Goal: Task Accomplishment & Management: Complete application form

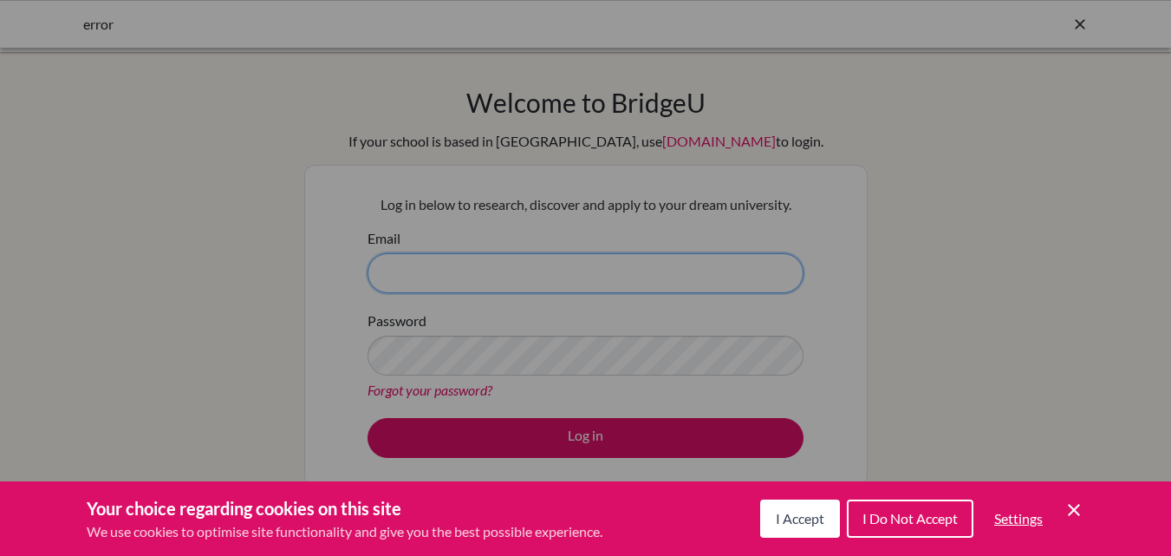
type input "[EMAIL_ADDRESS][DOMAIN_NAME]"
click at [818, 512] on span "I Accept" at bounding box center [800, 518] width 49 height 16
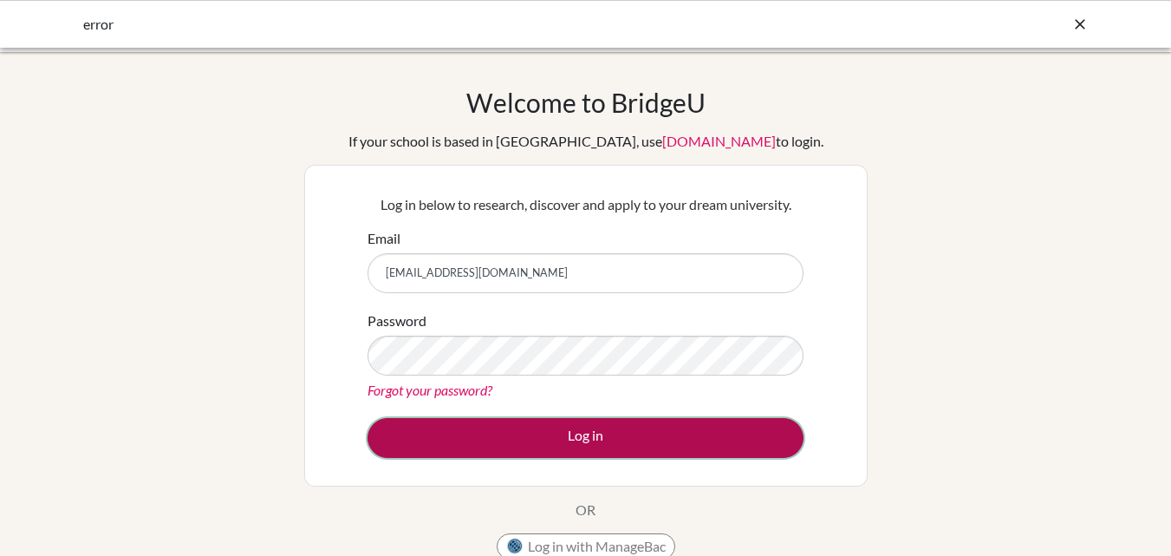
click at [618, 444] on button "Log in" at bounding box center [586, 438] width 436 height 40
click at [580, 431] on button "Log in" at bounding box center [586, 438] width 436 height 40
click at [587, 445] on button "Log in" at bounding box center [586, 438] width 436 height 40
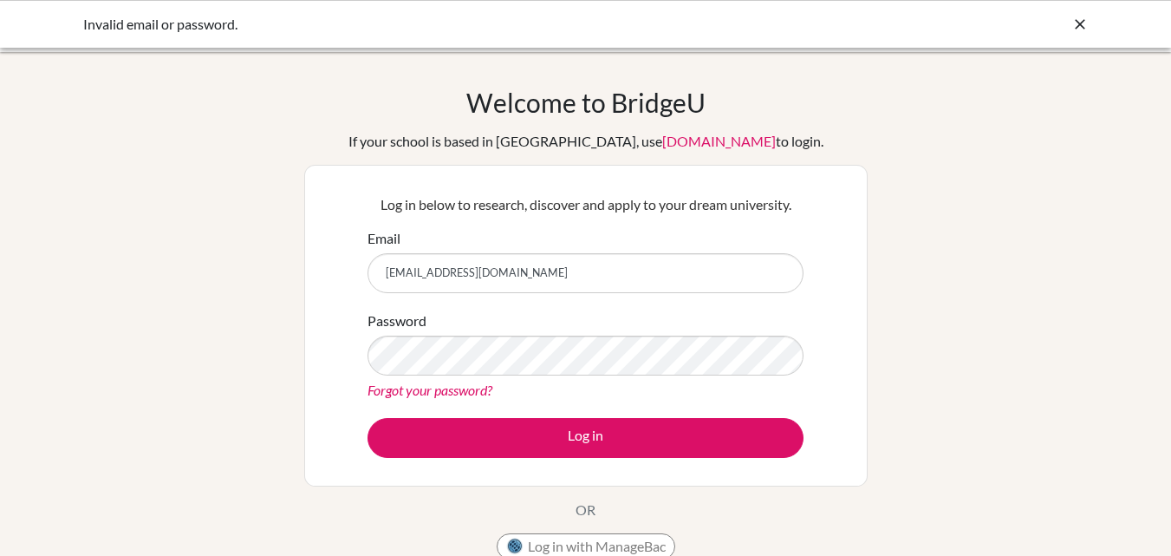
click at [460, 394] on link "Forgot your password?" at bounding box center [430, 389] width 125 height 16
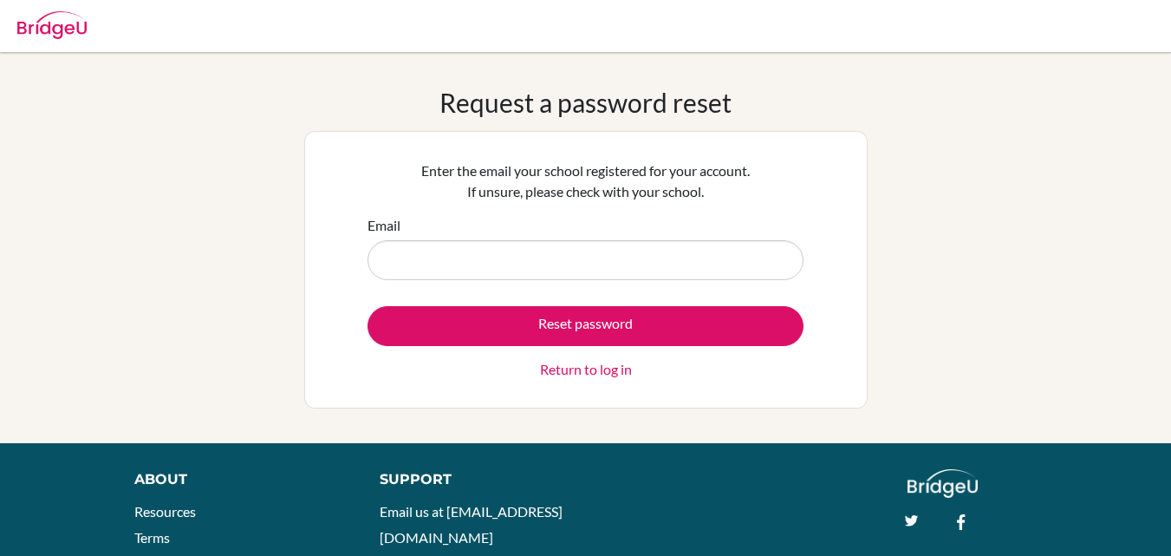
type input "[EMAIL_ADDRESS][DOMAIN_NAME]"
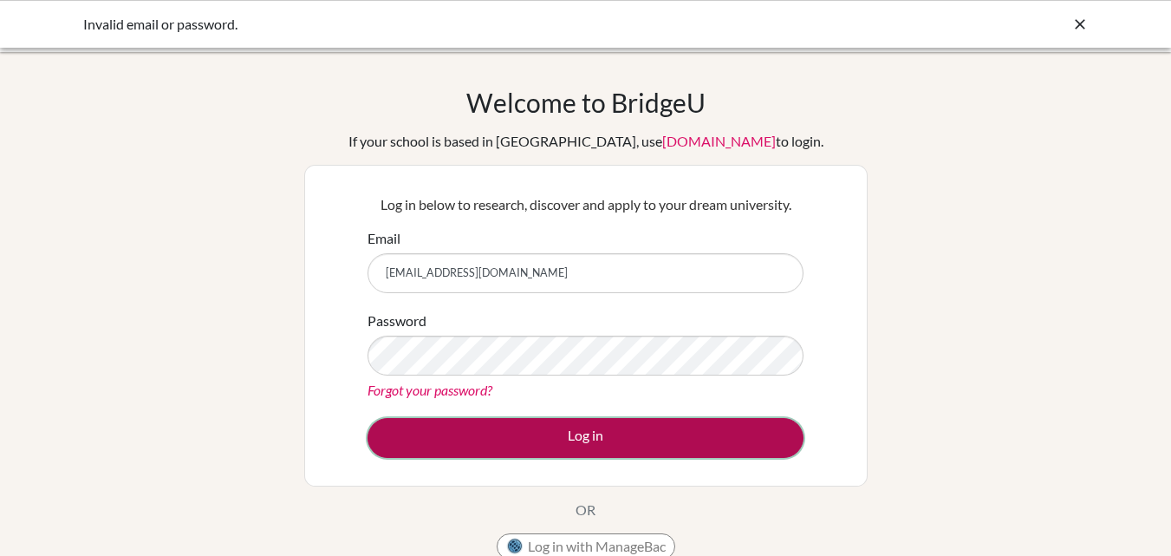
click at [664, 438] on button "Log in" at bounding box center [586, 438] width 436 height 40
click at [664, 440] on button "Log in" at bounding box center [586, 438] width 436 height 40
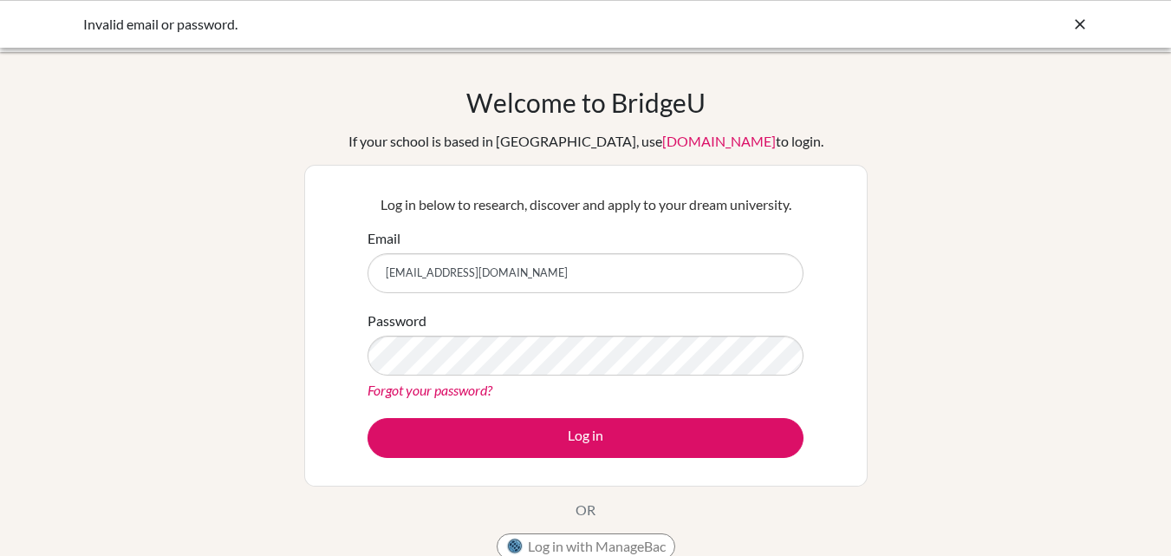
click at [472, 394] on link "Forgot your password?" at bounding box center [430, 389] width 125 height 16
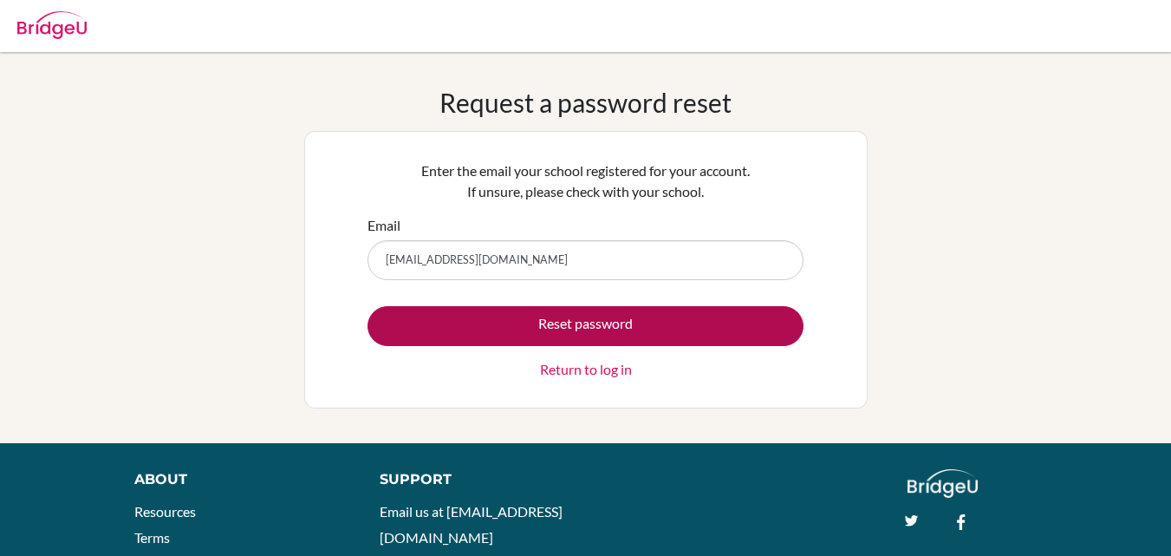
type input "guidance@myiasp.com"
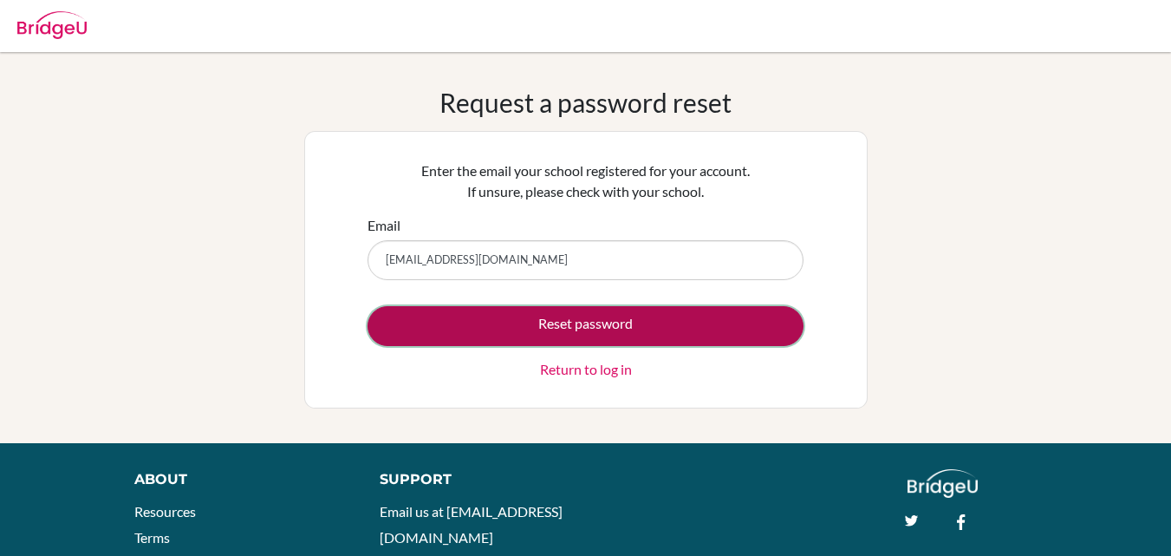
click at [720, 336] on button "Reset password" at bounding box center [586, 326] width 436 height 40
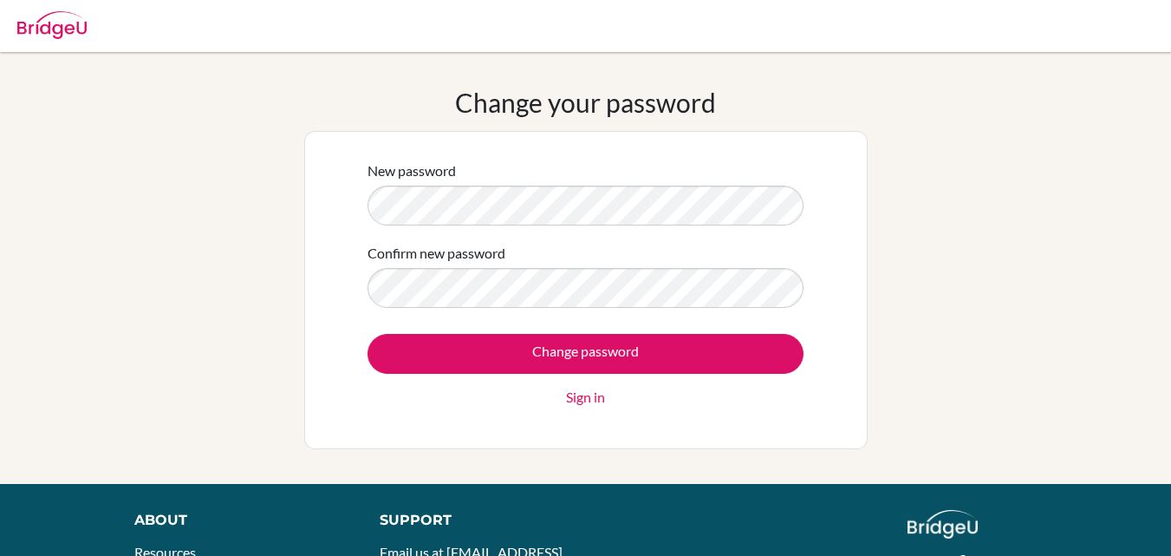
click at [379, 454] on div "Change your password New password Confirm new password Change password Sign in" at bounding box center [585, 268] width 1171 height 432
click at [380, 462] on div "Change your password New password Confirm new password Change password Sign in" at bounding box center [585, 268] width 1171 height 432
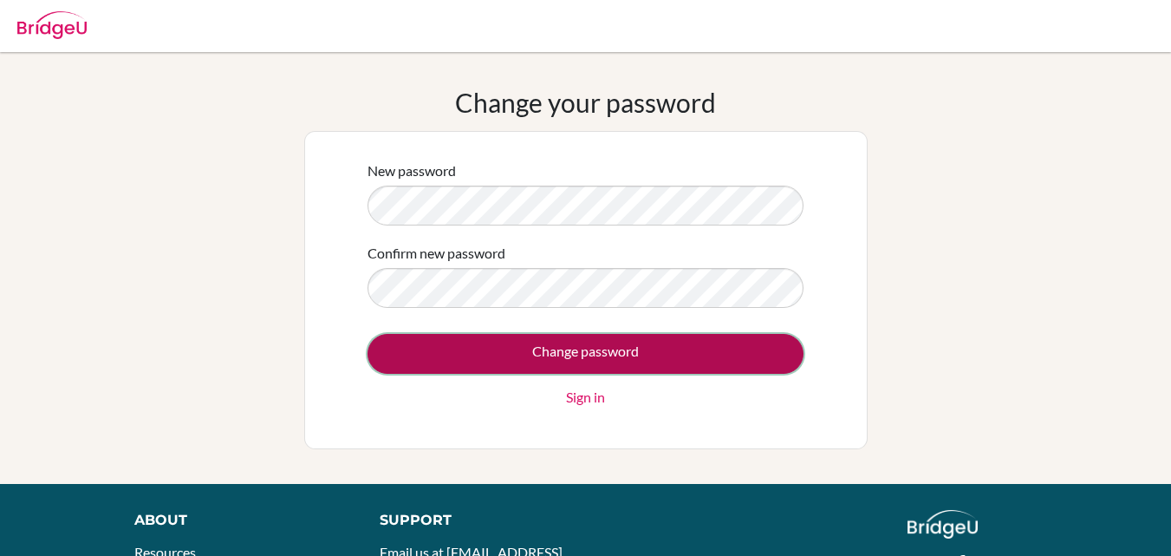
click at [686, 362] on input "Change password" at bounding box center [586, 354] width 436 height 40
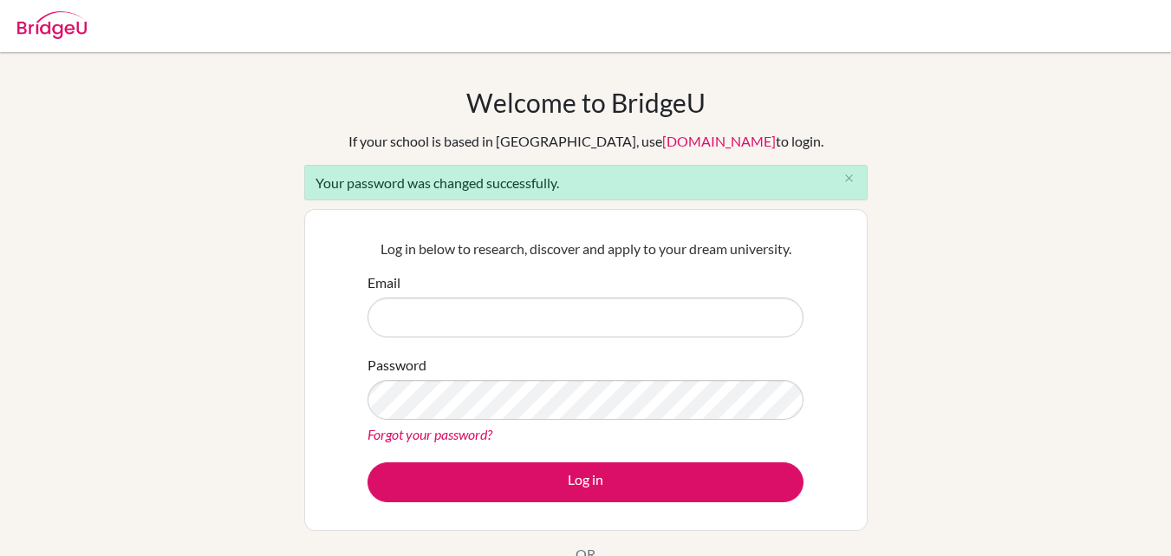
type input "guidance@myiasp.com"
click at [734, 443] on div "Forgot your password?" at bounding box center [586, 434] width 436 height 21
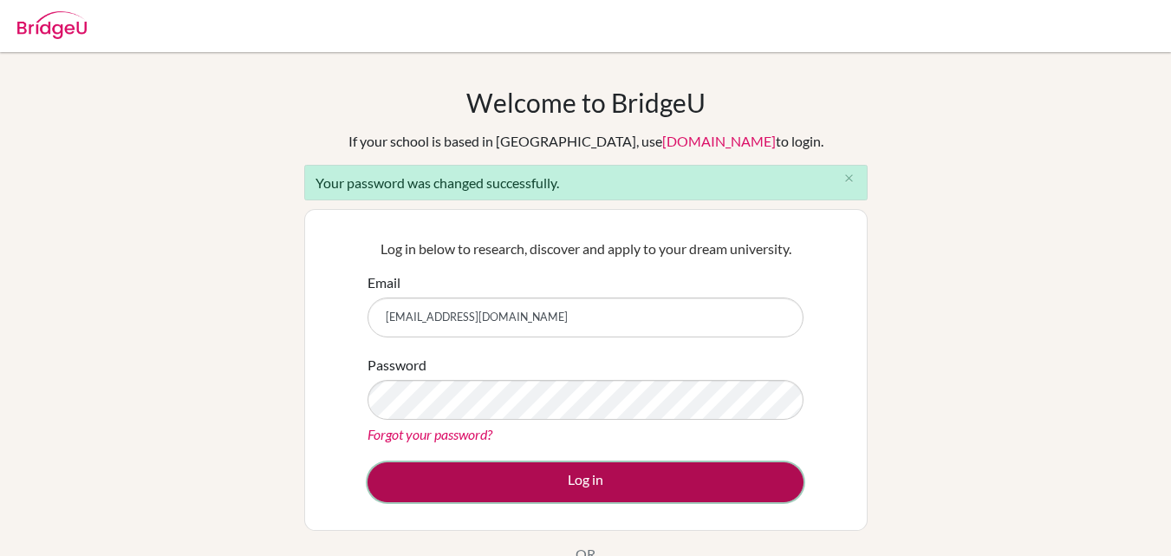
click at [588, 488] on button "Log in" at bounding box center [586, 482] width 436 height 40
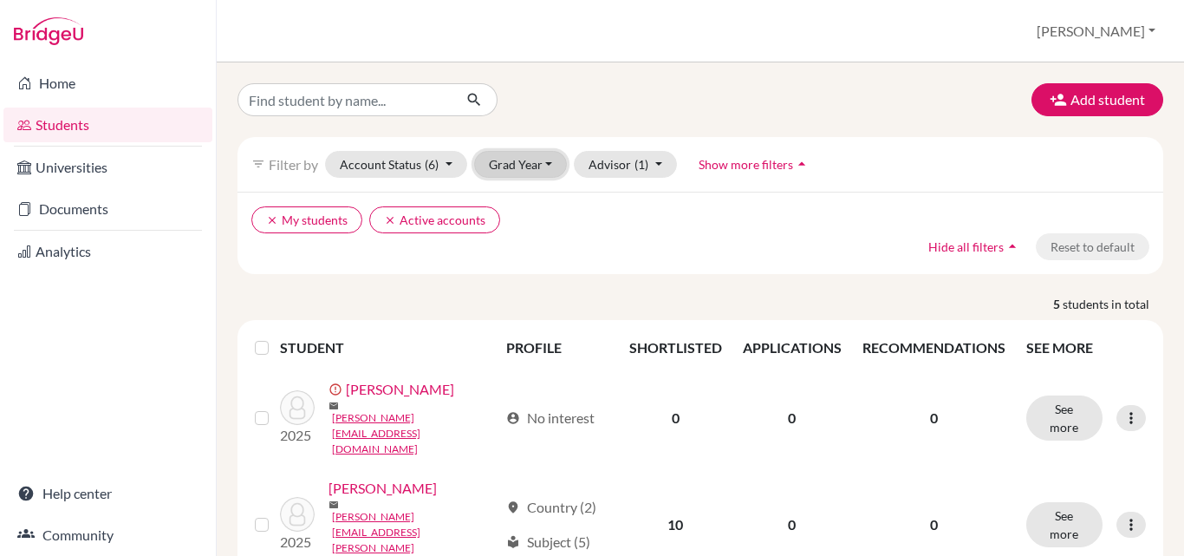
click at [551, 167] on button "Grad Year" at bounding box center [521, 164] width 94 height 27
click at [528, 200] on div "2026" at bounding box center [526, 201] width 61 height 21
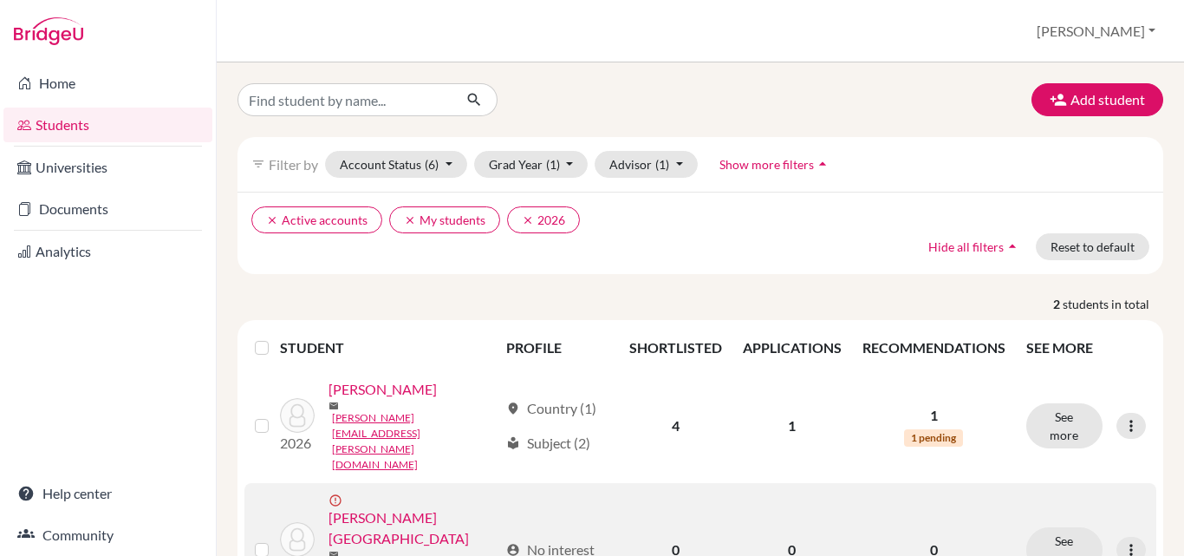
scroll to position [14, 0]
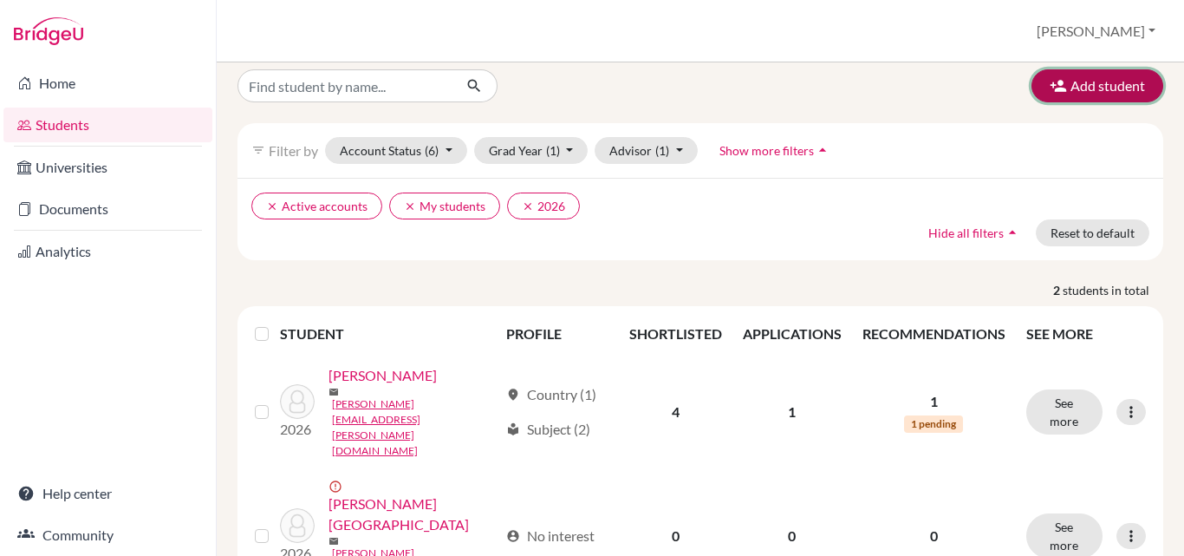
click at [1074, 78] on button "Add student" at bounding box center [1098, 85] width 132 height 33
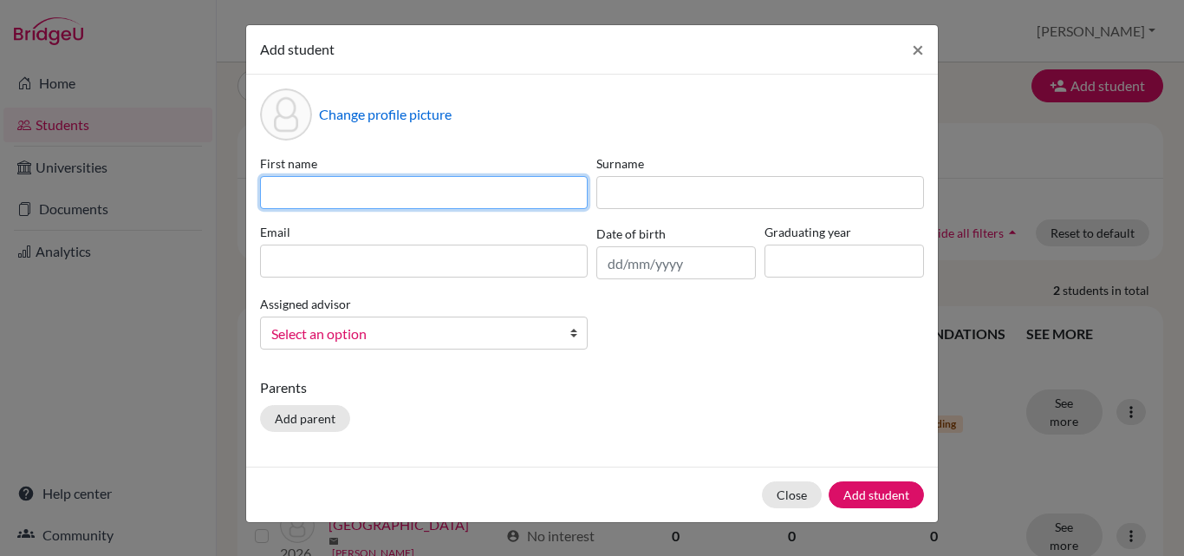
click at [405, 202] on input at bounding box center [424, 192] width 328 height 33
type input "Viktoryia"
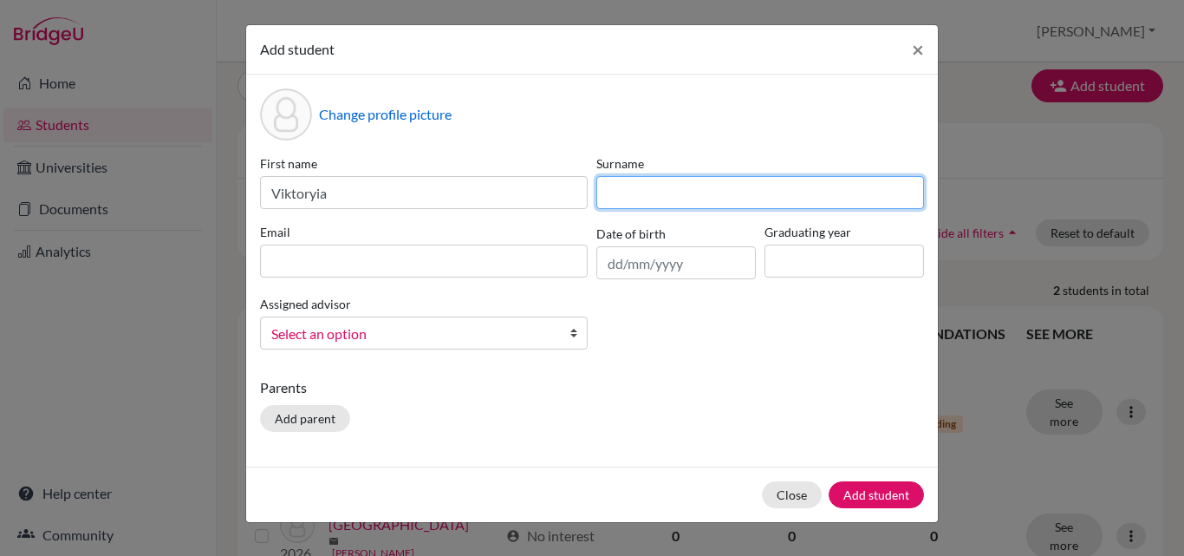
click at [616, 184] on input at bounding box center [761, 192] width 328 height 33
type input "[PERSON_NAME]"
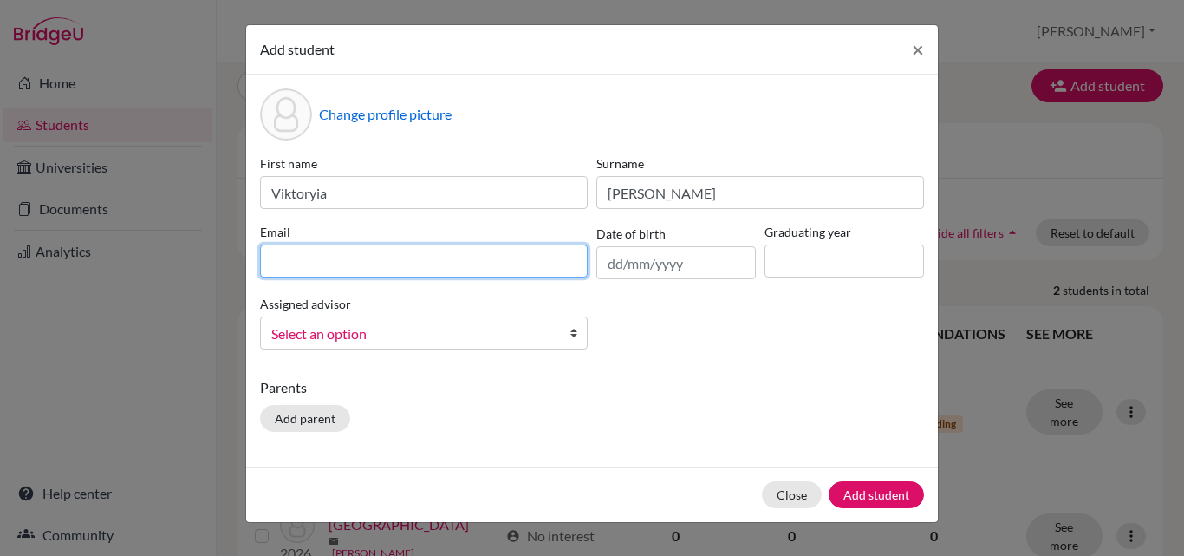
click at [375, 265] on input at bounding box center [424, 260] width 328 height 33
type input "v"
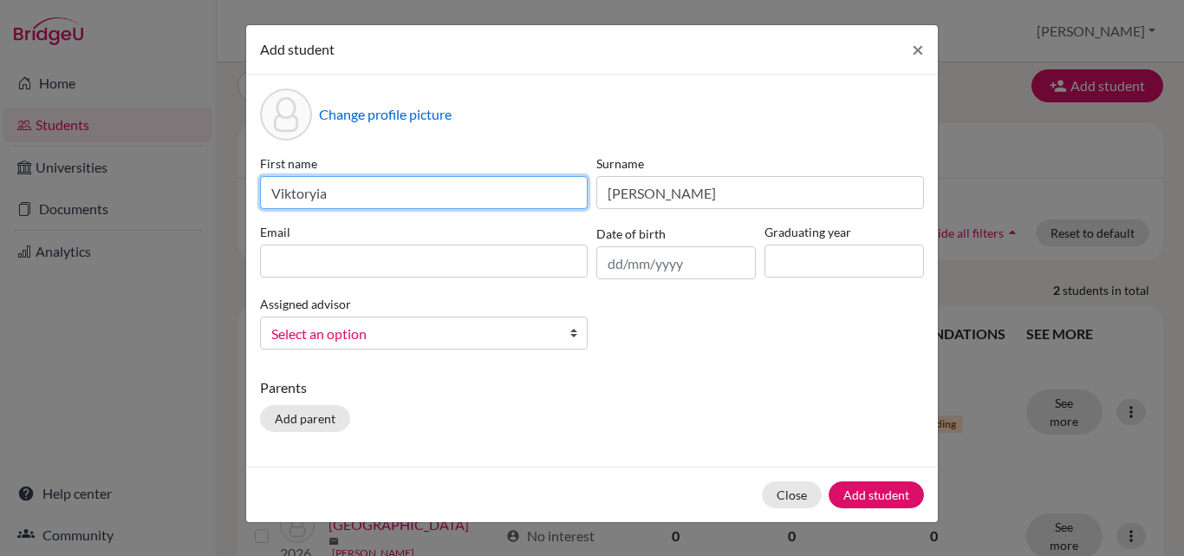
click at [310, 193] on input "Viktoryia" at bounding box center [424, 192] width 328 height 33
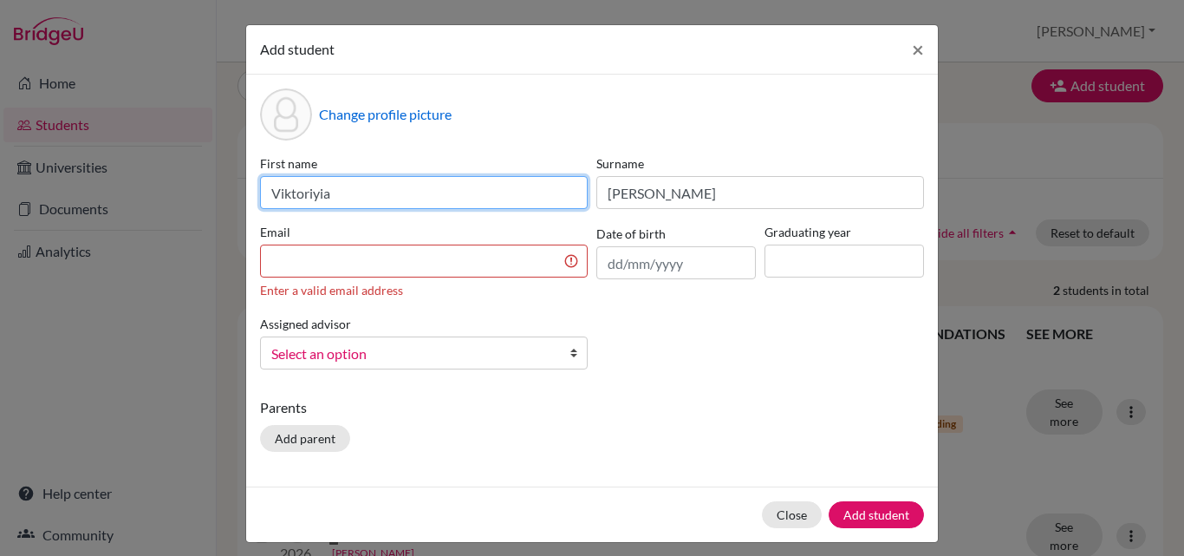
click at [327, 195] on input "Viktoriyia" at bounding box center [424, 192] width 328 height 33
type input "[PERSON_NAME]"
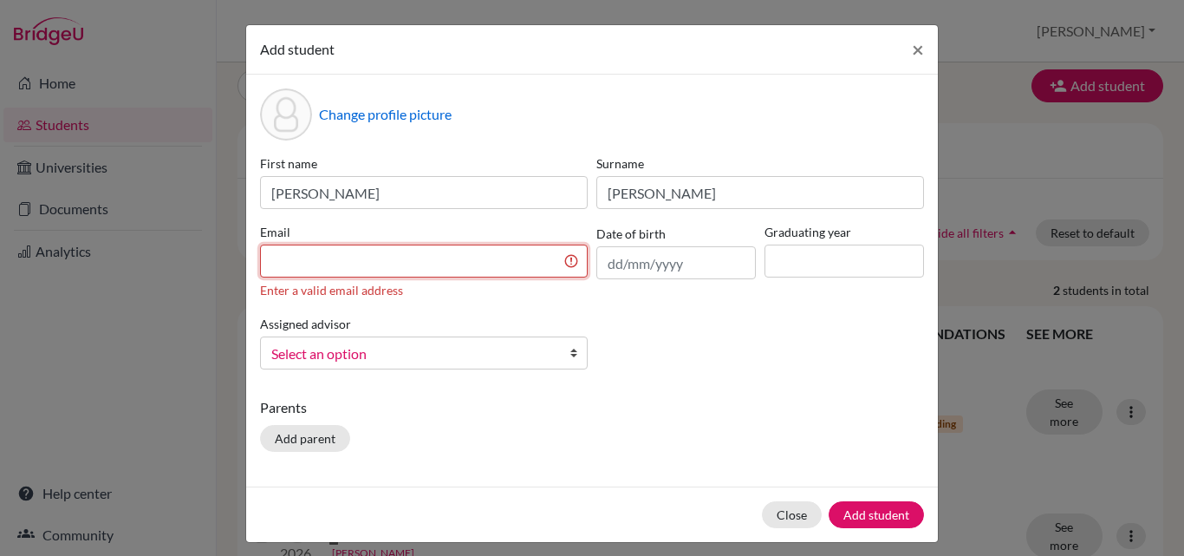
click at [303, 253] on input at bounding box center [424, 260] width 328 height 33
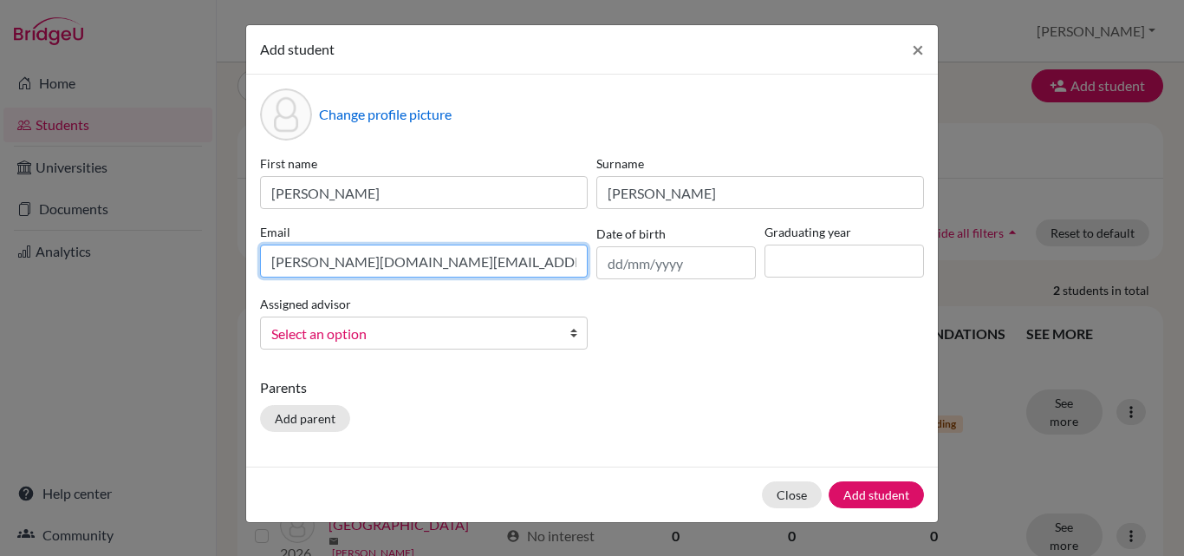
type input "[PERSON_NAME][DOMAIN_NAME][EMAIL_ADDRESS][PERSON_NAME][DOMAIN_NAME]"
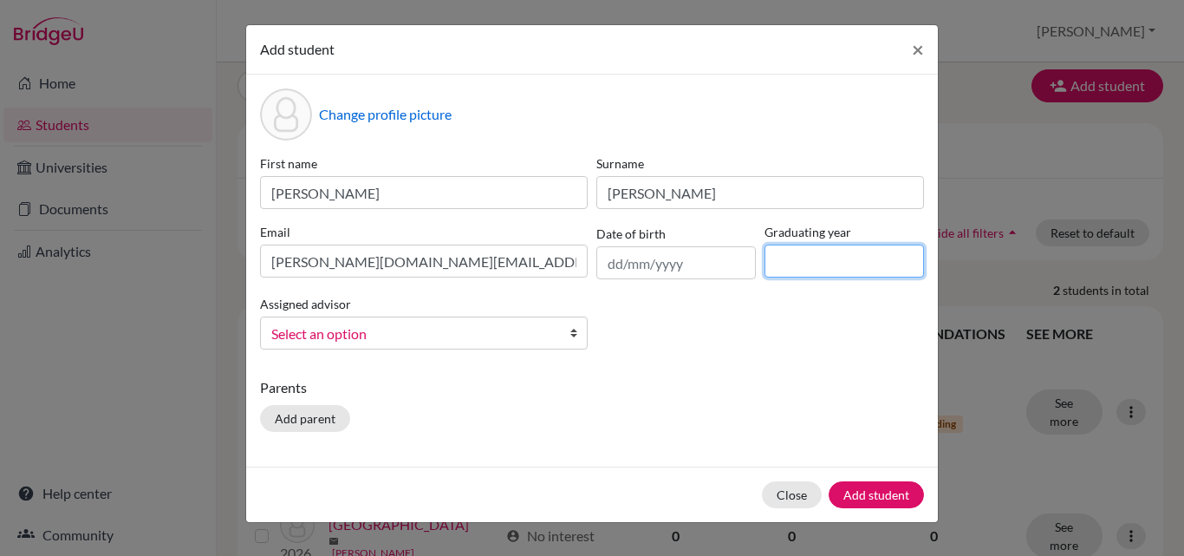
click at [800, 252] on input at bounding box center [845, 260] width 160 height 33
type input "2026"
click at [572, 333] on b at bounding box center [578, 332] width 17 height 31
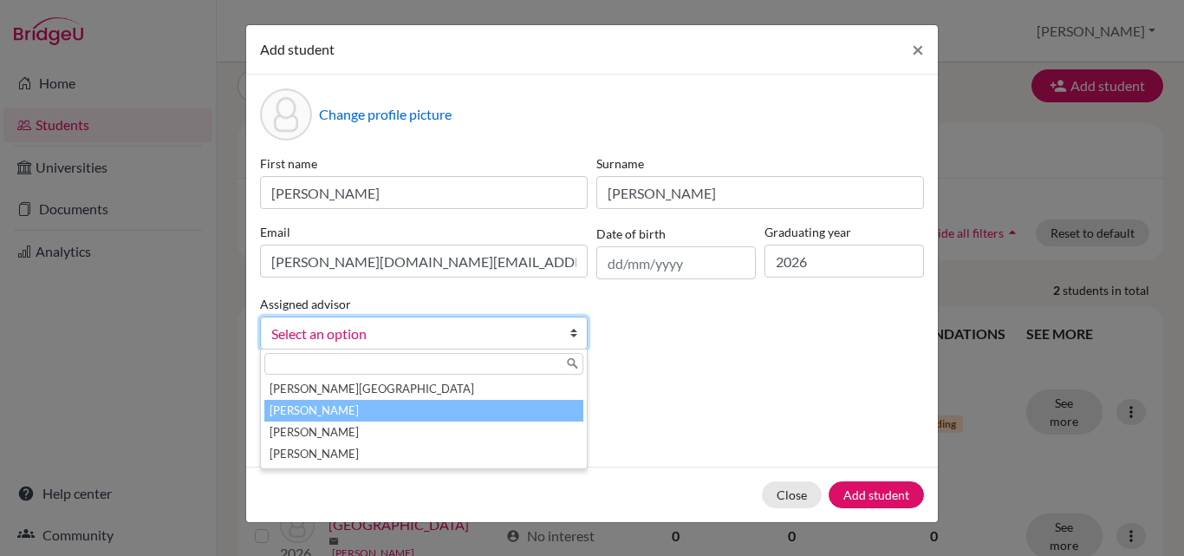
click at [420, 405] on li "[PERSON_NAME]" at bounding box center [423, 411] width 319 height 22
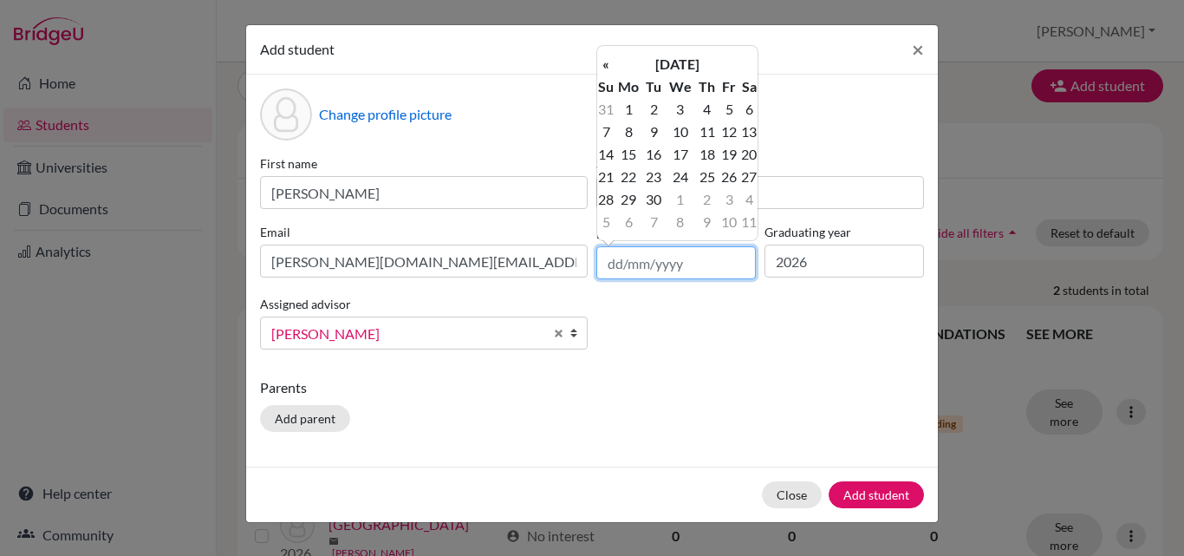
click at [625, 261] on input "text" at bounding box center [677, 262] width 160 height 33
click at [610, 65] on th "«" at bounding box center [605, 64] width 17 height 23
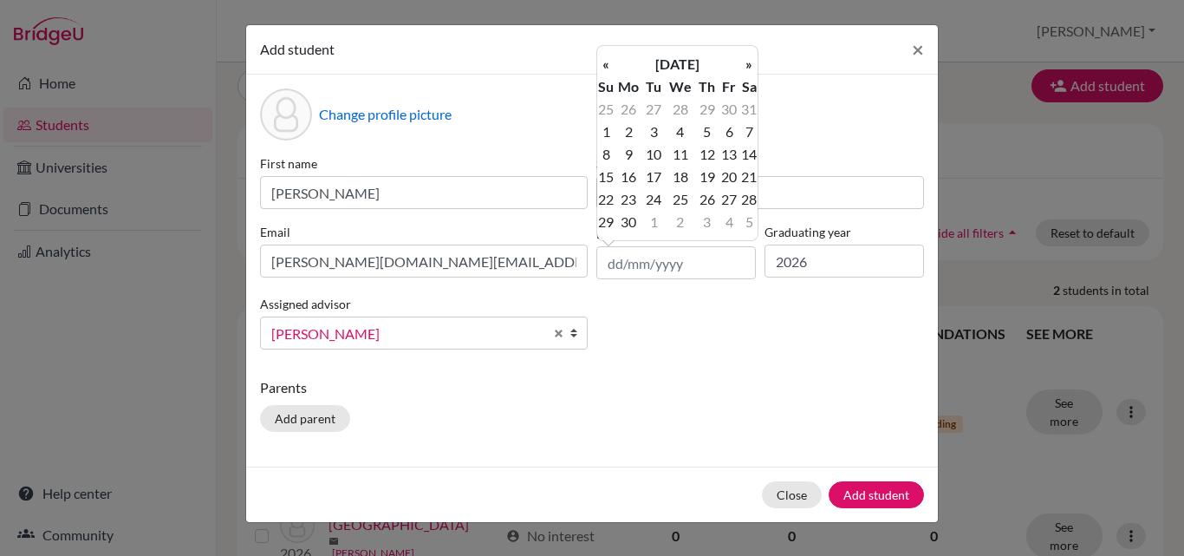
click at [610, 65] on th "«" at bounding box center [605, 64] width 17 height 23
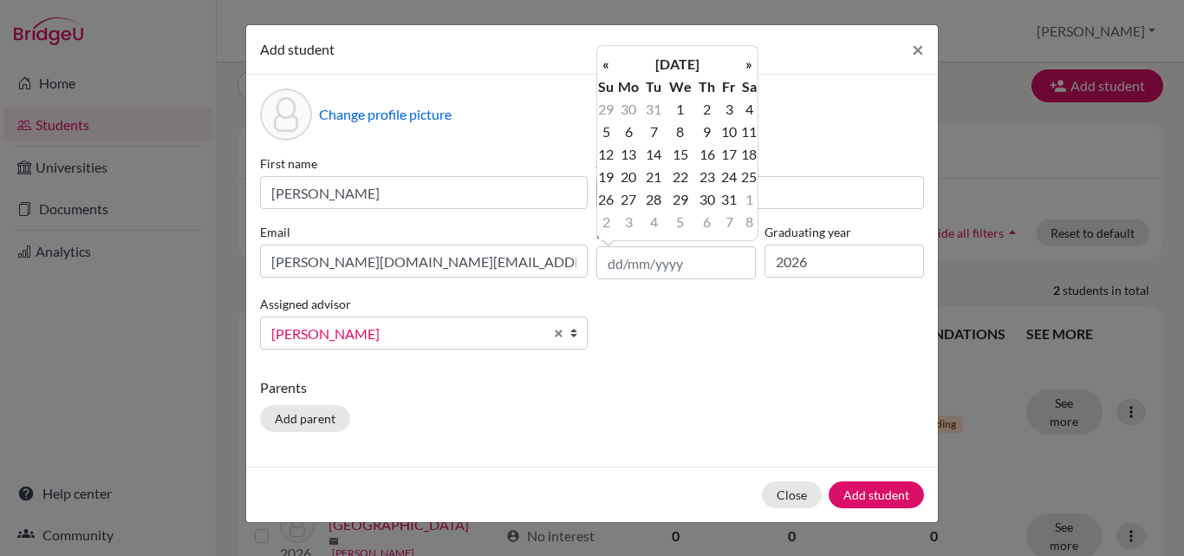
click at [610, 65] on th "«" at bounding box center [605, 64] width 17 height 23
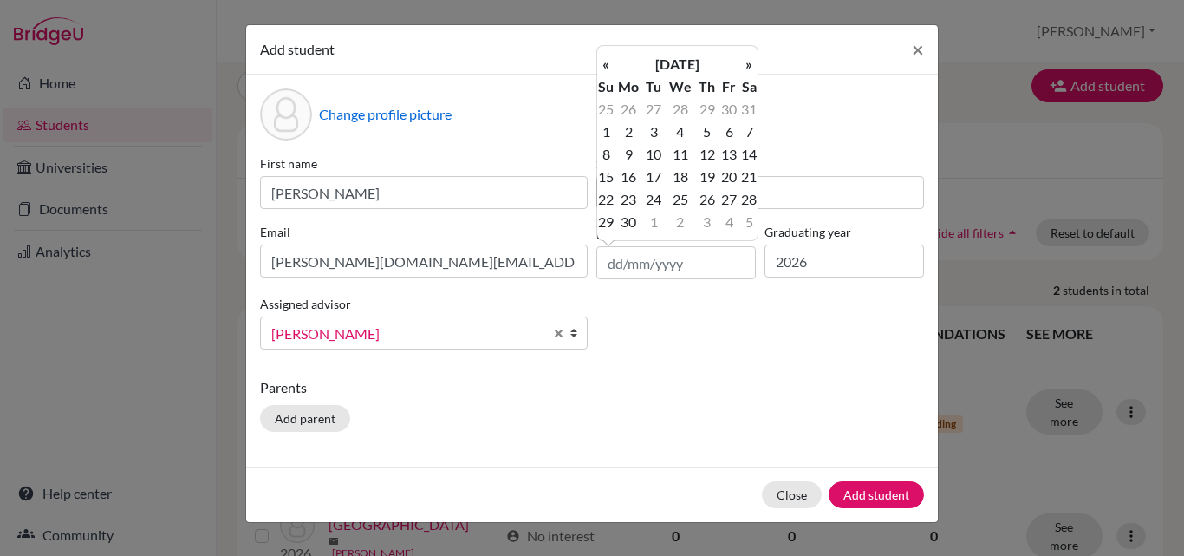
click at [610, 65] on th "«" at bounding box center [605, 64] width 17 height 23
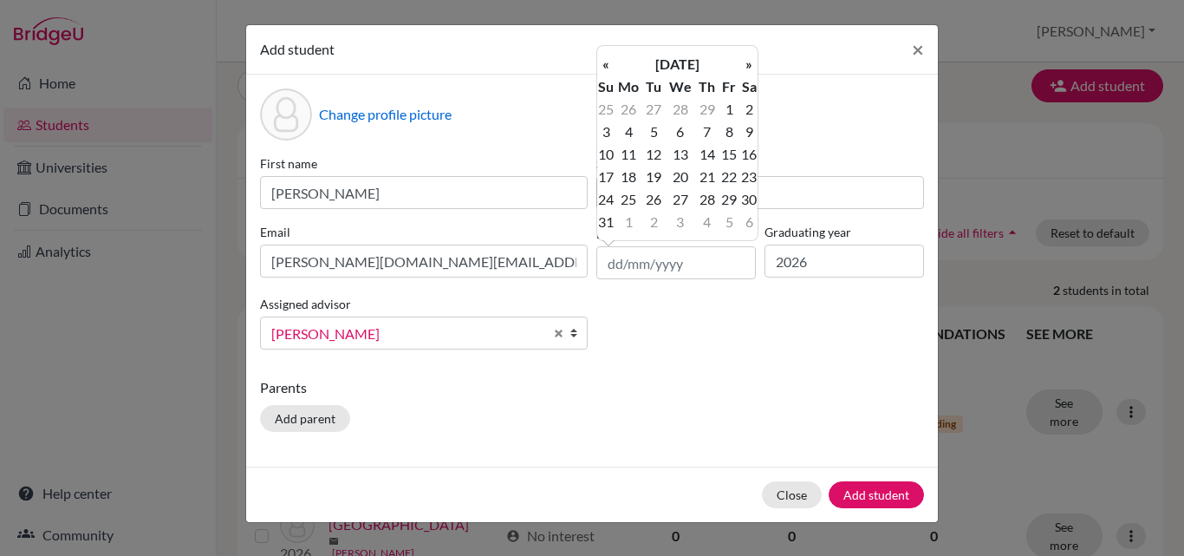
click at [610, 65] on th "«" at bounding box center [605, 64] width 17 height 23
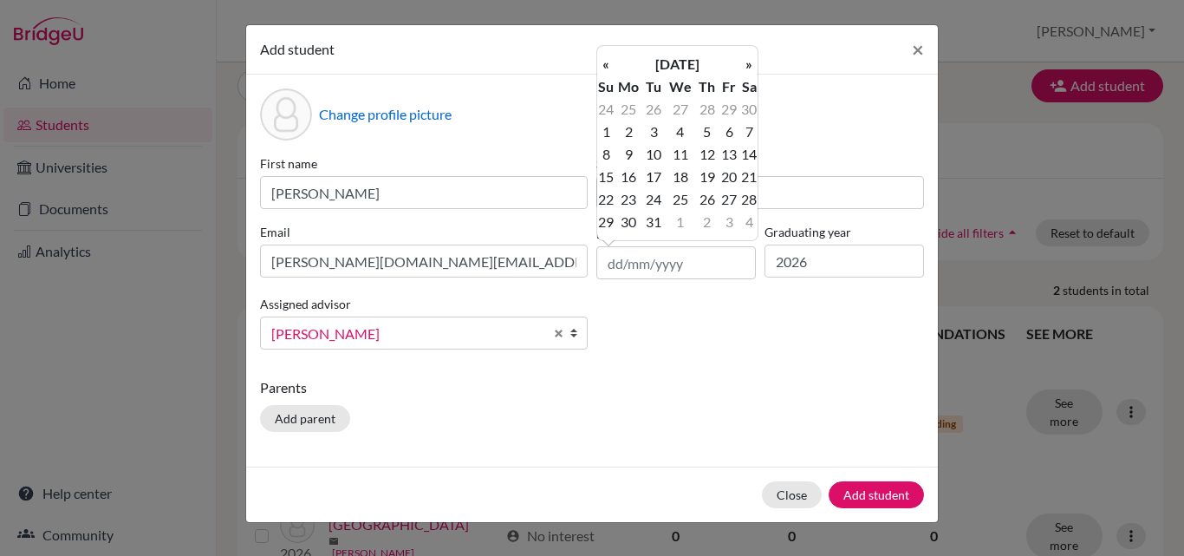
click at [610, 65] on th "«" at bounding box center [605, 64] width 17 height 23
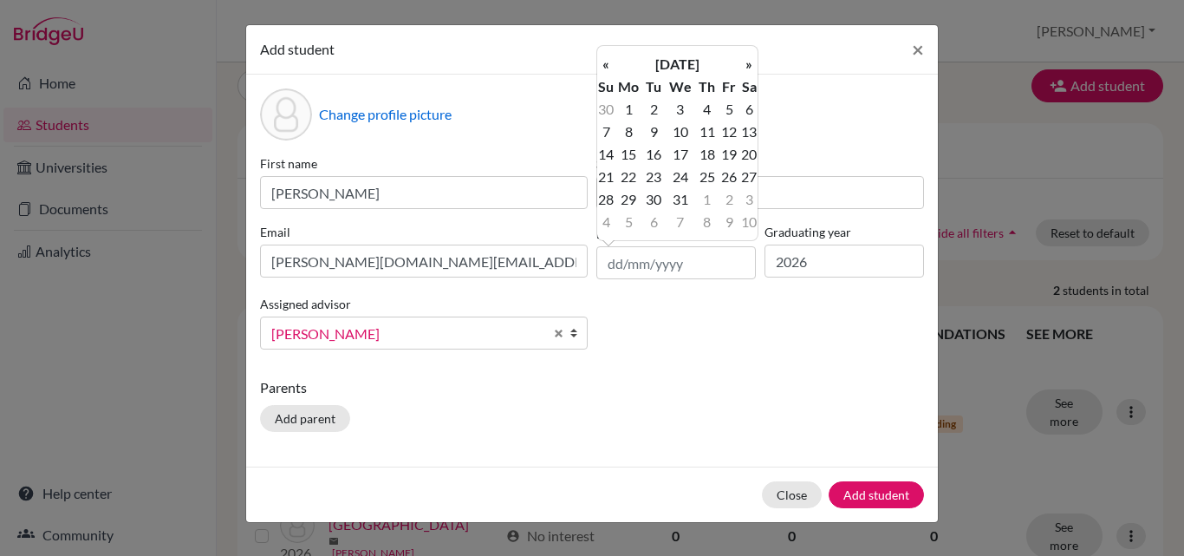
click at [610, 65] on th "«" at bounding box center [605, 64] width 17 height 23
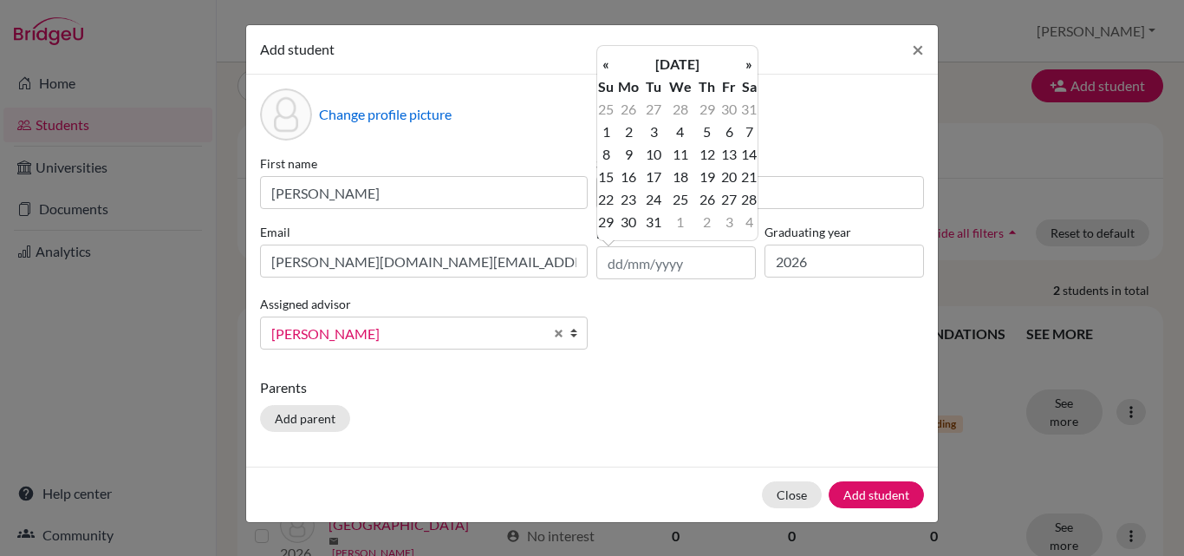
click at [610, 65] on th "«" at bounding box center [605, 64] width 17 height 23
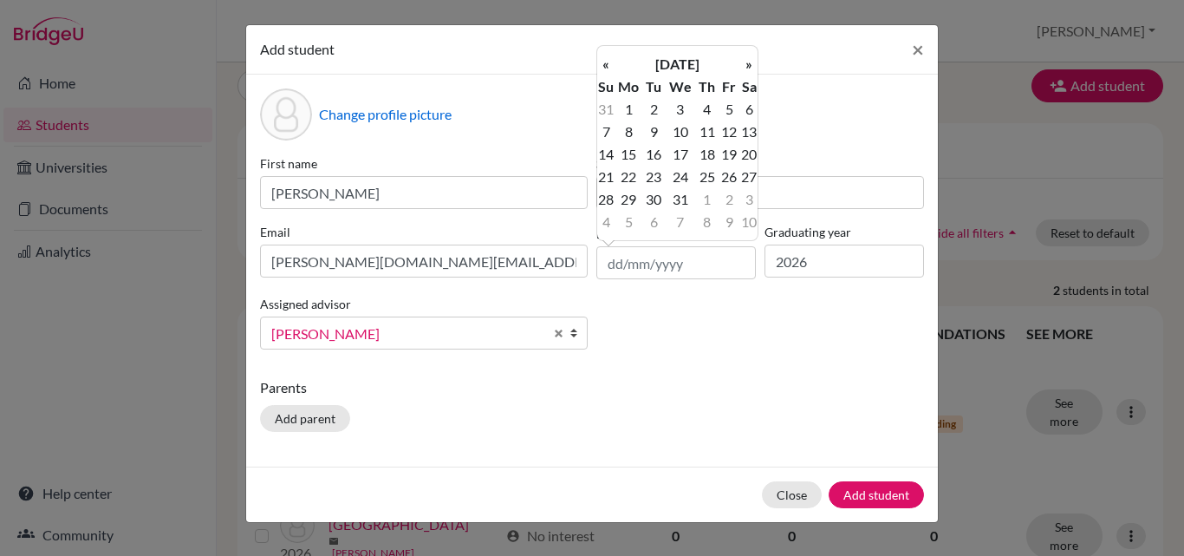
click at [610, 65] on th "«" at bounding box center [605, 64] width 17 height 23
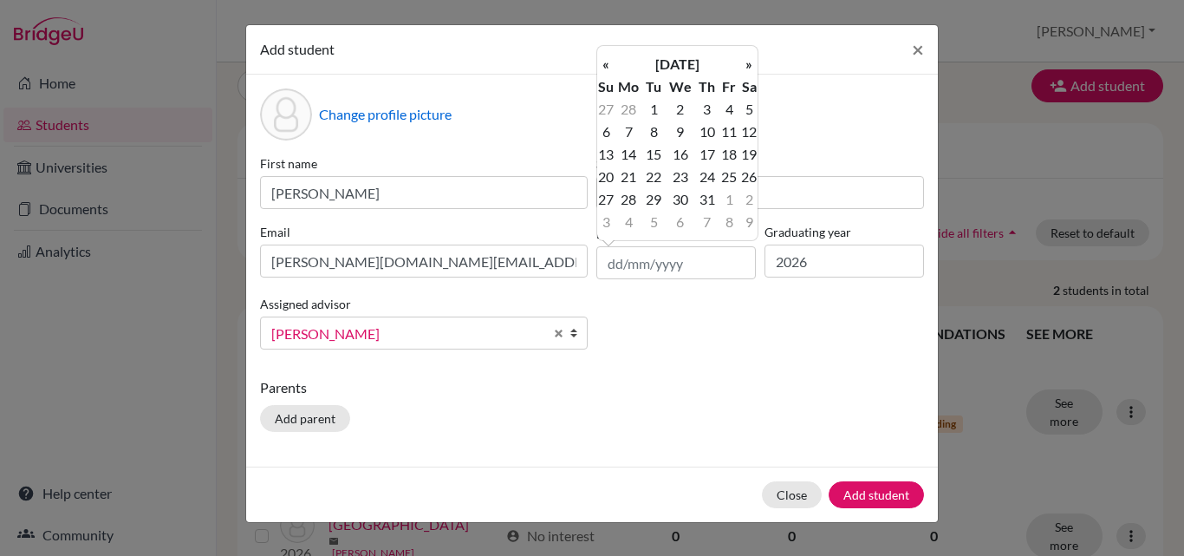
click at [610, 65] on th "«" at bounding box center [605, 64] width 17 height 23
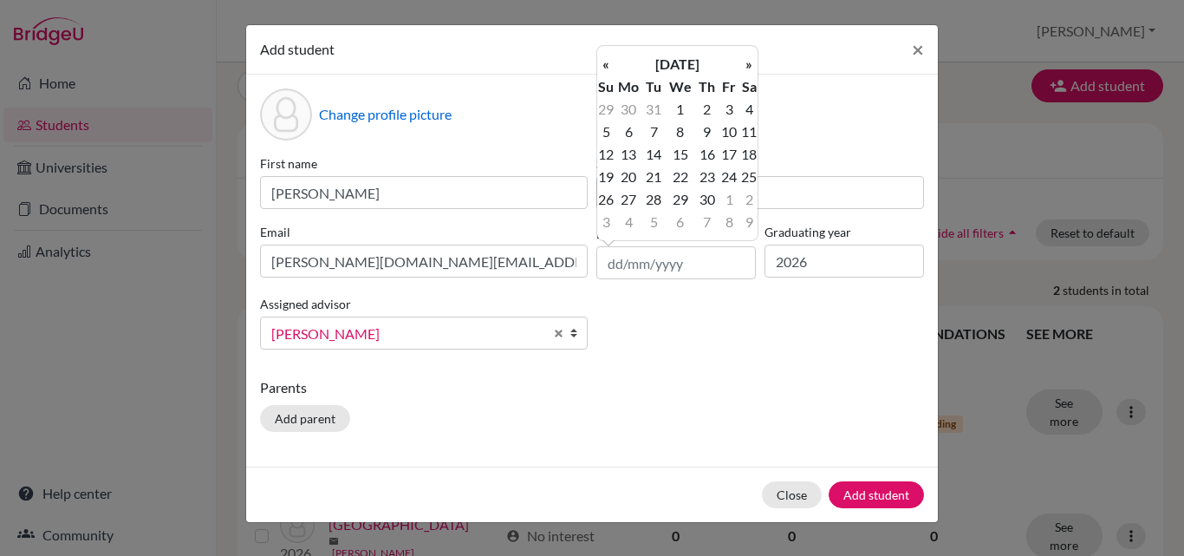
click at [610, 65] on th "«" at bounding box center [605, 64] width 17 height 23
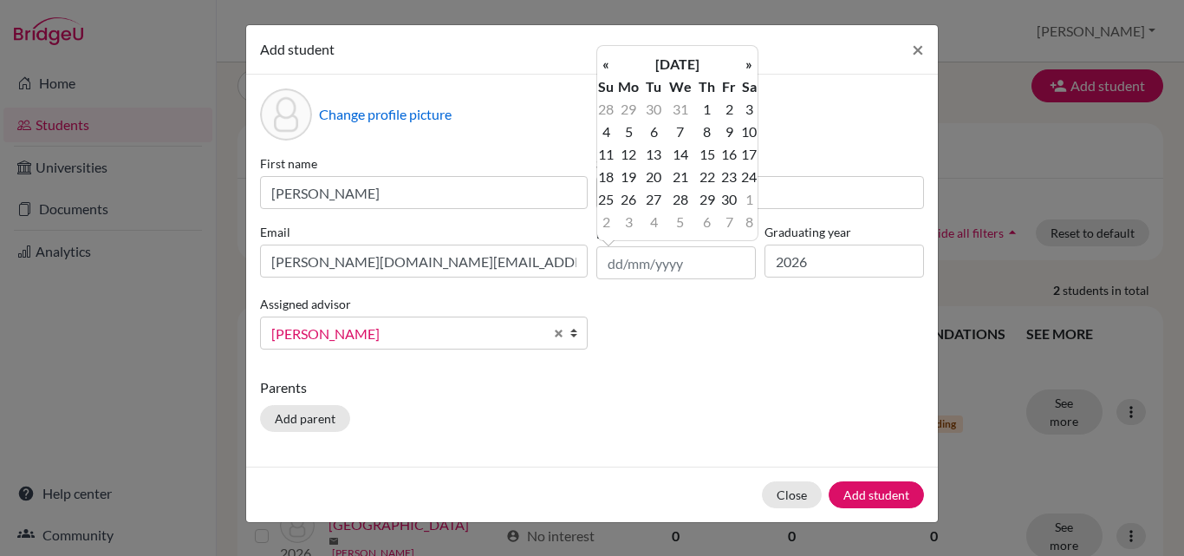
click at [610, 65] on th "«" at bounding box center [605, 64] width 17 height 23
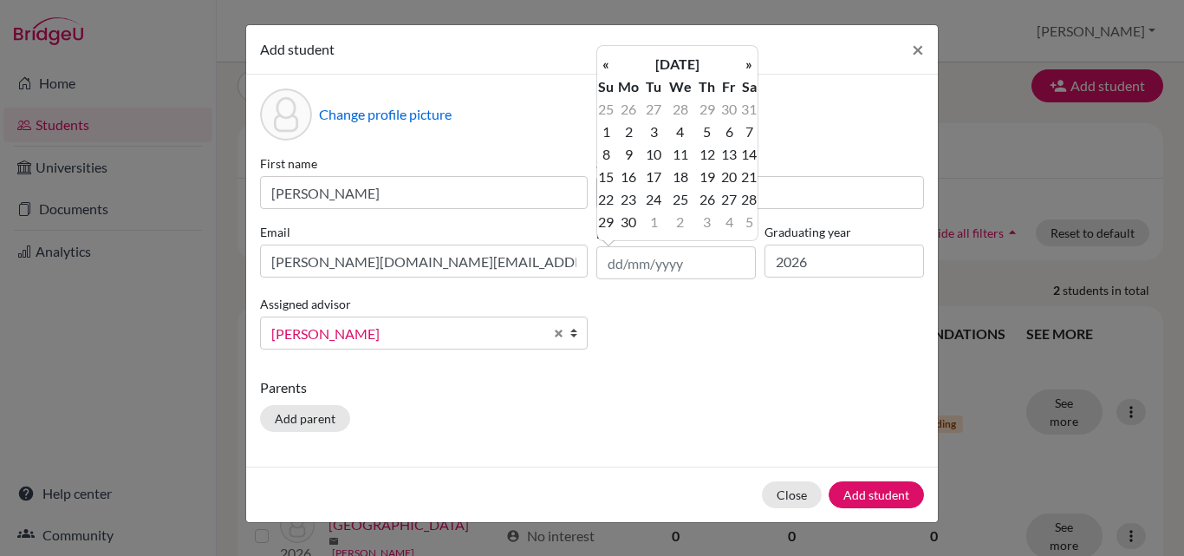
click at [610, 65] on th "«" at bounding box center [605, 64] width 17 height 23
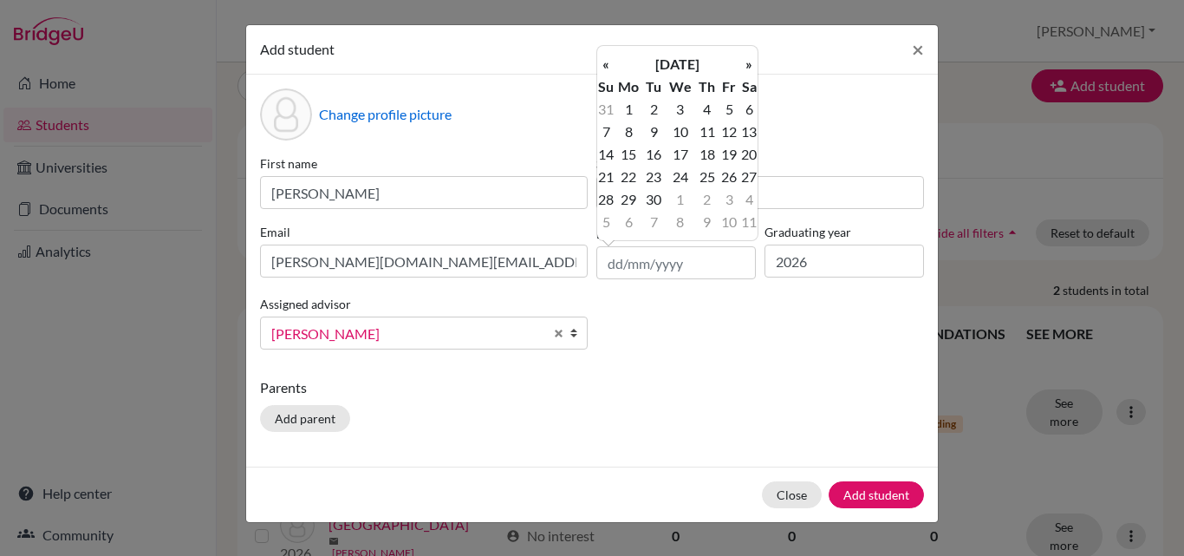
click at [610, 65] on th "«" at bounding box center [605, 64] width 17 height 23
click at [610, 66] on th "«" at bounding box center [605, 64] width 17 height 23
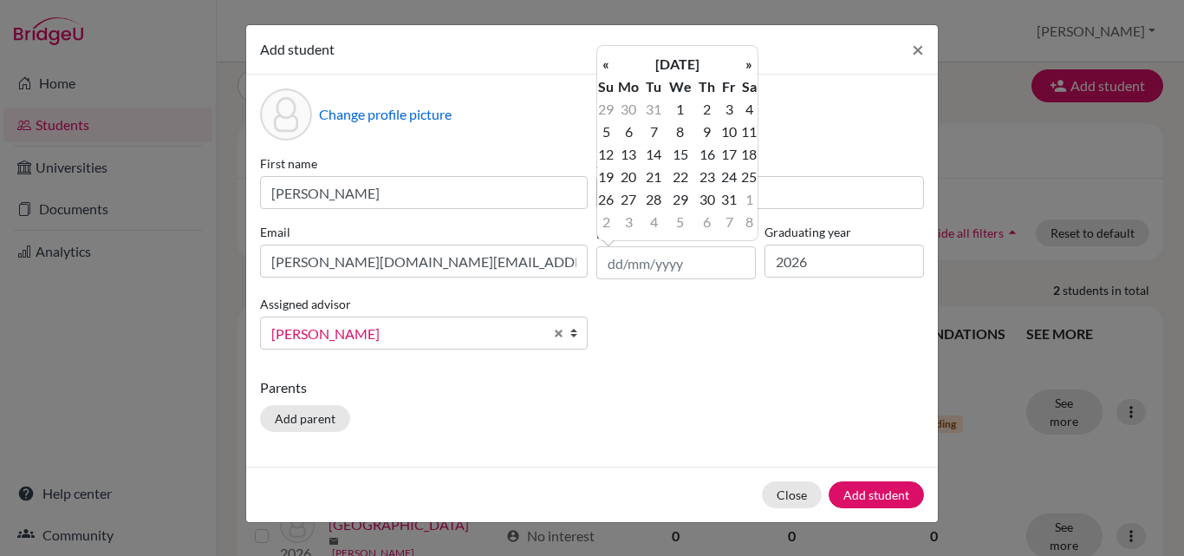
click at [610, 66] on th "«" at bounding box center [605, 64] width 17 height 23
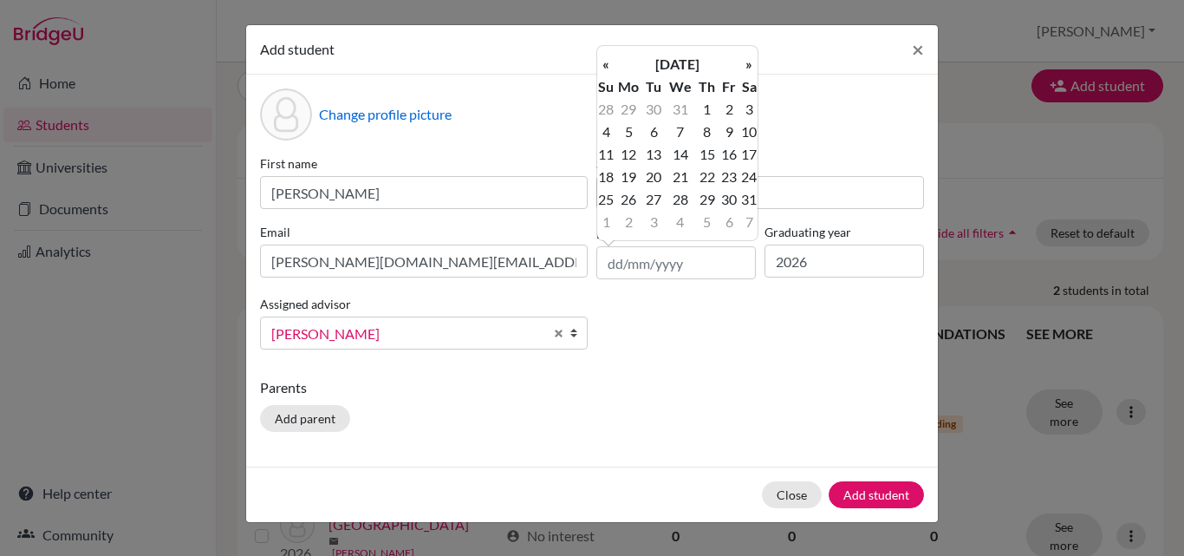
click at [610, 66] on th "«" at bounding box center [605, 64] width 17 height 23
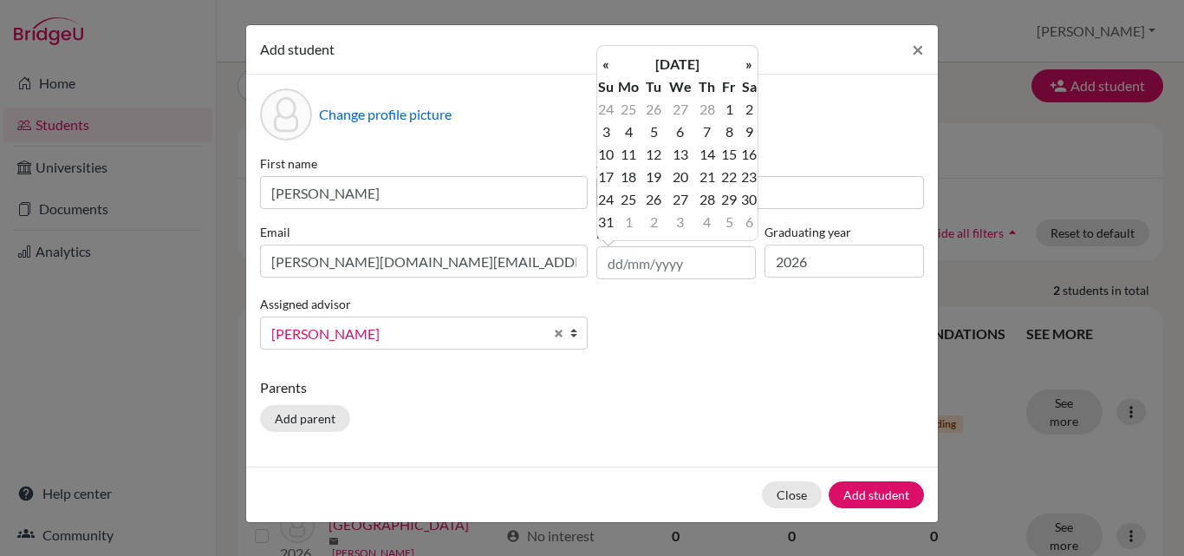
click at [610, 66] on th "«" at bounding box center [605, 64] width 17 height 23
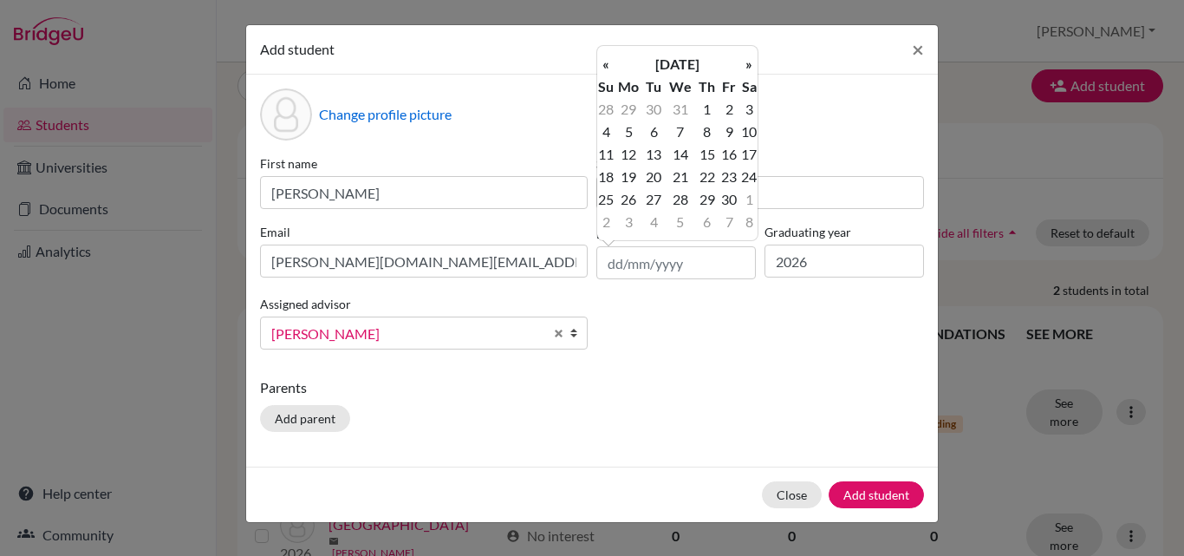
click at [610, 66] on th "«" at bounding box center [605, 64] width 17 height 23
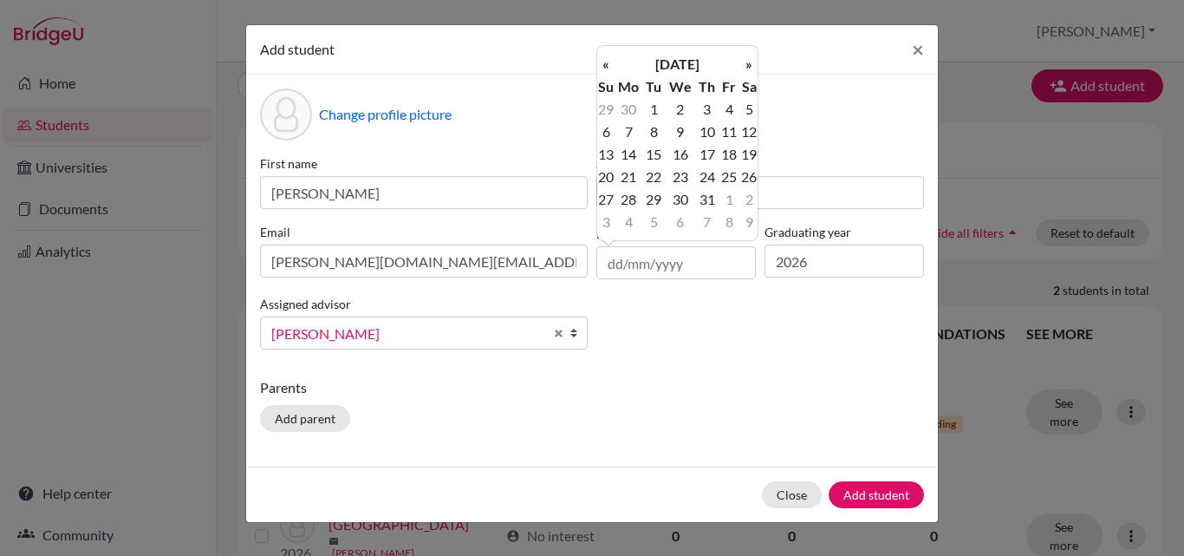
click at [610, 66] on th "«" at bounding box center [605, 64] width 17 height 23
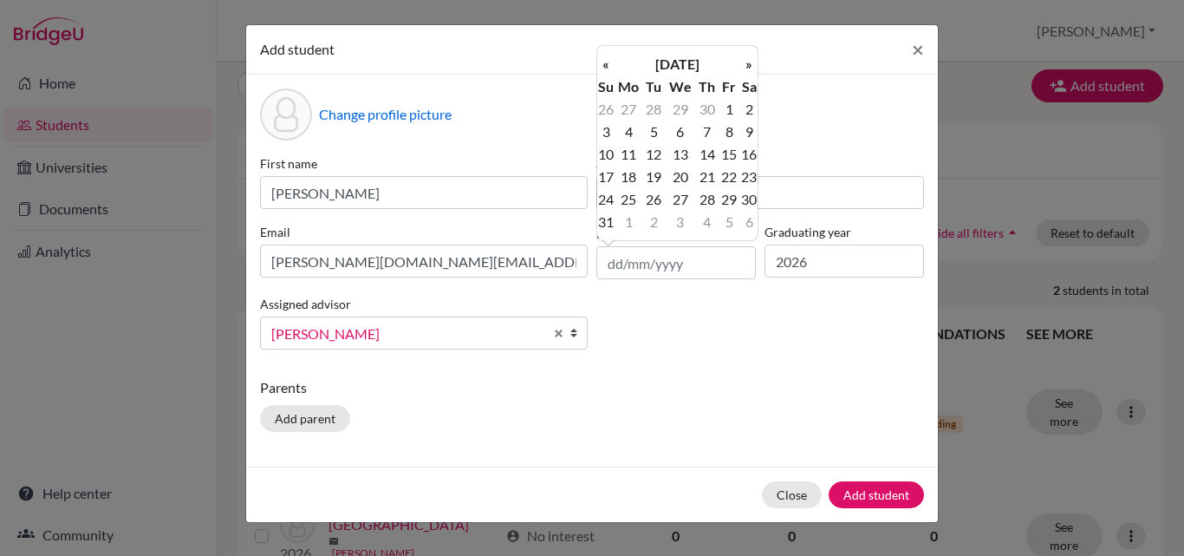
click at [610, 66] on th "«" at bounding box center [605, 64] width 17 height 23
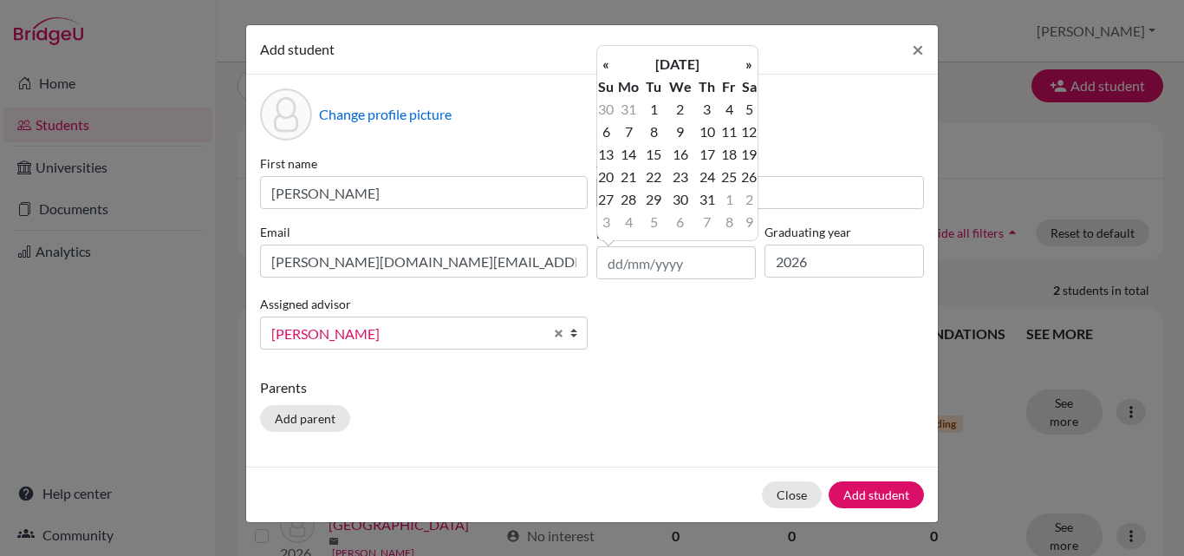
click at [610, 66] on th "«" at bounding box center [605, 64] width 17 height 23
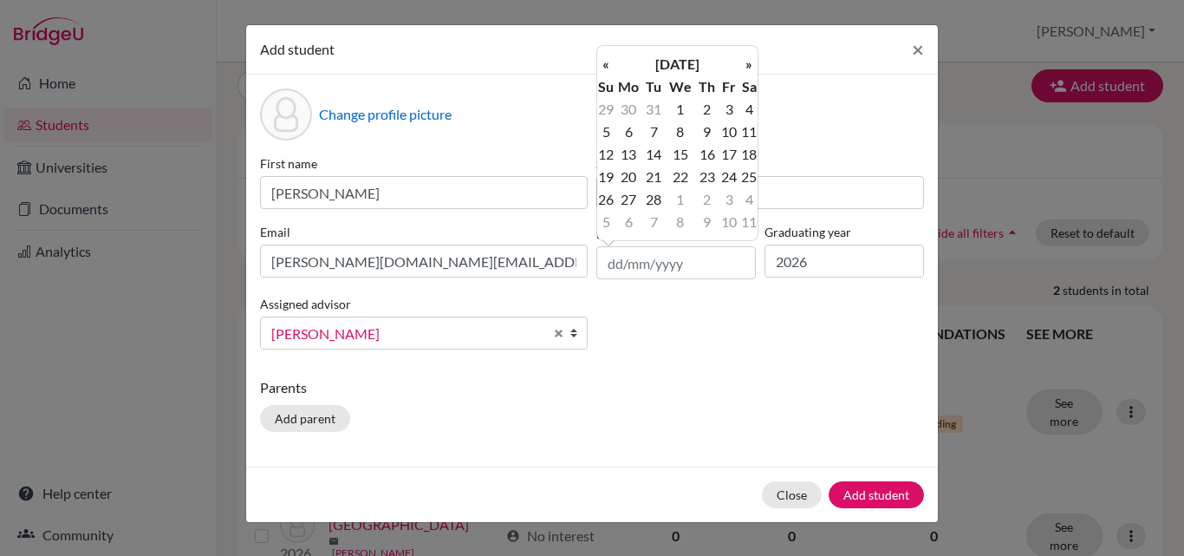
click at [610, 66] on th "«" at bounding box center [605, 64] width 17 height 23
click at [687, 68] on th "[DATE]" at bounding box center [678, 64] width 126 height 23
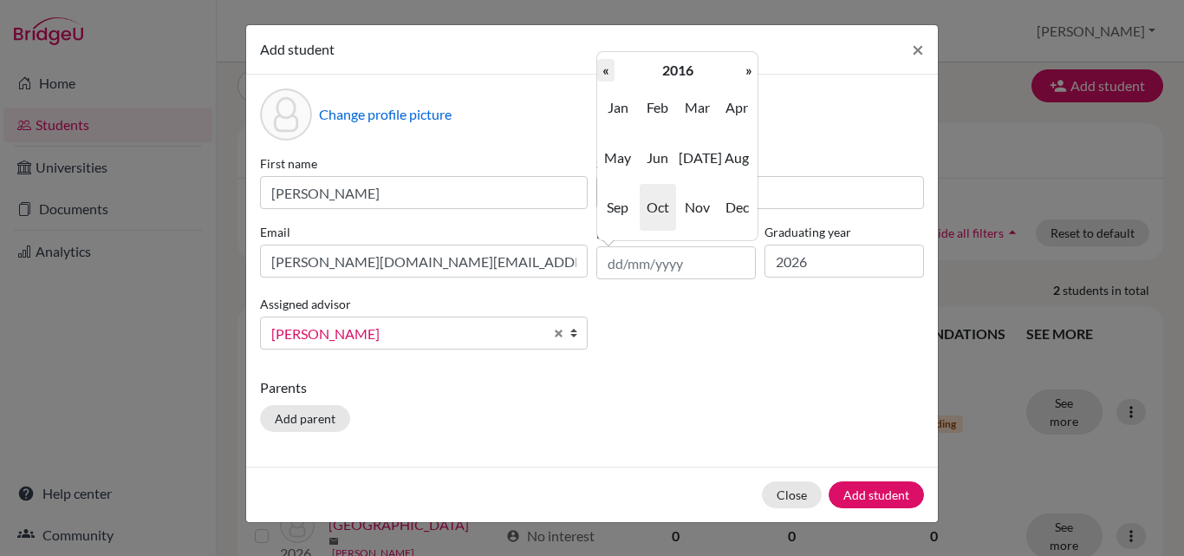
click at [614, 74] on th "«" at bounding box center [605, 70] width 17 height 23
click at [614, 75] on th "«" at bounding box center [605, 70] width 17 height 23
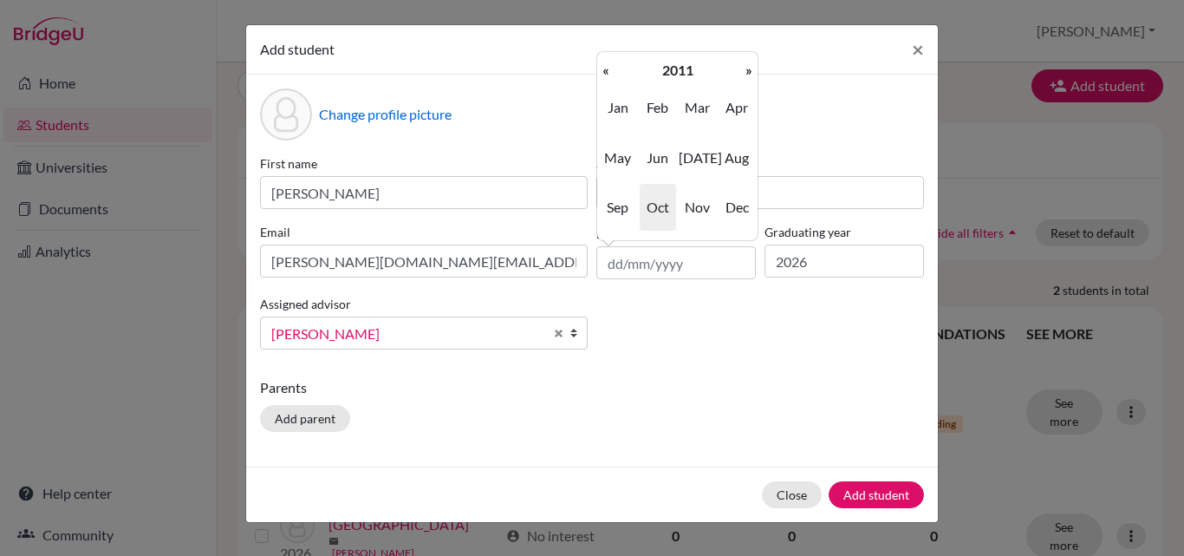
click at [614, 75] on th "«" at bounding box center [605, 70] width 17 height 23
click at [700, 68] on th "2007" at bounding box center [678, 70] width 126 height 23
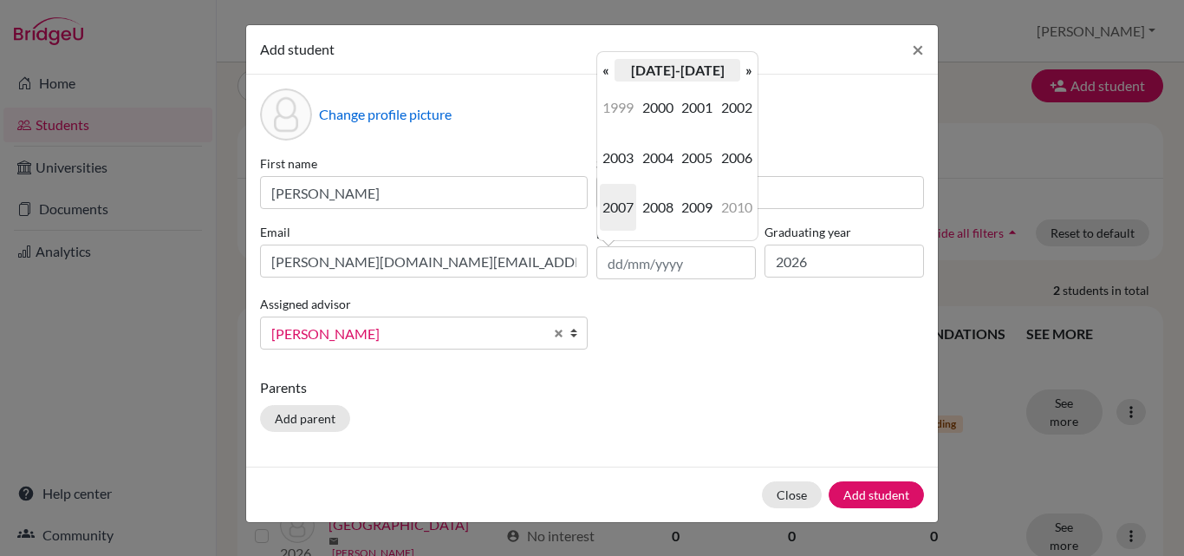
click at [654, 68] on th "[DATE]-[DATE]" at bounding box center [678, 70] width 126 height 23
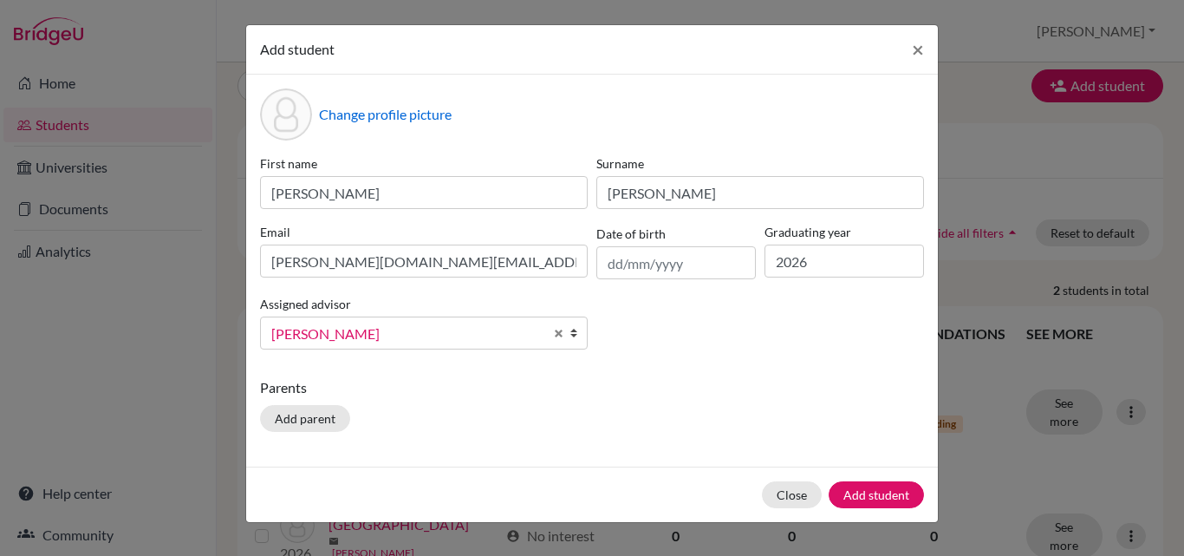
click at [798, 99] on div "Change profile picture" at bounding box center [592, 114] width 664 height 52
click at [657, 253] on input "text" at bounding box center [677, 262] width 160 height 33
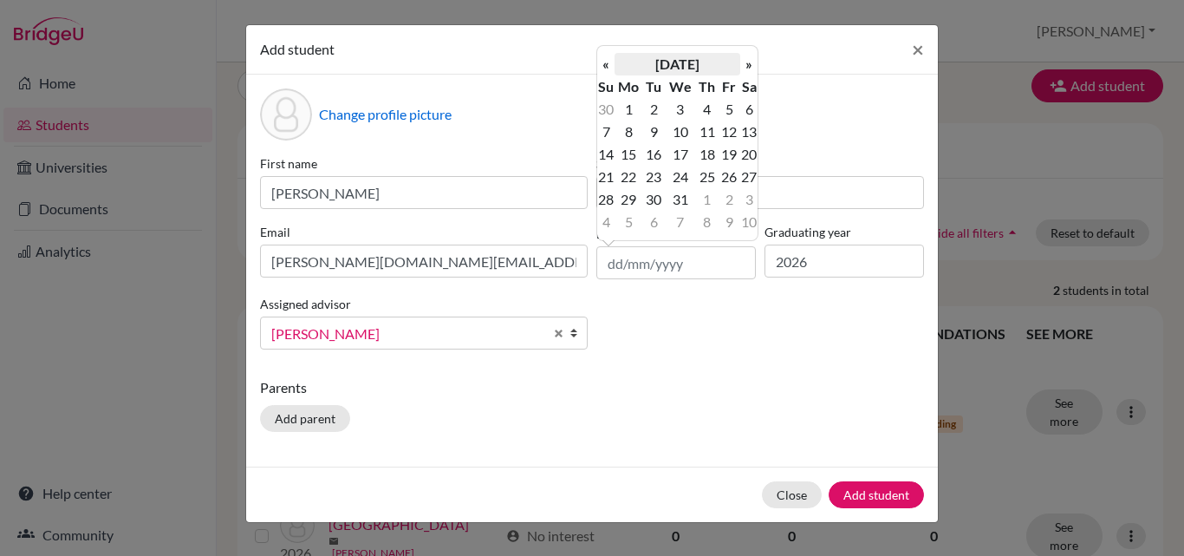
click at [666, 69] on th "[DATE]" at bounding box center [678, 64] width 126 height 23
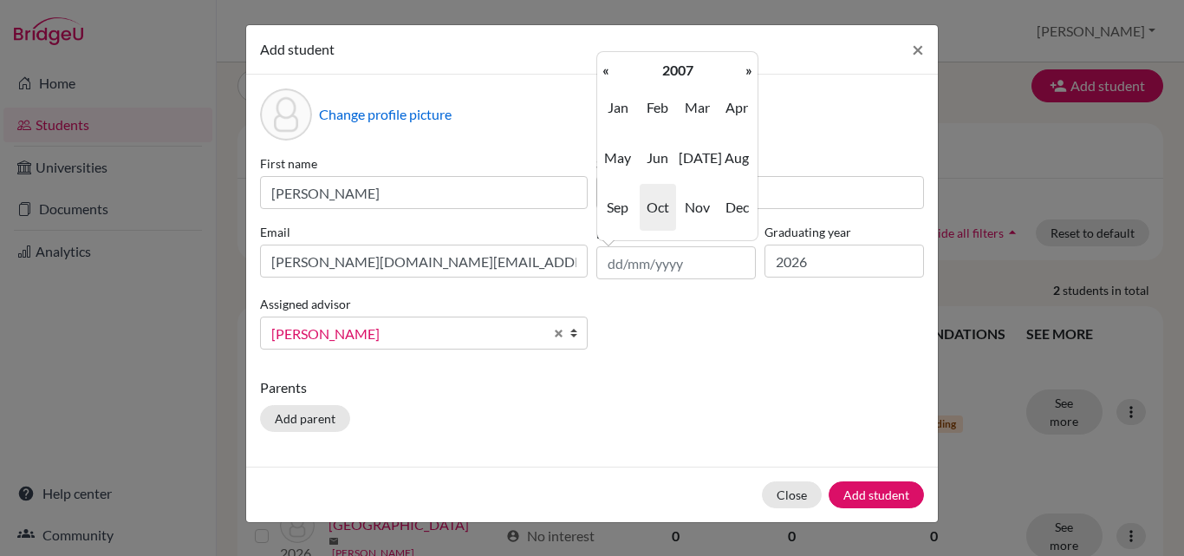
click at [666, 69] on th "2007" at bounding box center [678, 70] width 126 height 23
click at [616, 202] on span "2007" at bounding box center [618, 207] width 36 height 47
click at [702, 113] on span "Mar" at bounding box center [697, 107] width 36 height 47
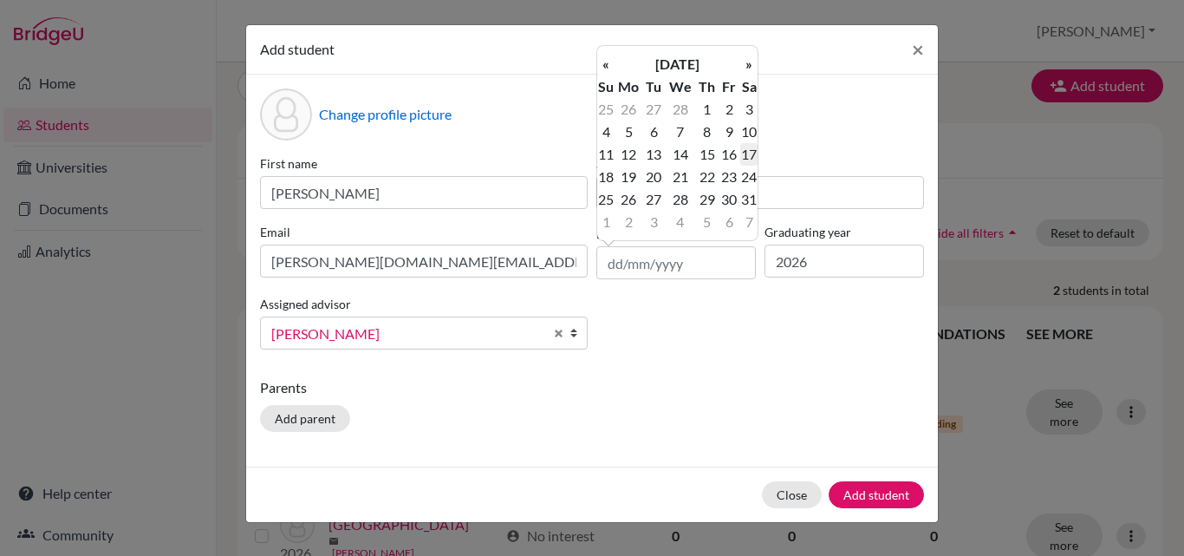
click at [748, 149] on td "17" at bounding box center [748, 154] width 17 height 23
type input "[DATE]"
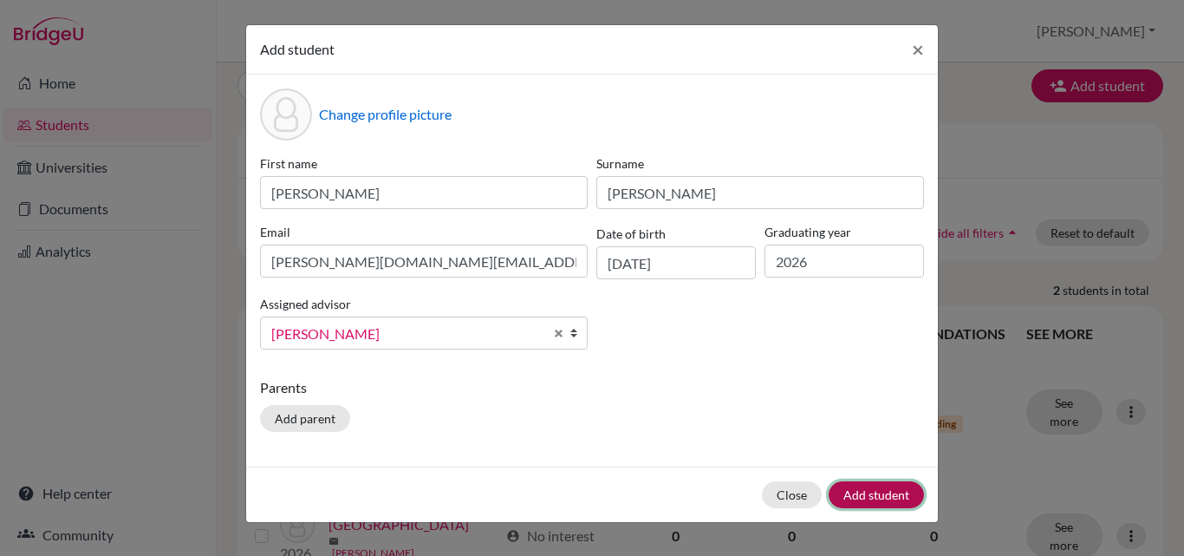
click at [875, 498] on button "Add student" at bounding box center [876, 494] width 95 height 27
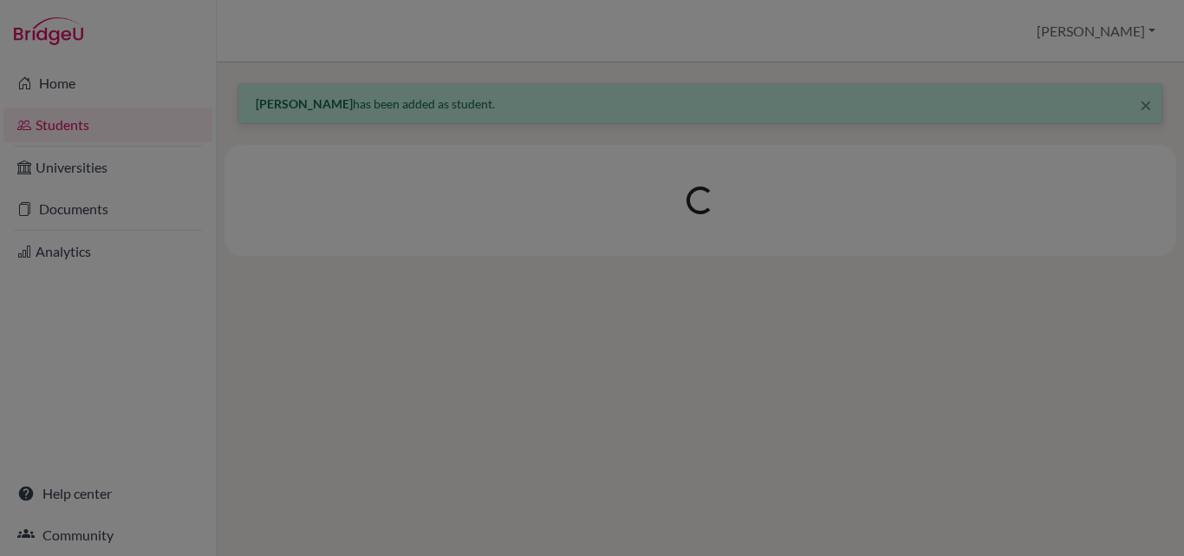
scroll to position [0, 0]
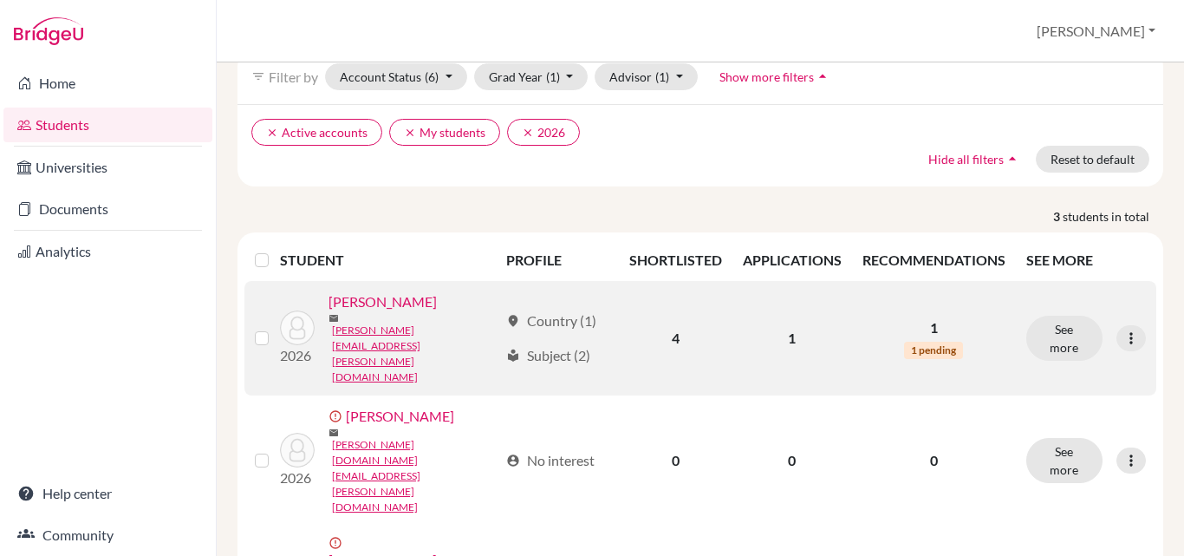
scroll to position [152, 0]
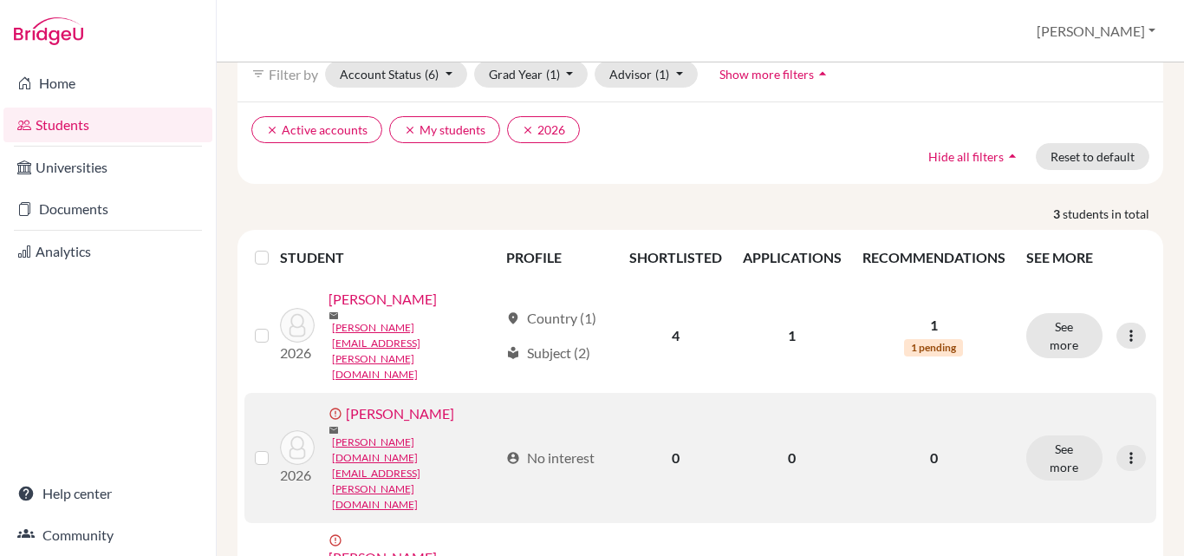
click at [413, 403] on link "[PERSON_NAME]" at bounding box center [400, 413] width 108 height 21
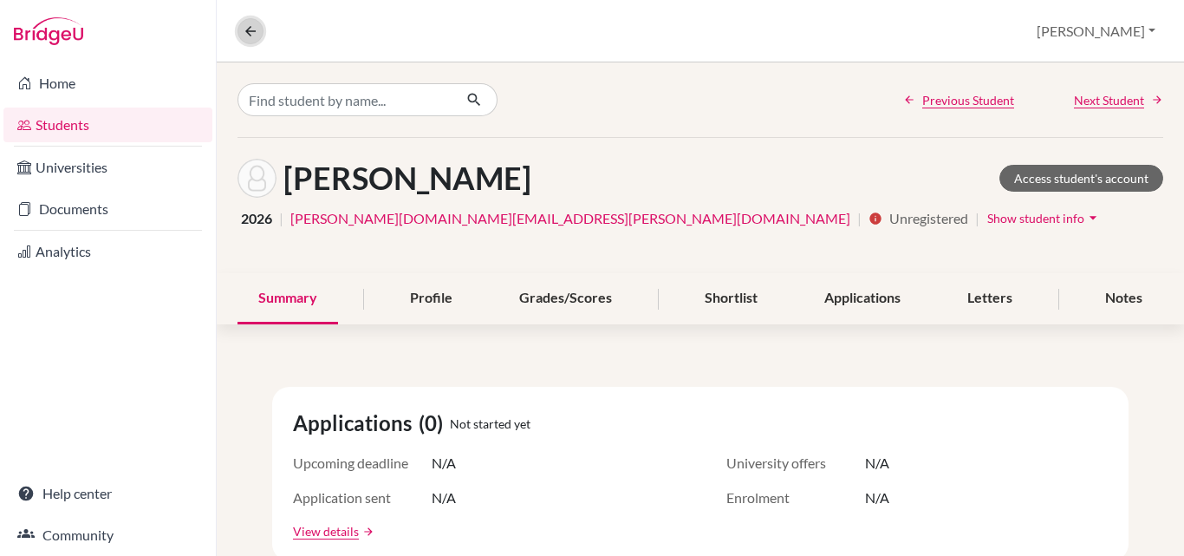
click at [255, 29] on icon at bounding box center [251, 31] width 16 height 16
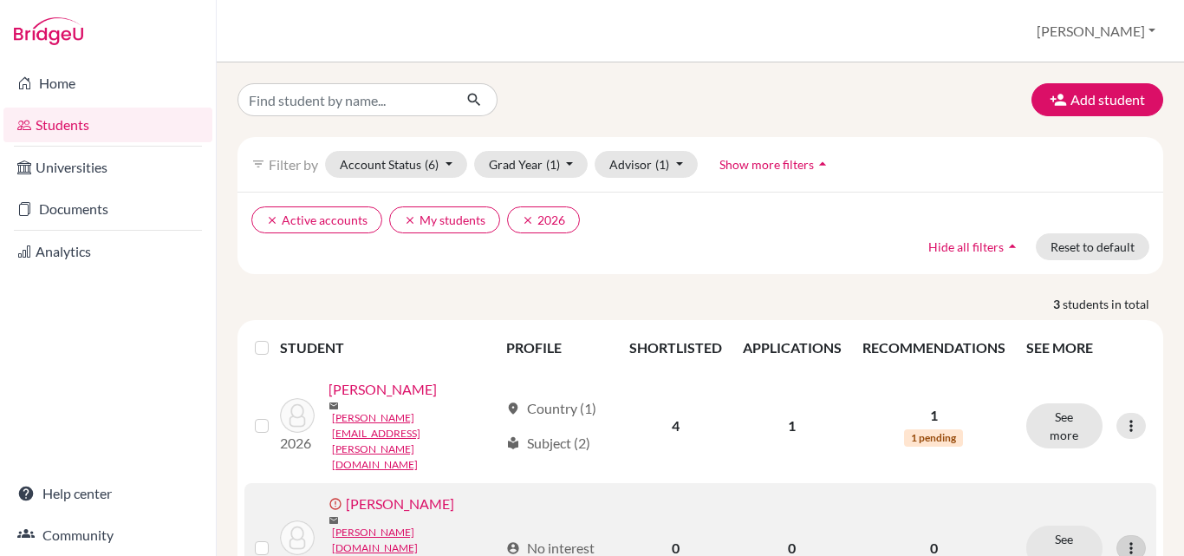
click at [1123, 539] on icon at bounding box center [1131, 547] width 17 height 17
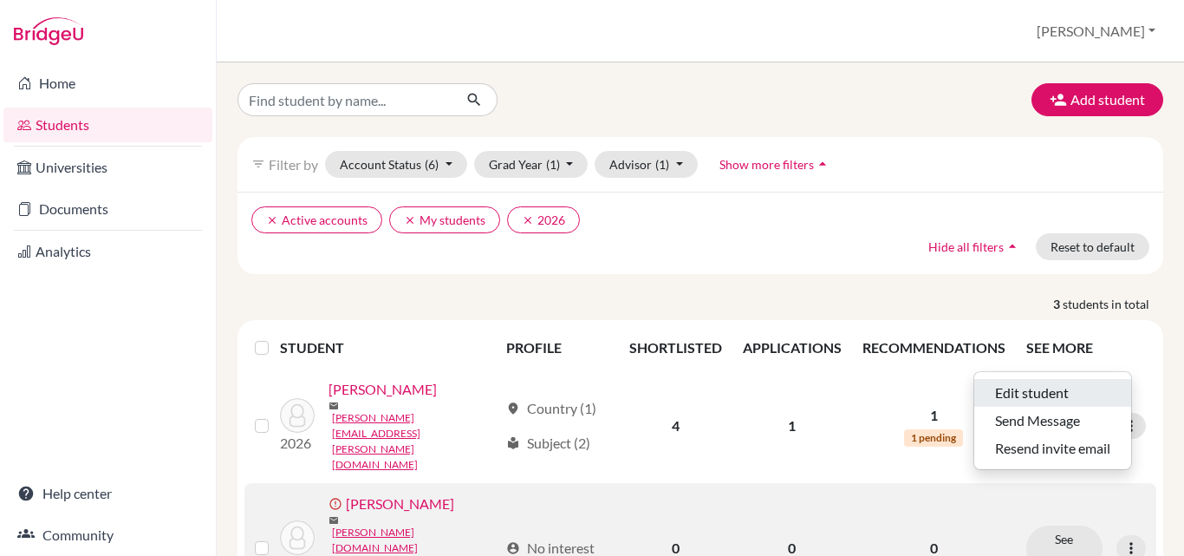
click at [1060, 397] on button "Edit student" at bounding box center [1053, 393] width 157 height 28
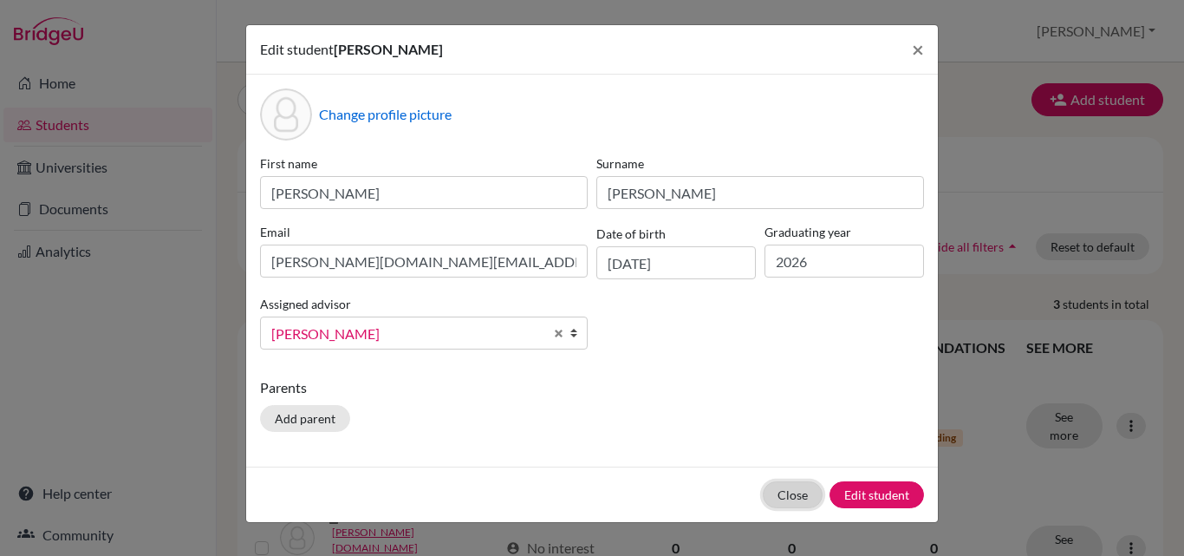
click at [799, 497] on button "Close" at bounding box center [793, 494] width 60 height 27
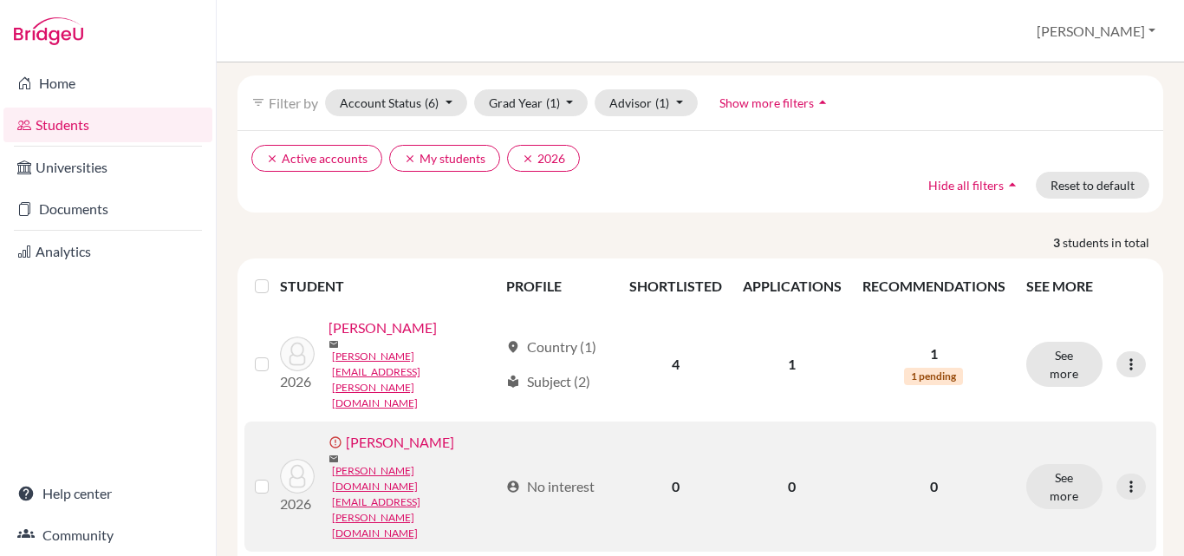
scroll to position [90, 0]
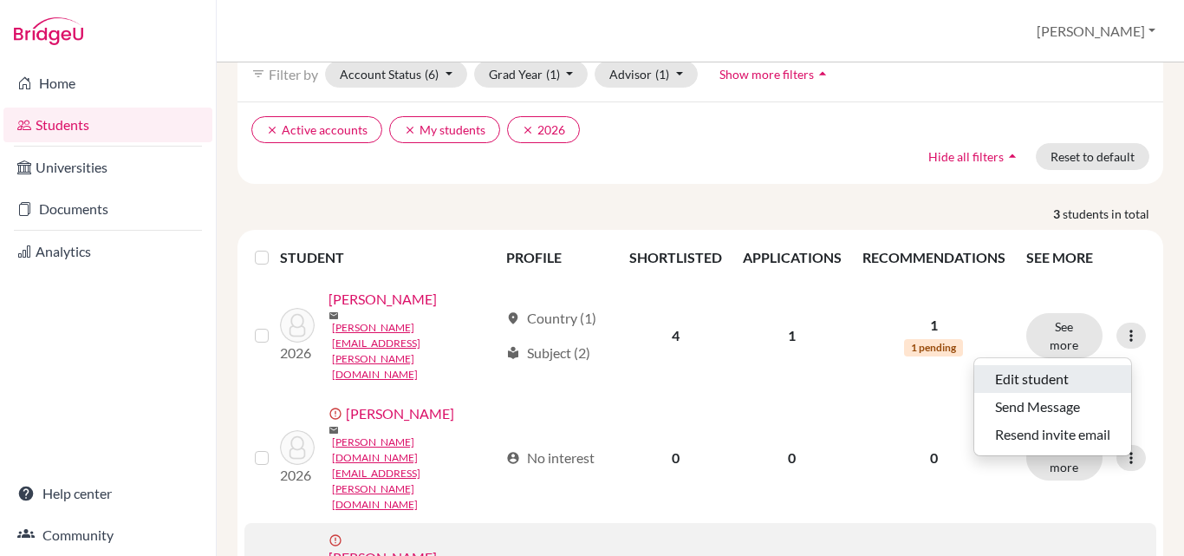
click at [1048, 379] on button "Edit student" at bounding box center [1053, 379] width 157 height 28
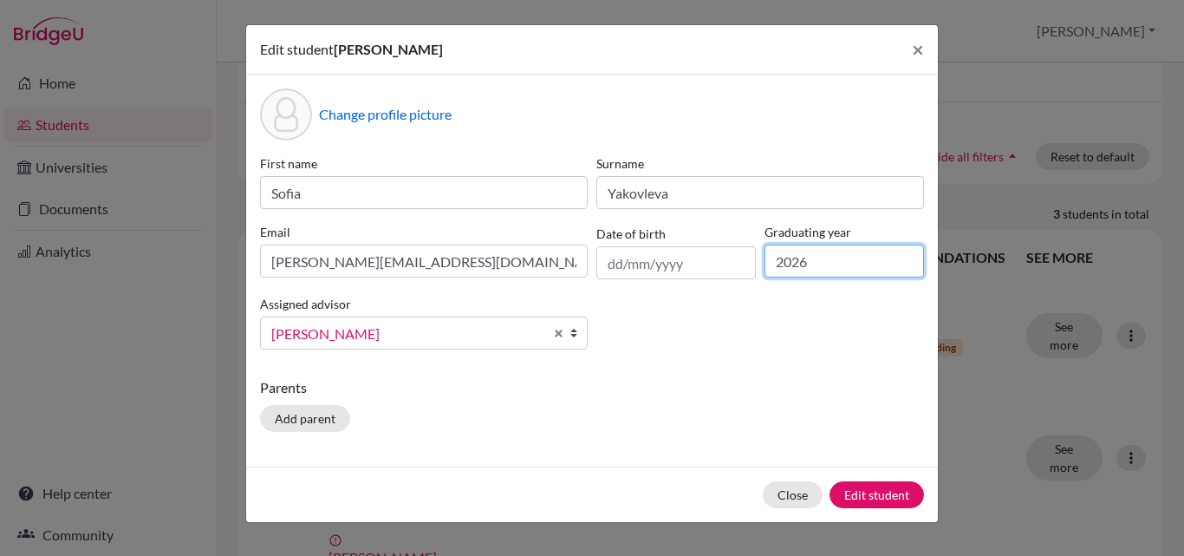
click at [818, 268] on input "2026" at bounding box center [845, 260] width 160 height 33
type input "2027"
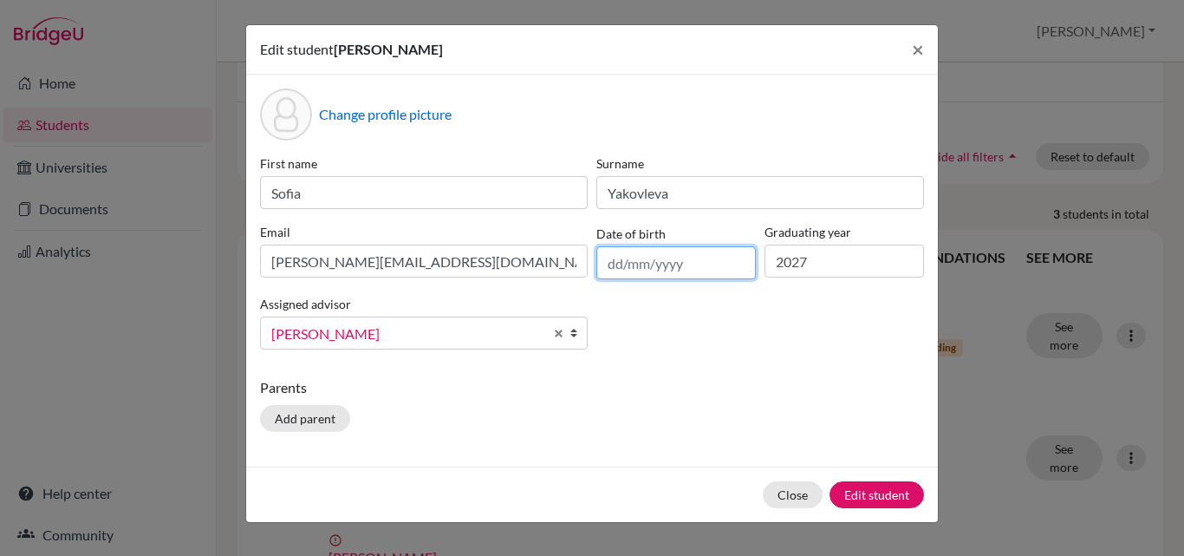
click at [673, 271] on input "text" at bounding box center [677, 262] width 160 height 33
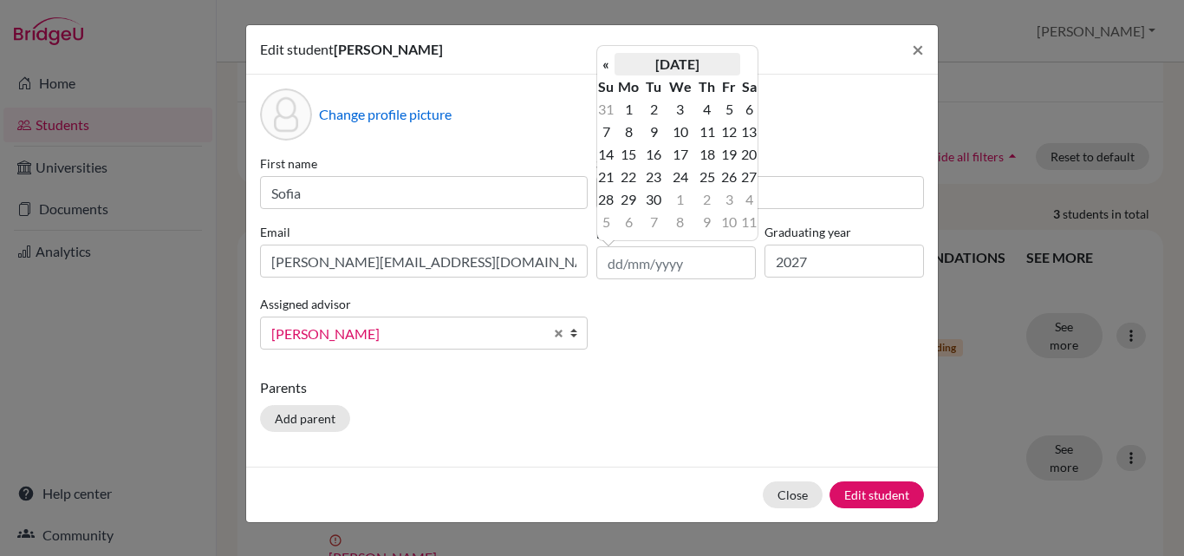
click at [677, 73] on th "[DATE]" at bounding box center [678, 64] width 126 height 23
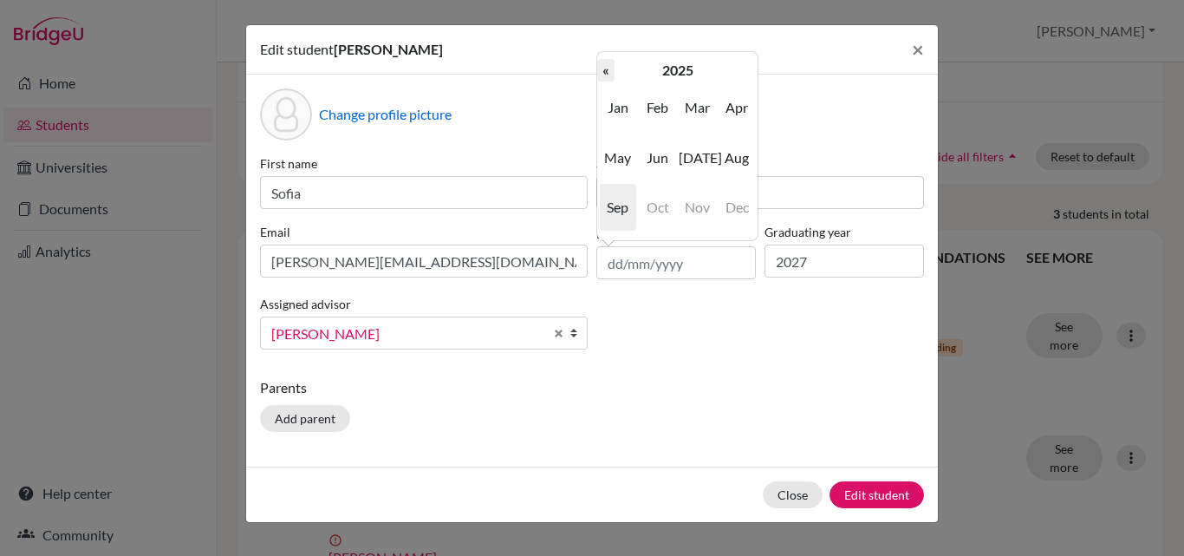
click at [610, 69] on th "«" at bounding box center [605, 70] width 17 height 23
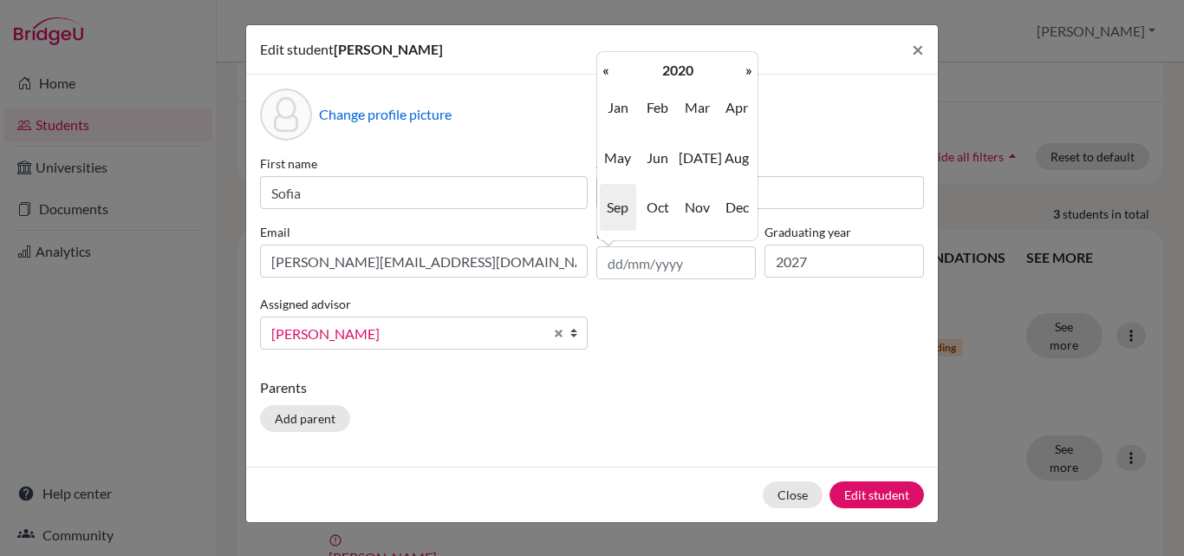
click at [610, 69] on th "«" at bounding box center [605, 70] width 17 height 23
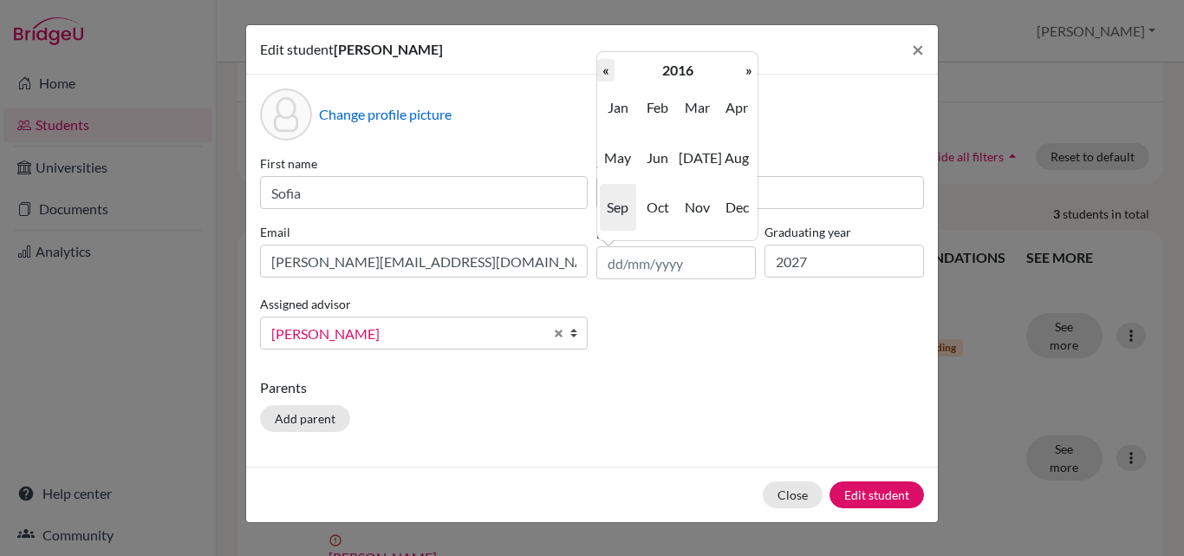
click at [610, 70] on th "«" at bounding box center [605, 70] width 17 height 23
click at [610, 74] on th "«" at bounding box center [605, 70] width 17 height 23
click at [610, 78] on th "«" at bounding box center [605, 70] width 17 height 23
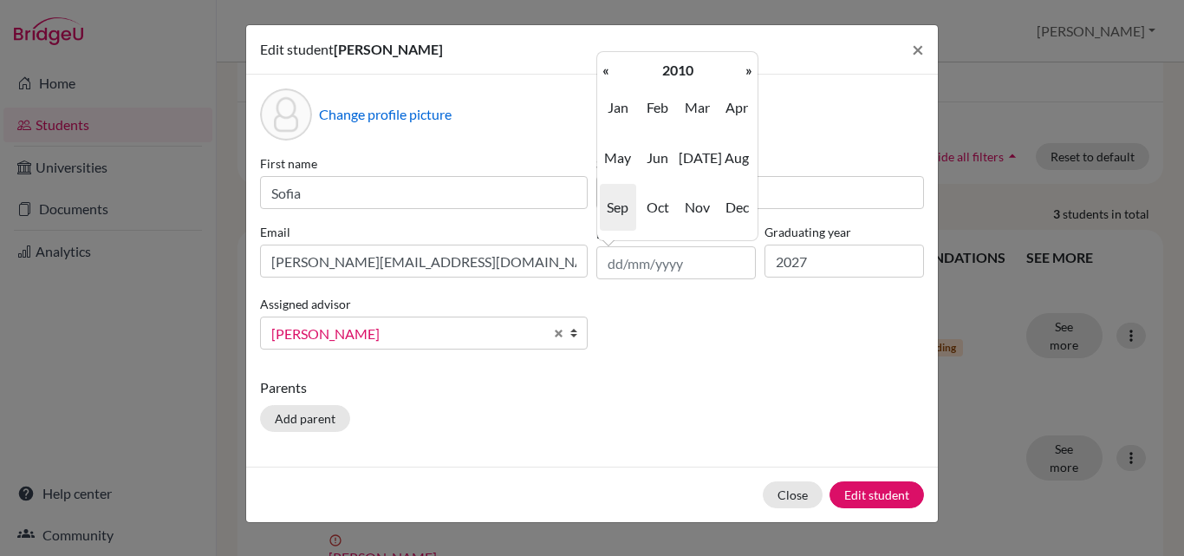
click at [610, 78] on th "«" at bounding box center [605, 70] width 17 height 23
click at [696, 200] on span "Nov" at bounding box center [697, 207] width 36 height 47
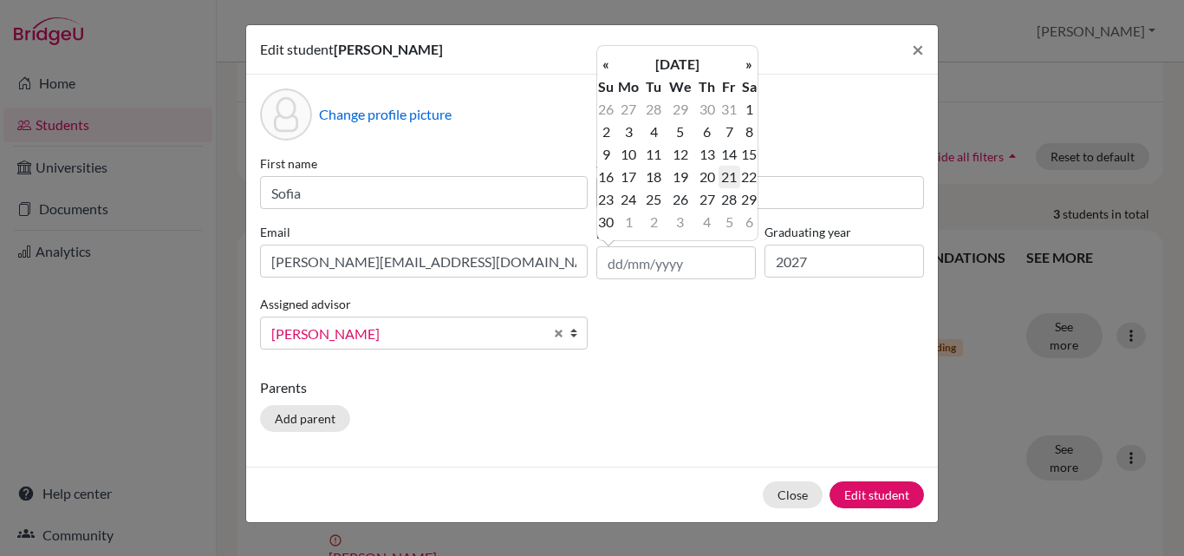
click at [727, 180] on td "21" at bounding box center [730, 177] width 22 height 23
type input "[DATE]"
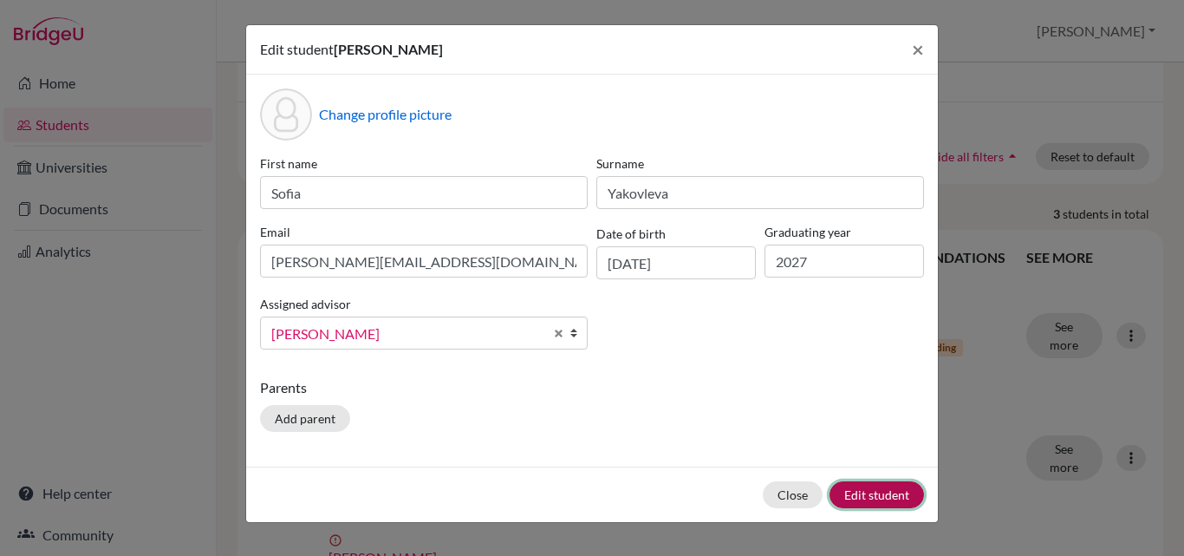
click at [857, 503] on button "Edit student" at bounding box center [877, 494] width 95 height 27
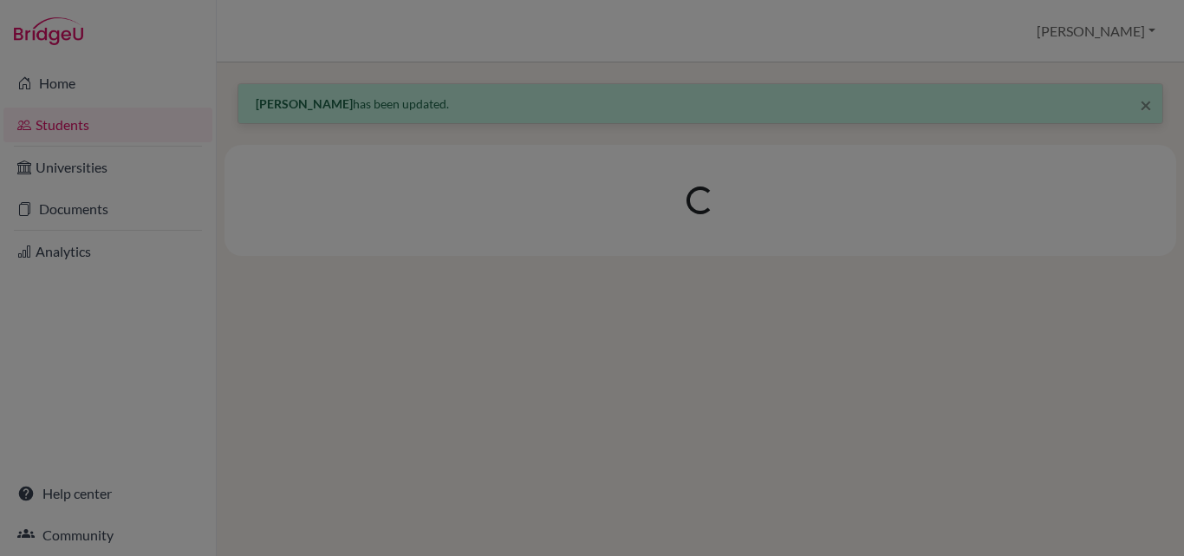
scroll to position [0, 0]
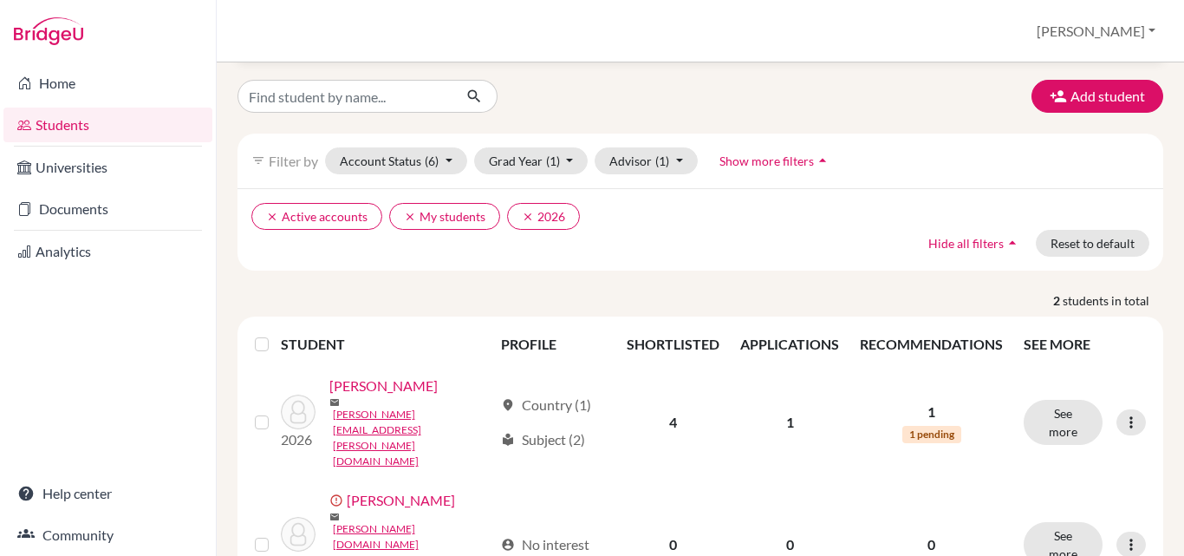
scroll to position [75, 0]
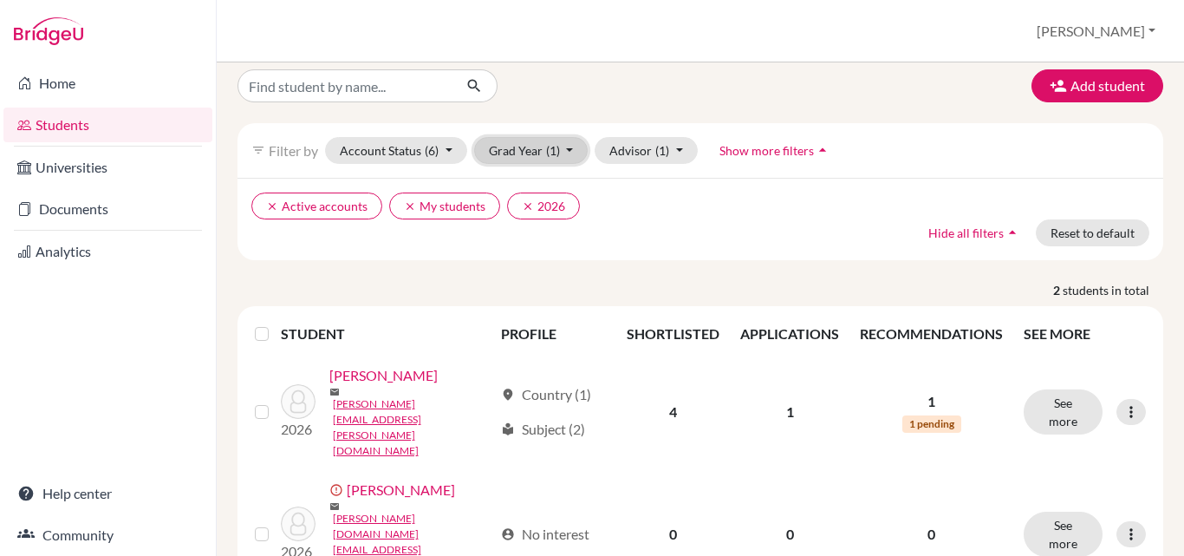
click at [575, 150] on button "Grad Year (1)" at bounding box center [531, 150] width 114 height 27
click at [575, 155] on button "Grad Year (1)" at bounding box center [531, 150] width 114 height 27
click at [616, 205] on ul "clear Active accounts clear My students clear 2026" at bounding box center [588, 205] width 674 height 27
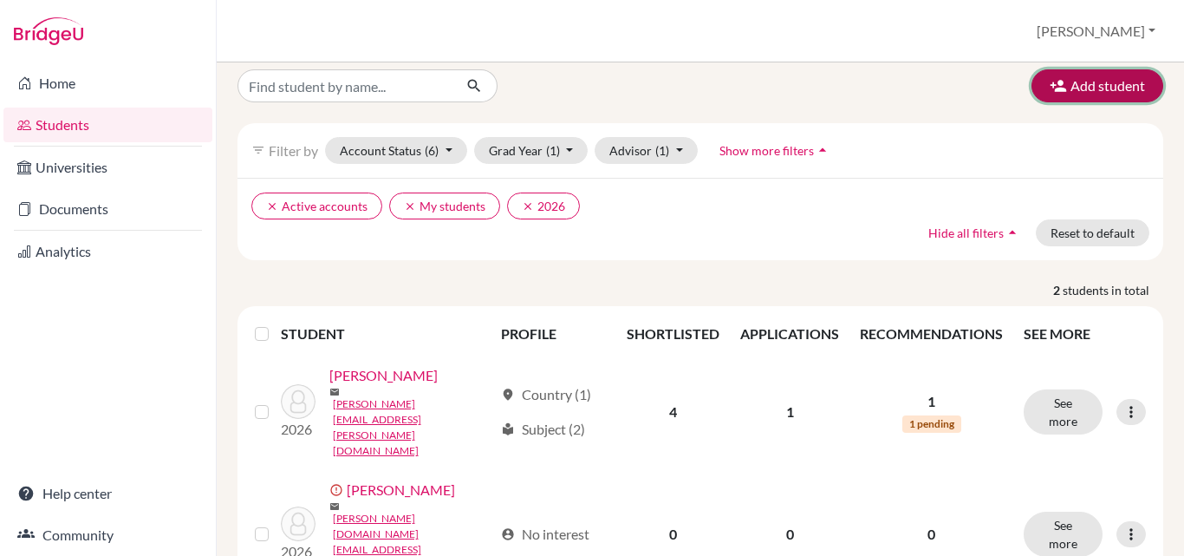
click at [1089, 81] on button "Add student" at bounding box center [1098, 85] width 132 height 33
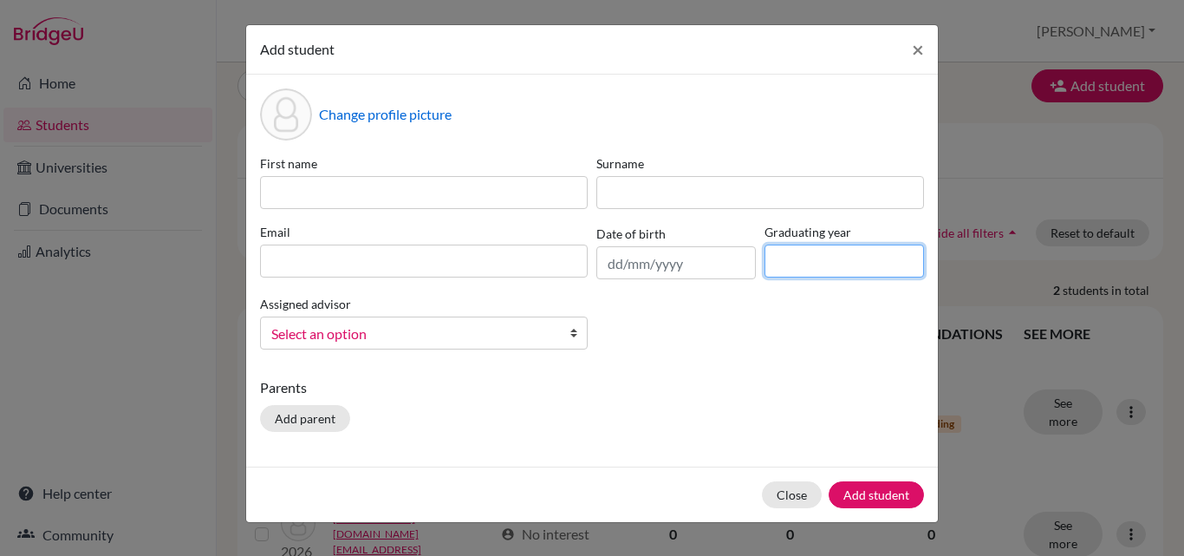
click at [838, 271] on input at bounding box center [845, 260] width 160 height 33
type input "2027"
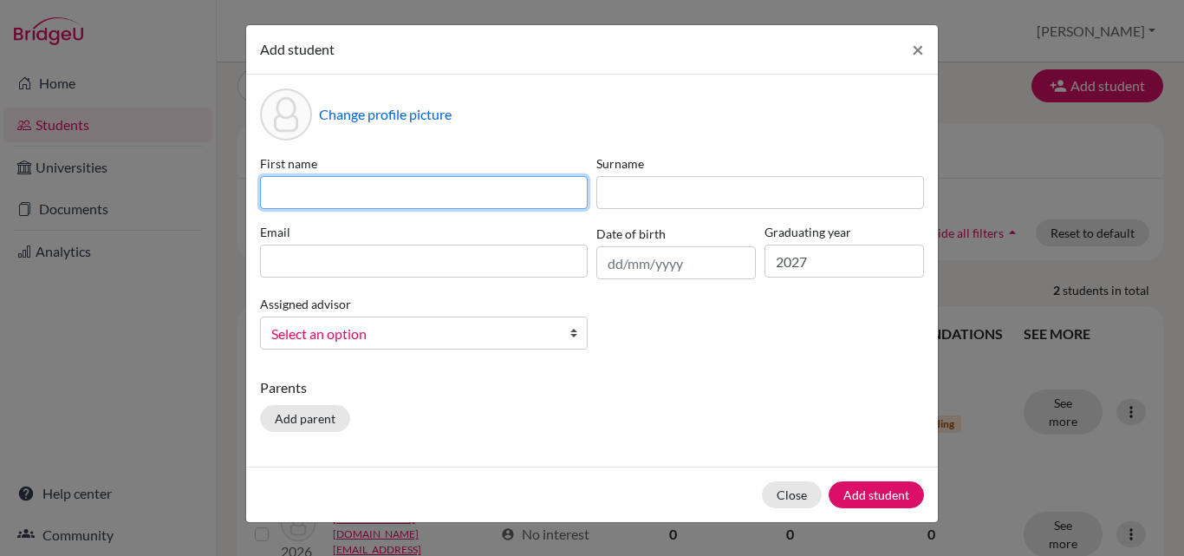
click at [452, 186] on input at bounding box center [424, 192] width 328 height 33
type input "[PERSON_NAME]"
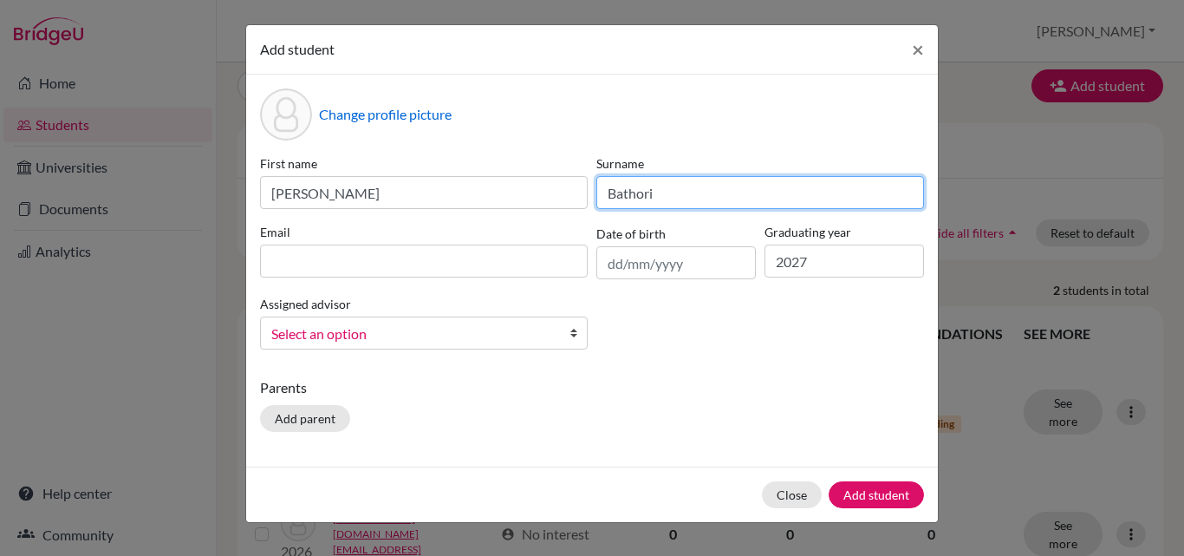
type input "Bathori"
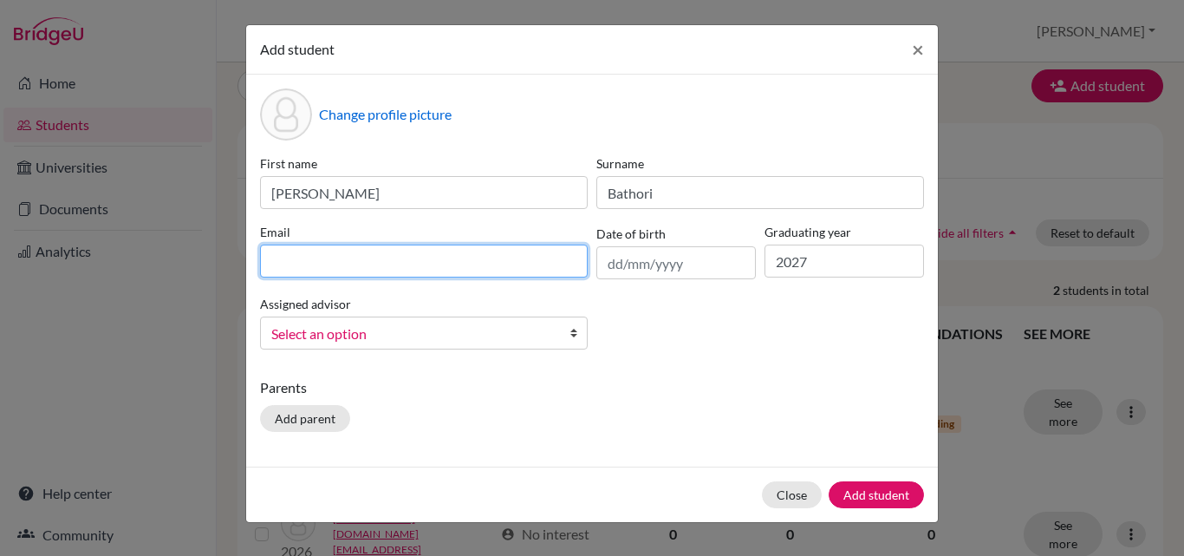
click at [368, 258] on input at bounding box center [424, 260] width 328 height 33
type input "[PERSON_NAME][EMAIL_ADDRESS][DOMAIN_NAME]"
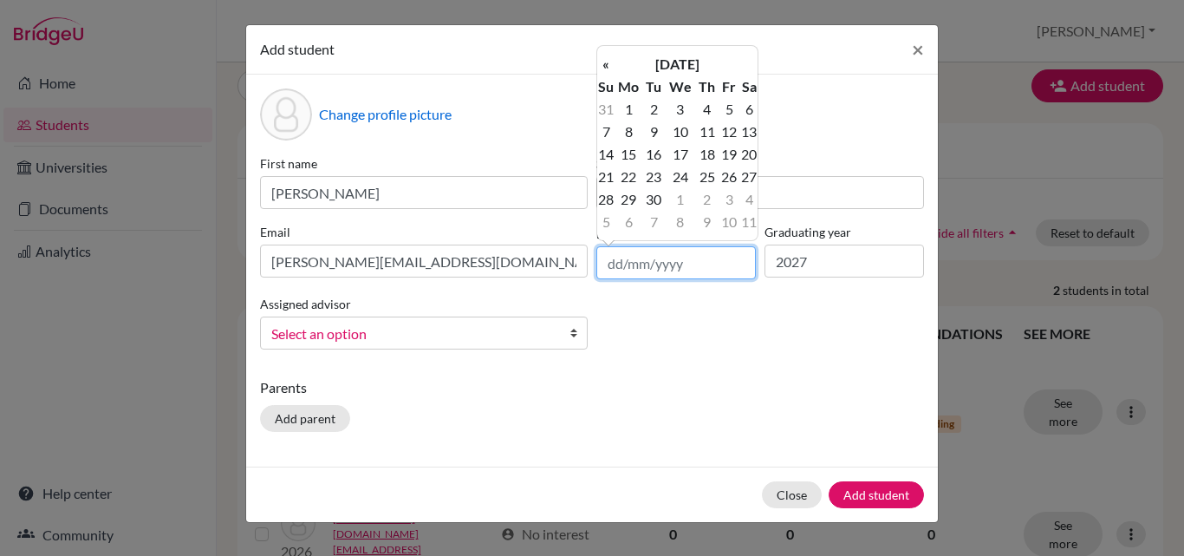
click at [675, 264] on input "text" at bounding box center [677, 262] width 160 height 33
click at [687, 73] on th "[DATE]" at bounding box center [678, 64] width 126 height 23
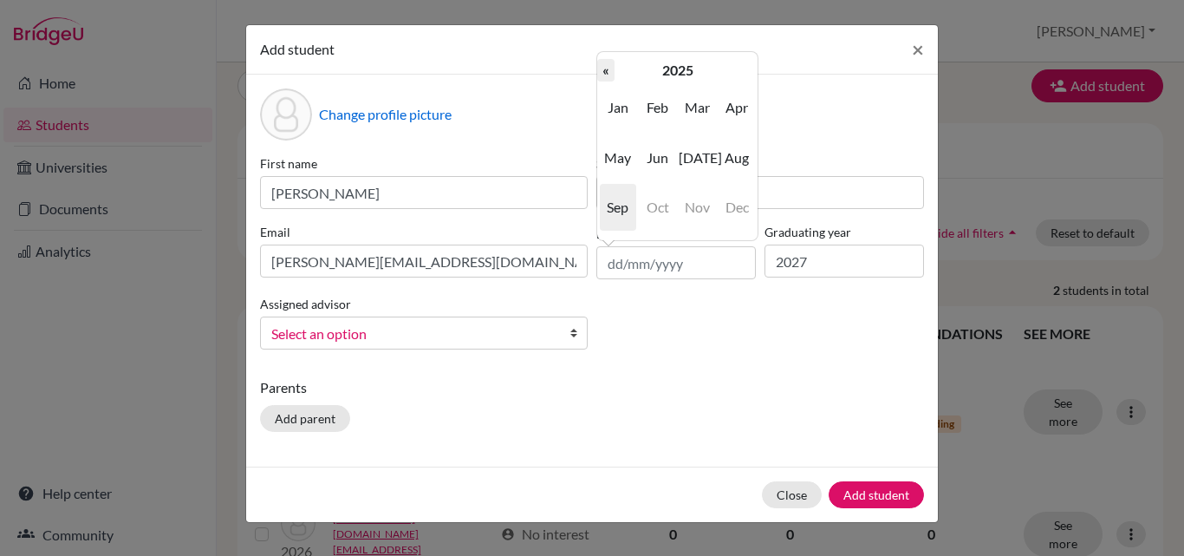
click at [610, 69] on th "«" at bounding box center [605, 70] width 17 height 23
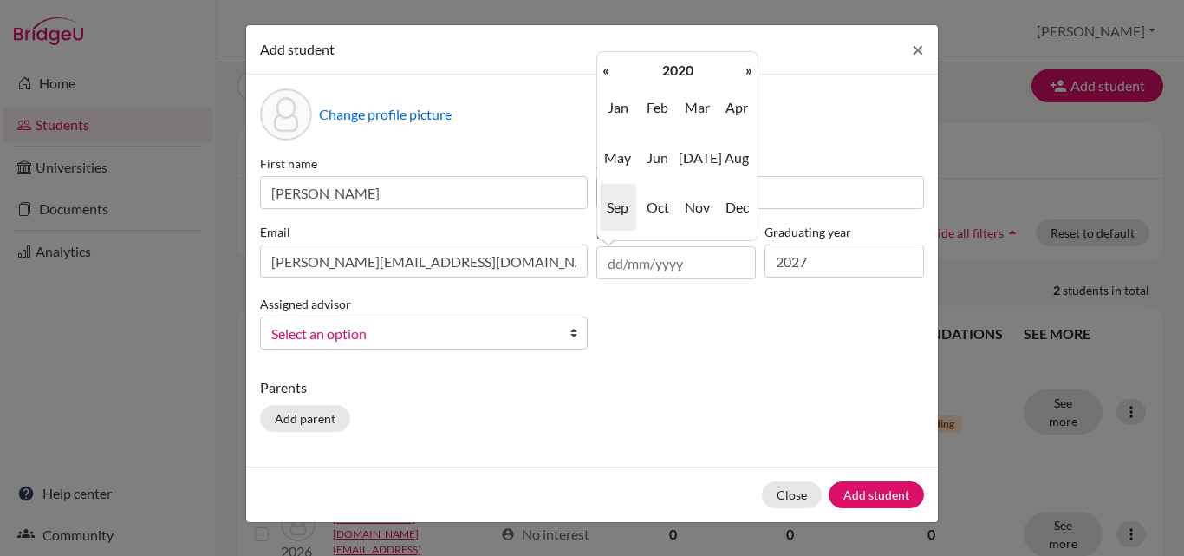
click at [610, 69] on th "«" at bounding box center [605, 70] width 17 height 23
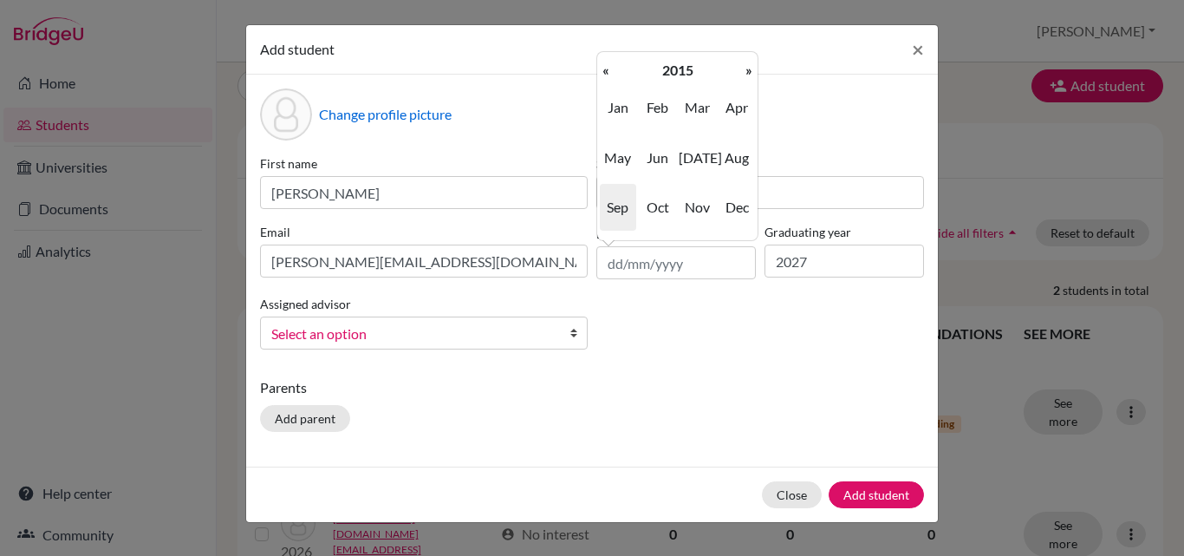
click at [610, 69] on th "«" at bounding box center [605, 70] width 17 height 23
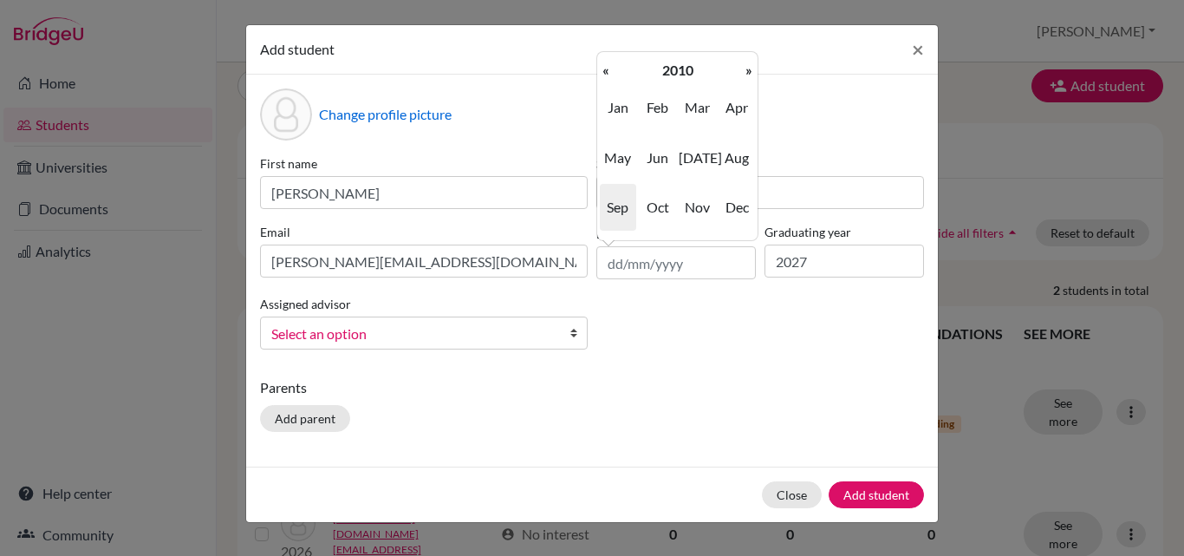
click at [610, 69] on th "«" at bounding box center [605, 70] width 17 height 23
click at [620, 205] on span "Sep" at bounding box center [618, 207] width 36 height 47
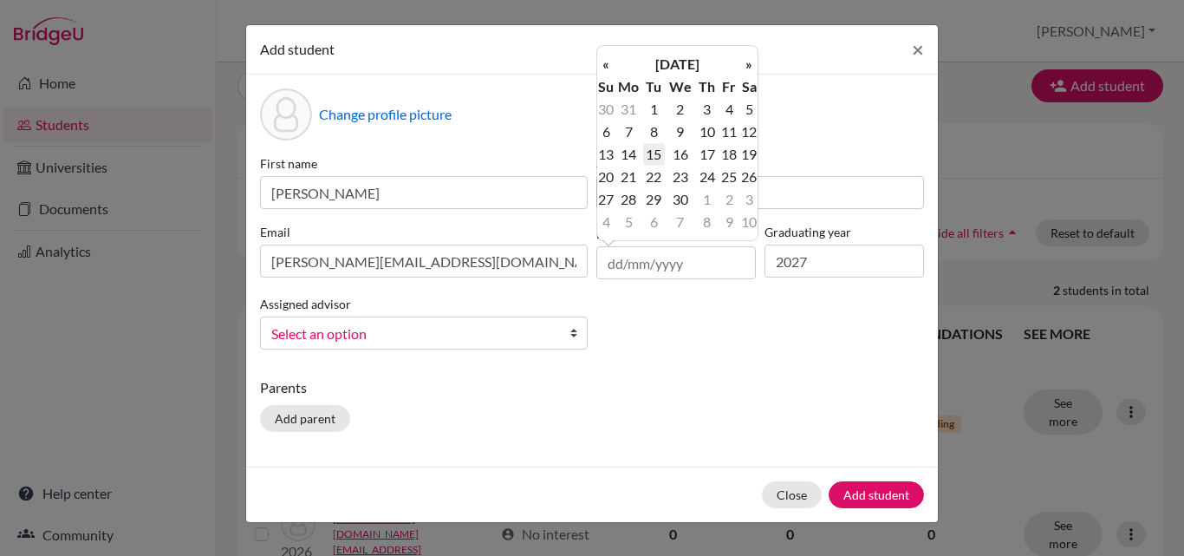
click at [658, 158] on td "15" at bounding box center [654, 154] width 22 height 23
type input "[DATE]"
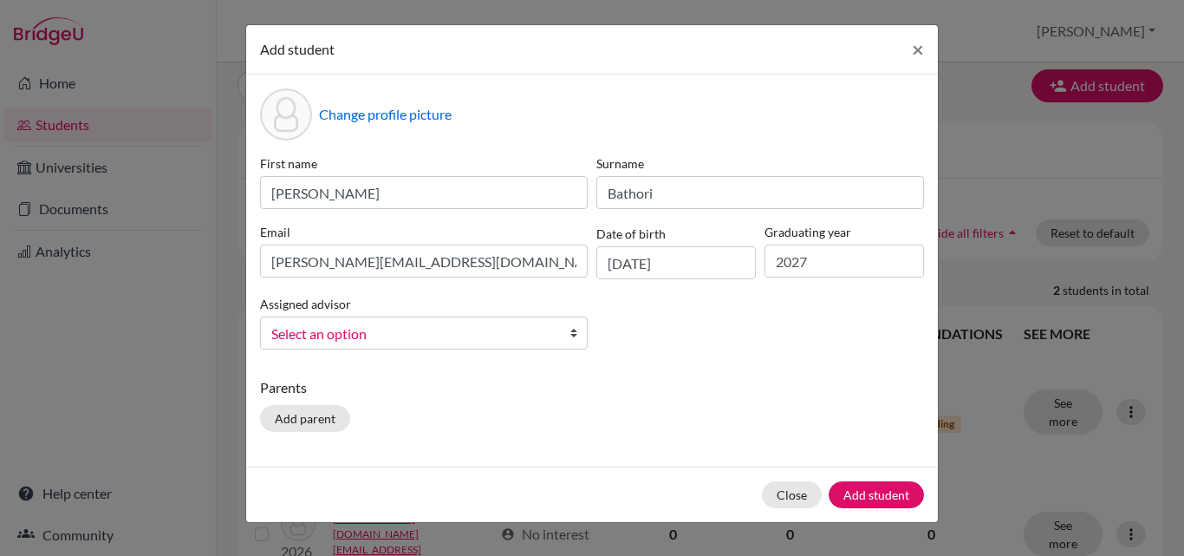
click at [574, 331] on b at bounding box center [578, 332] width 17 height 31
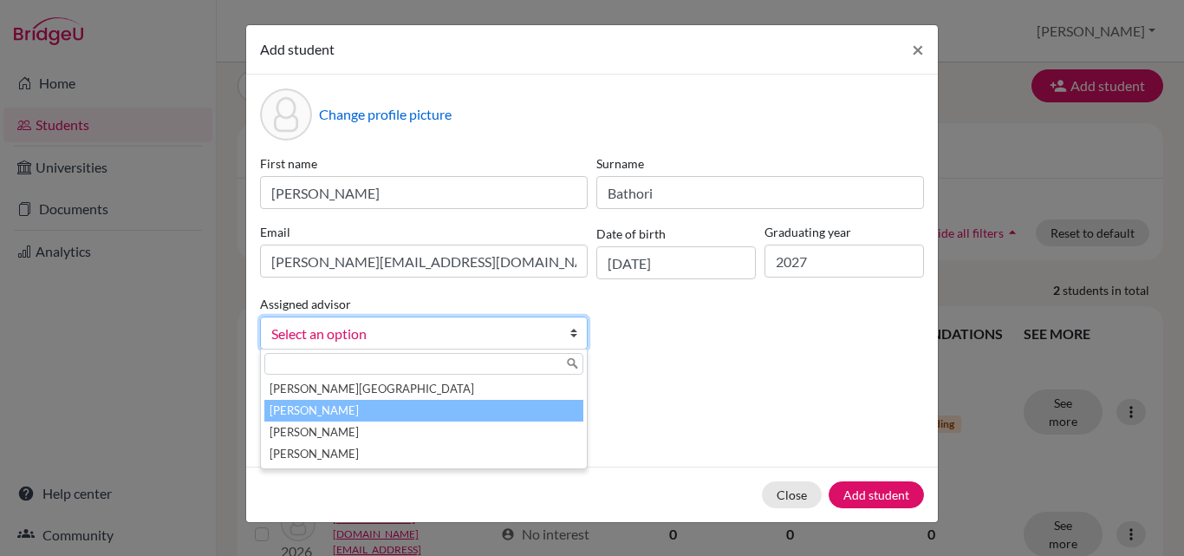
click at [469, 407] on li "[PERSON_NAME]" at bounding box center [423, 411] width 319 height 22
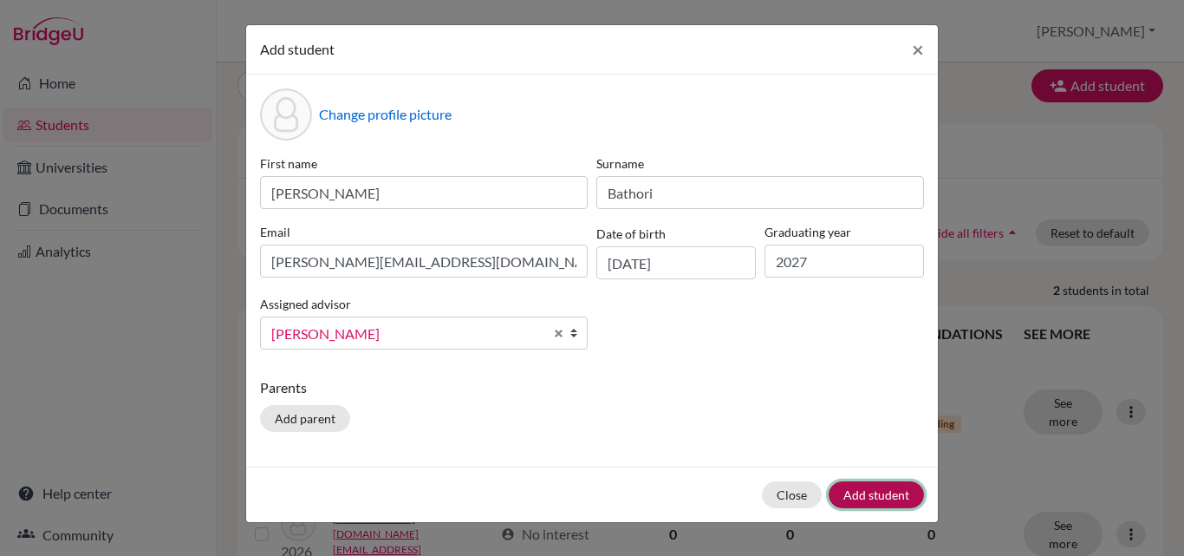
click at [869, 492] on button "Add student" at bounding box center [876, 494] width 95 height 27
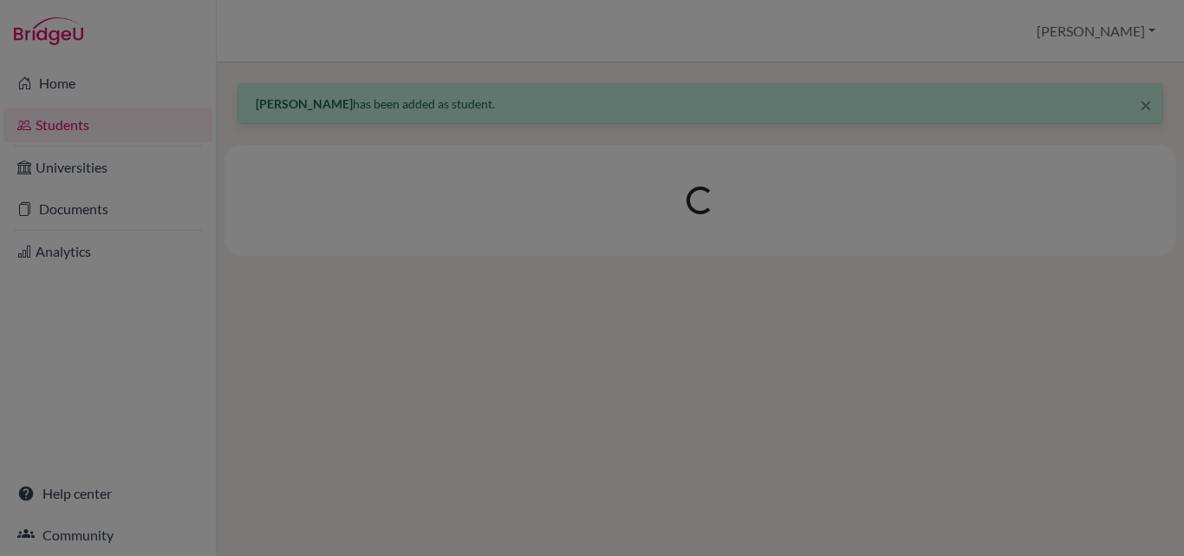
scroll to position [0, 0]
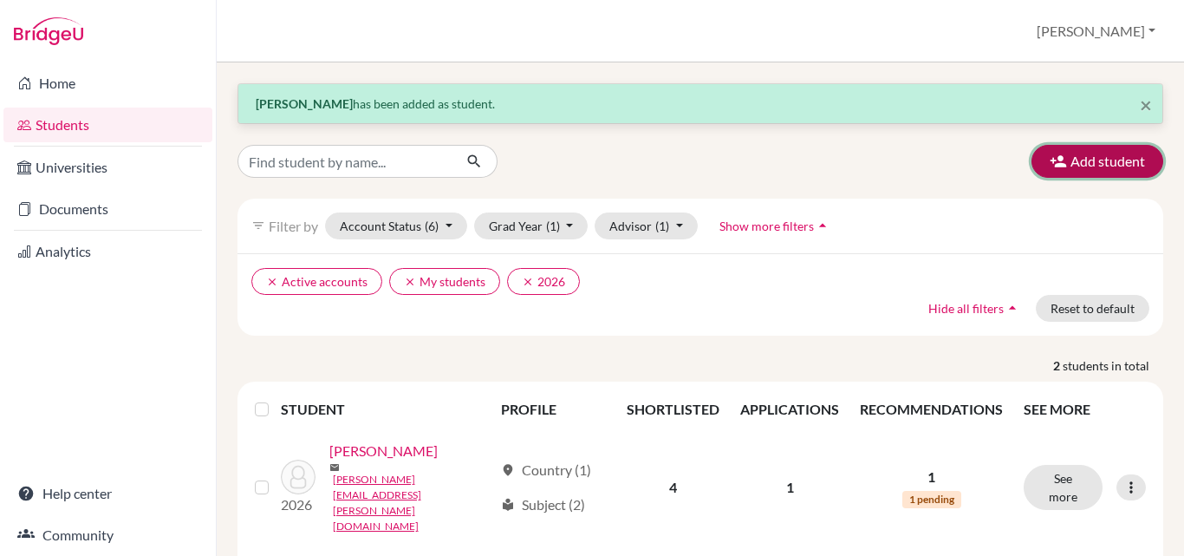
click at [1078, 170] on button "Add student" at bounding box center [1098, 161] width 132 height 33
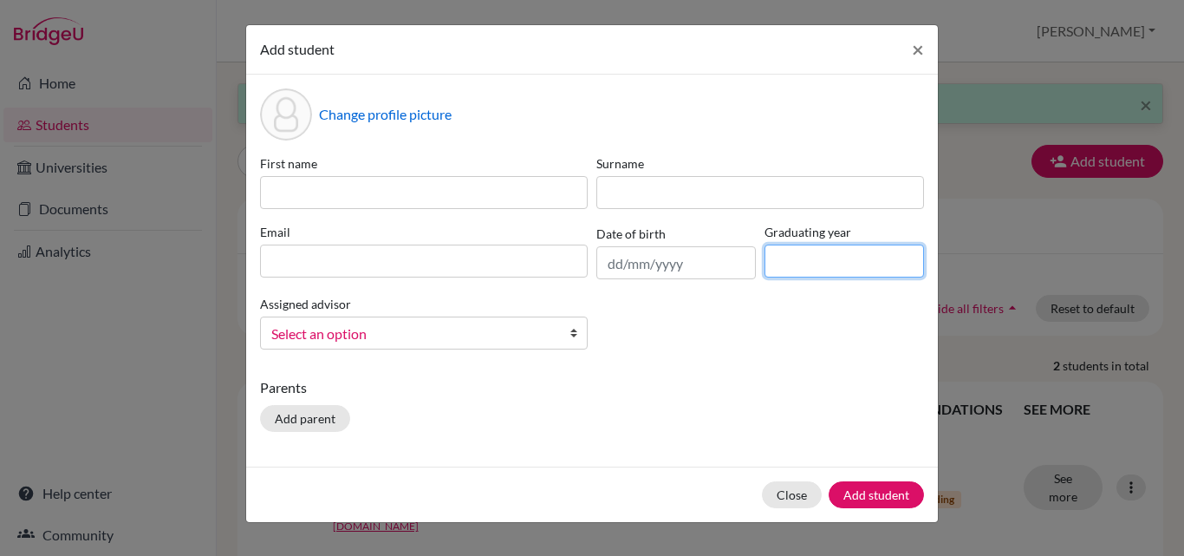
click at [828, 254] on input at bounding box center [845, 260] width 160 height 33
type input "2027"
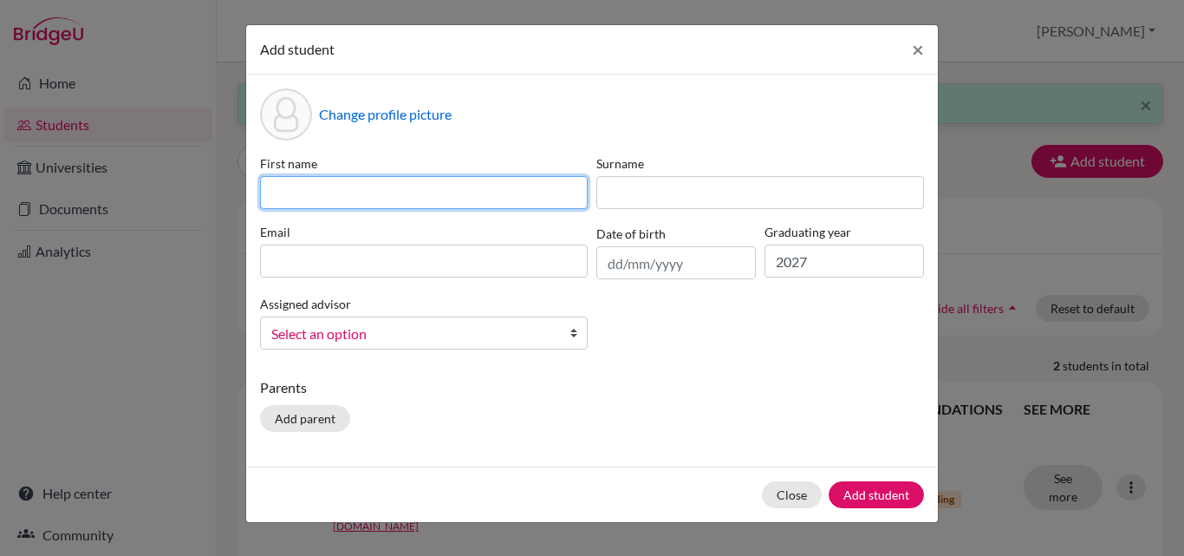
click at [437, 187] on input at bounding box center [424, 192] width 328 height 33
type input "JinHo"
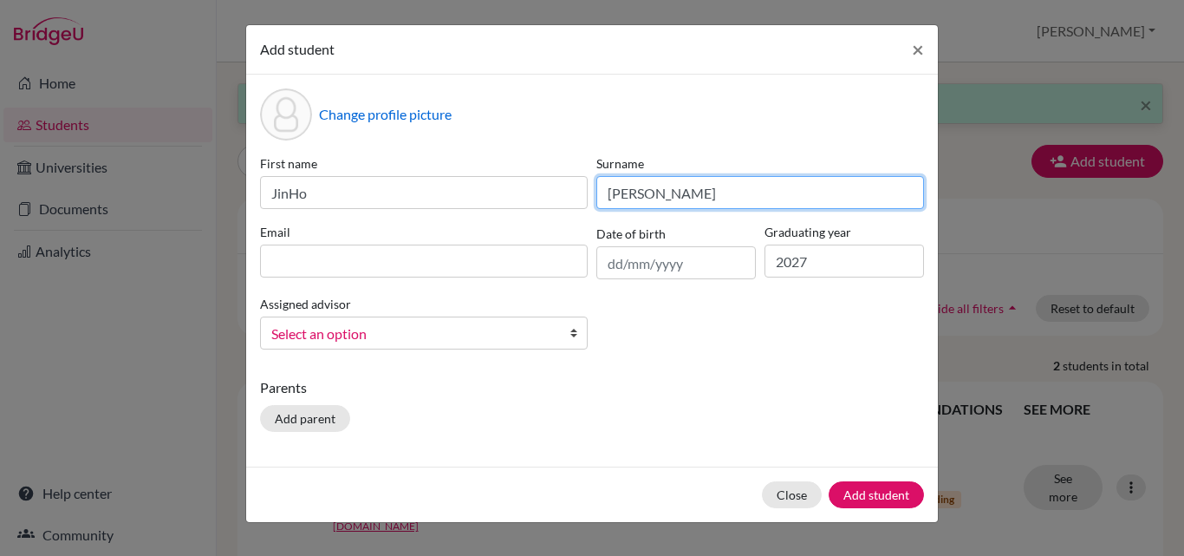
type input "[PERSON_NAME]"
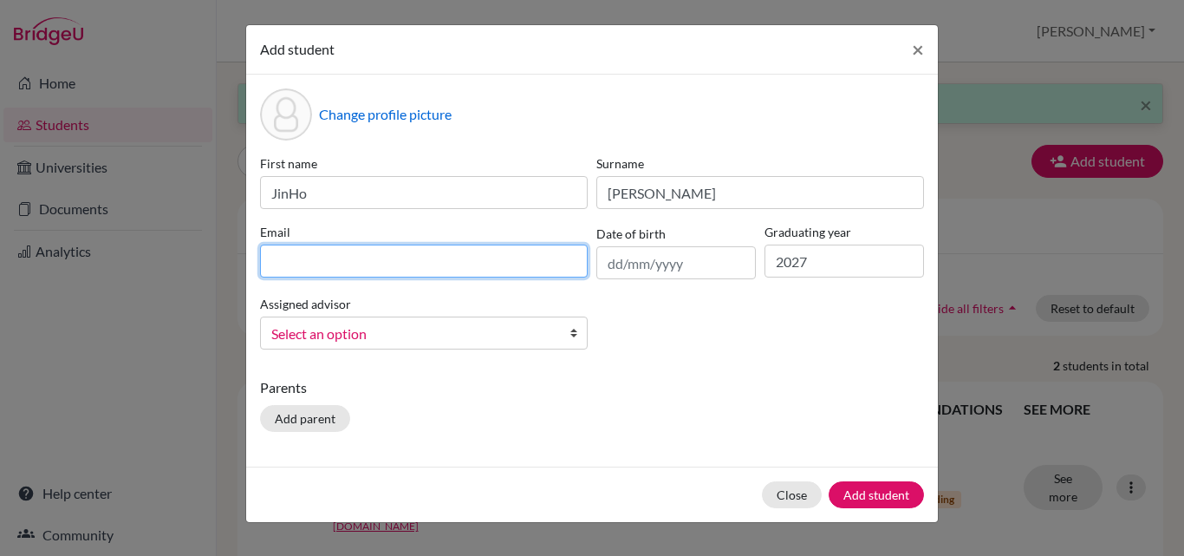
click at [303, 253] on input at bounding box center [424, 260] width 328 height 33
type input "[DOMAIN_NAME][EMAIL_ADDRESS][PERSON_NAME][DOMAIN_NAME]"
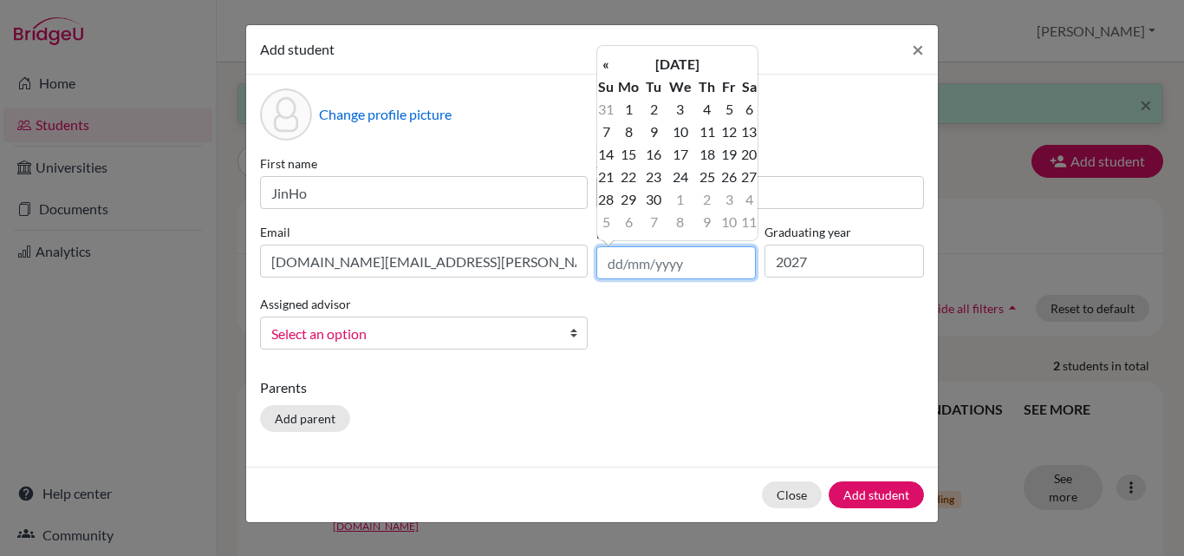
click at [652, 258] on input "text" at bounding box center [677, 262] width 160 height 33
click at [693, 73] on th "[DATE]" at bounding box center [678, 64] width 126 height 23
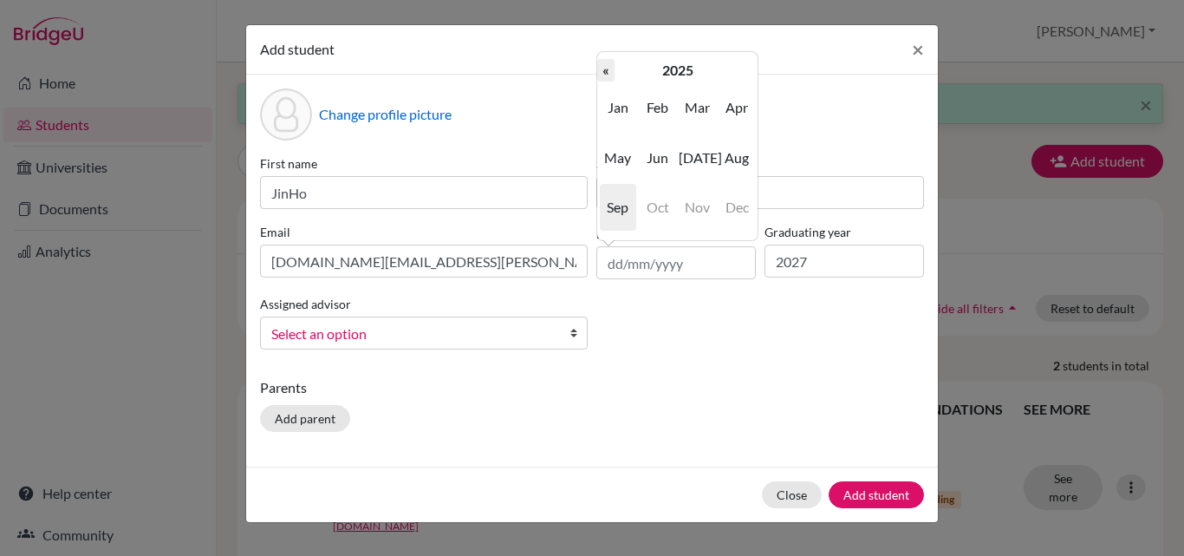
click at [610, 75] on th "«" at bounding box center [605, 70] width 17 height 23
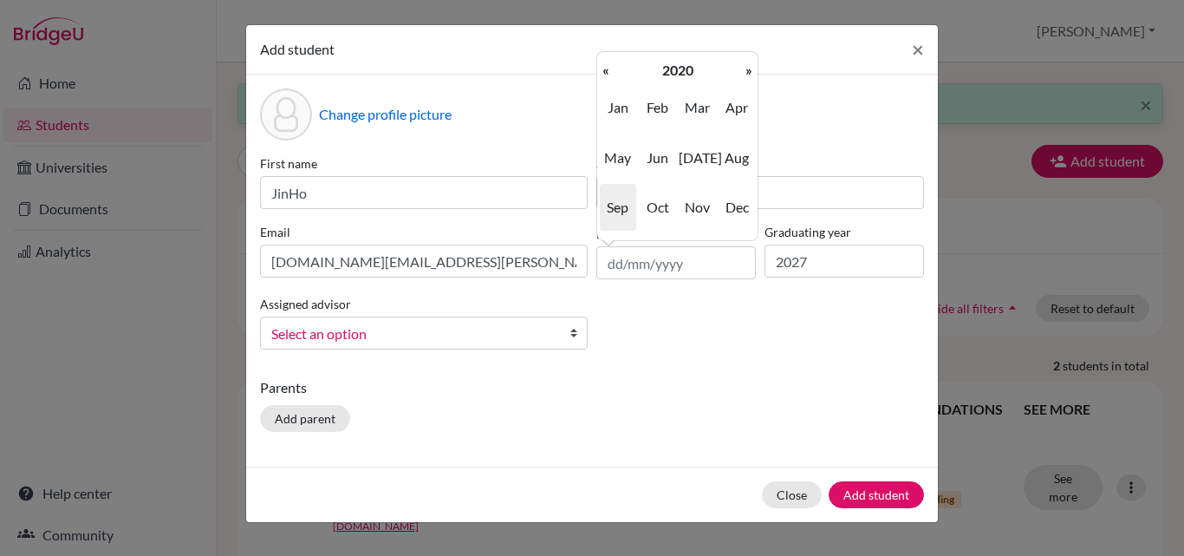
click at [610, 75] on th "«" at bounding box center [605, 70] width 17 height 23
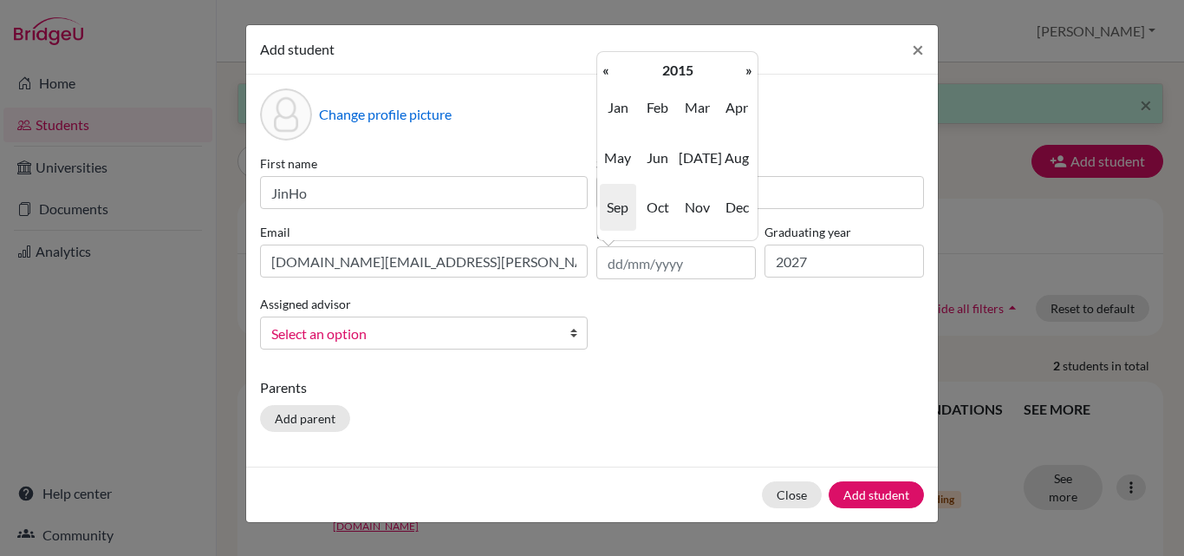
click at [610, 75] on th "«" at bounding box center [605, 70] width 17 height 23
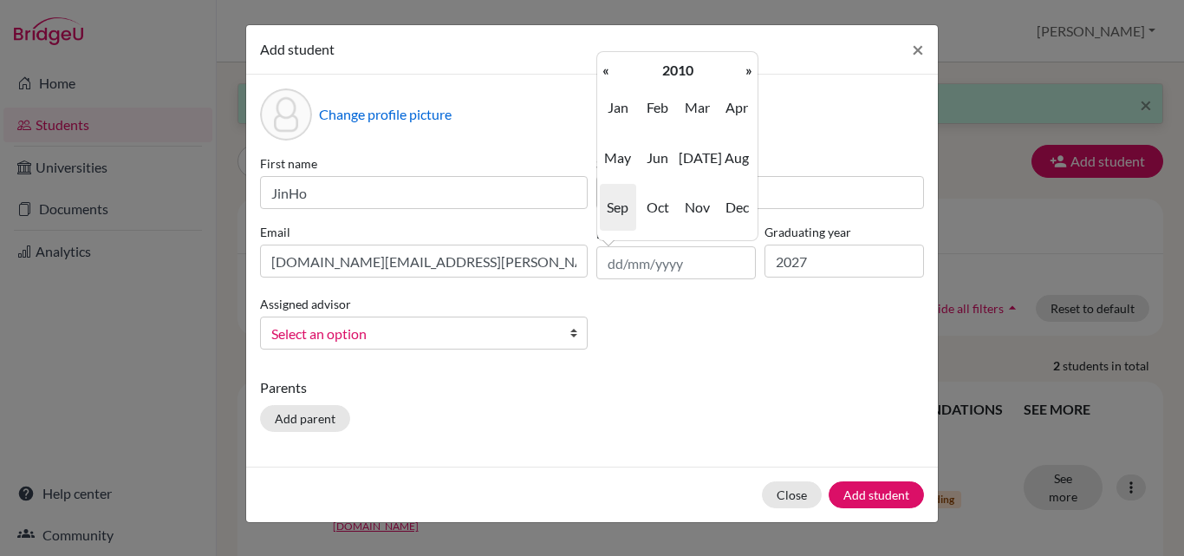
click at [610, 75] on th "«" at bounding box center [605, 70] width 17 height 23
click at [727, 198] on span "Dec" at bounding box center [737, 207] width 36 height 47
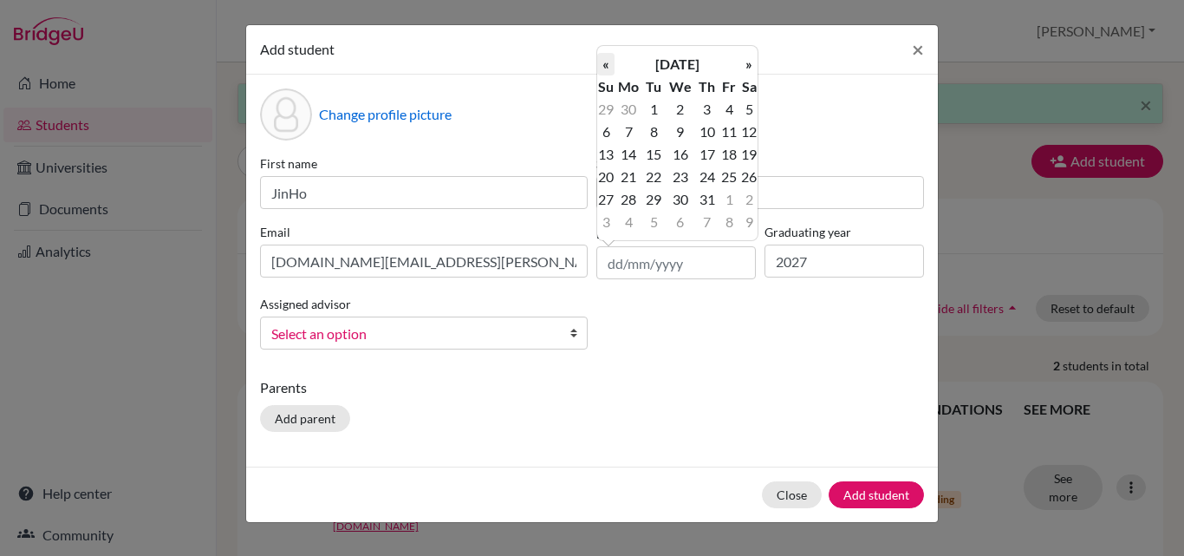
click at [610, 69] on th "«" at bounding box center [605, 64] width 17 height 23
click at [747, 170] on td "26" at bounding box center [748, 177] width 17 height 23
type input "[DATE]"
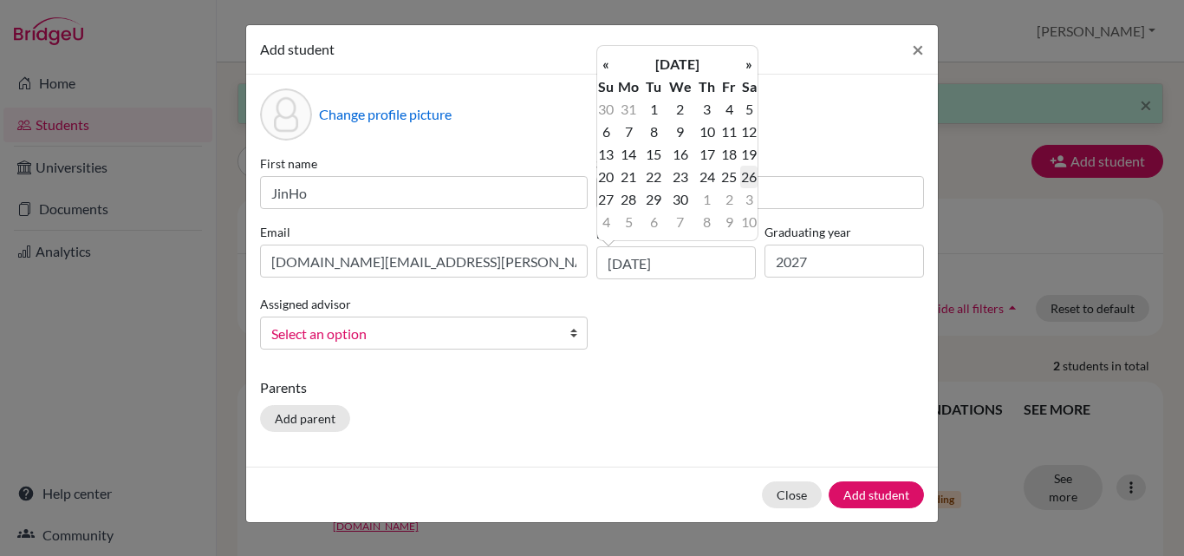
click at [747, 170] on label "Surname" at bounding box center [761, 163] width 328 height 18
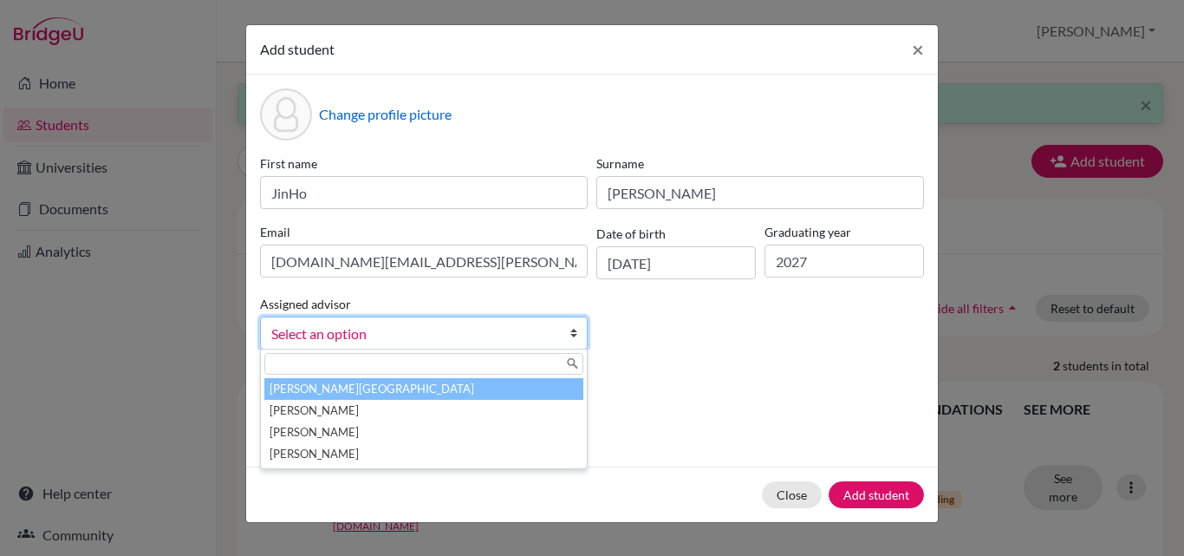
click at [573, 336] on b at bounding box center [578, 332] width 17 height 31
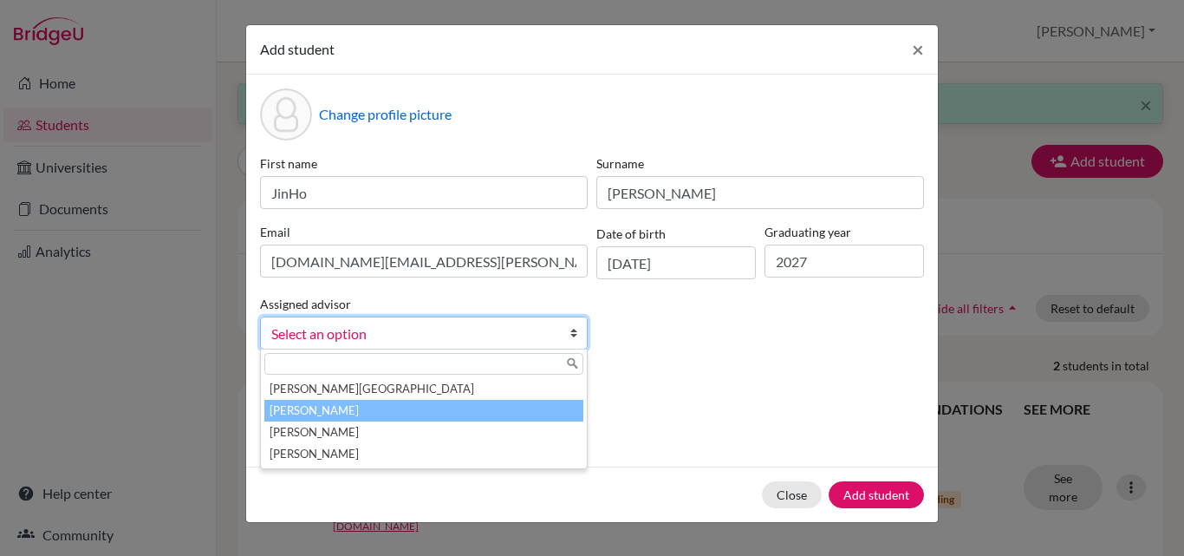
click at [513, 402] on li "[PERSON_NAME]" at bounding box center [423, 411] width 319 height 22
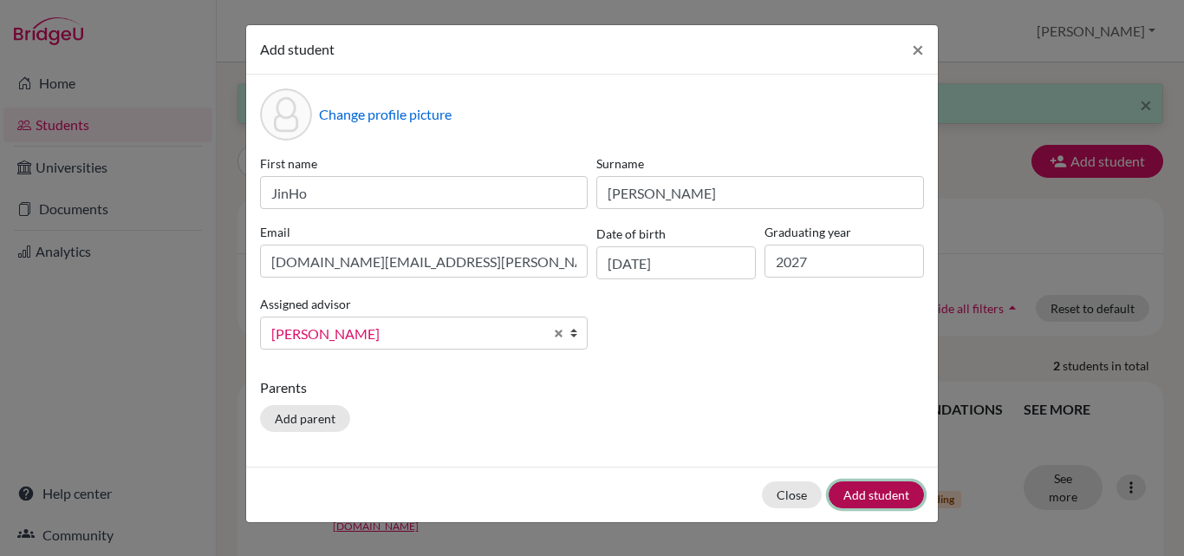
click at [868, 495] on button "Add student" at bounding box center [876, 494] width 95 height 27
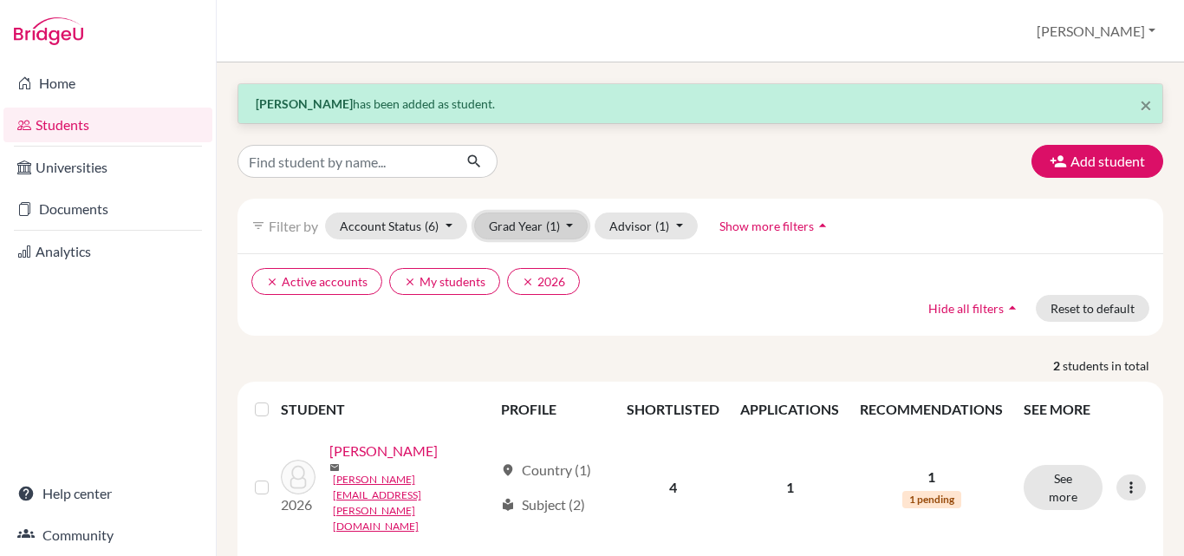
click at [570, 230] on button "Grad Year (1)" at bounding box center [531, 225] width 114 height 27
click at [614, 289] on ul "clear Active accounts clear My students clear 2026" at bounding box center [588, 281] width 674 height 27
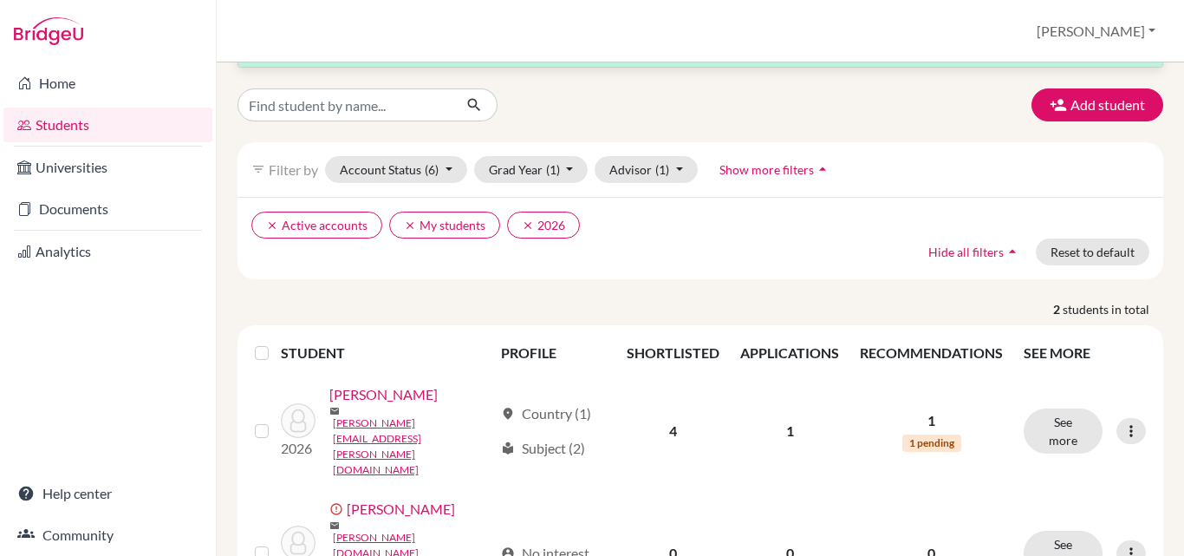
scroll to position [75, 0]
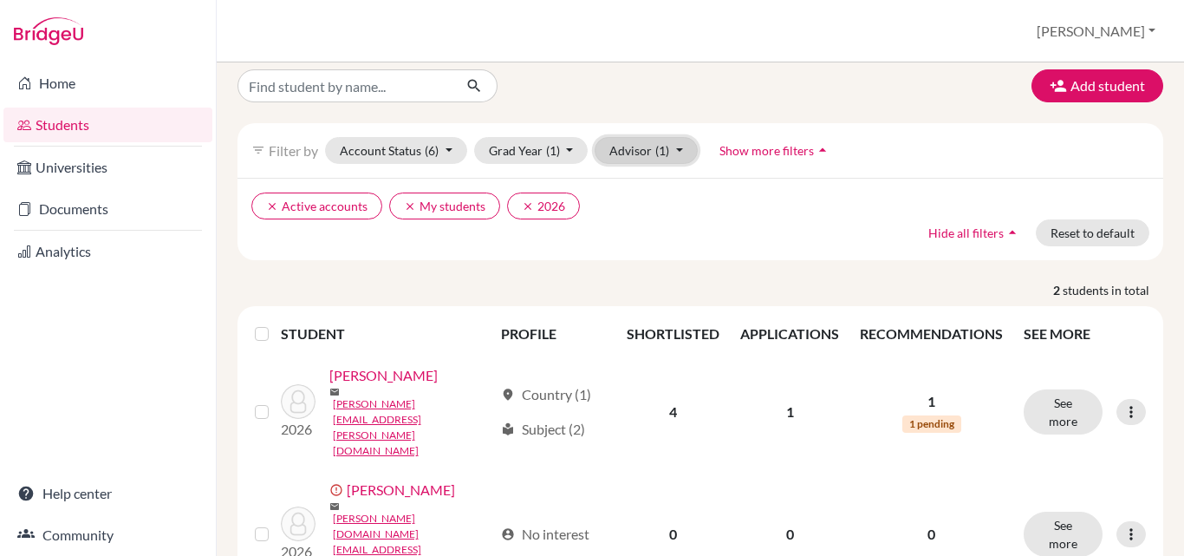
click at [672, 147] on button "Advisor (1)" at bounding box center [646, 150] width 103 height 27
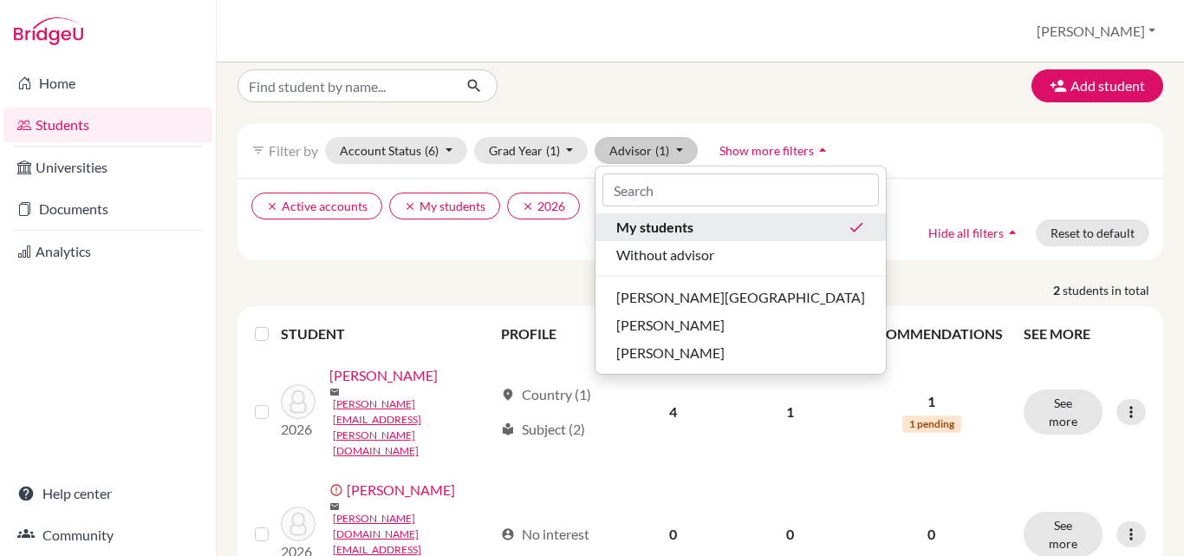
click at [675, 225] on span "My students" at bounding box center [654, 227] width 77 height 21
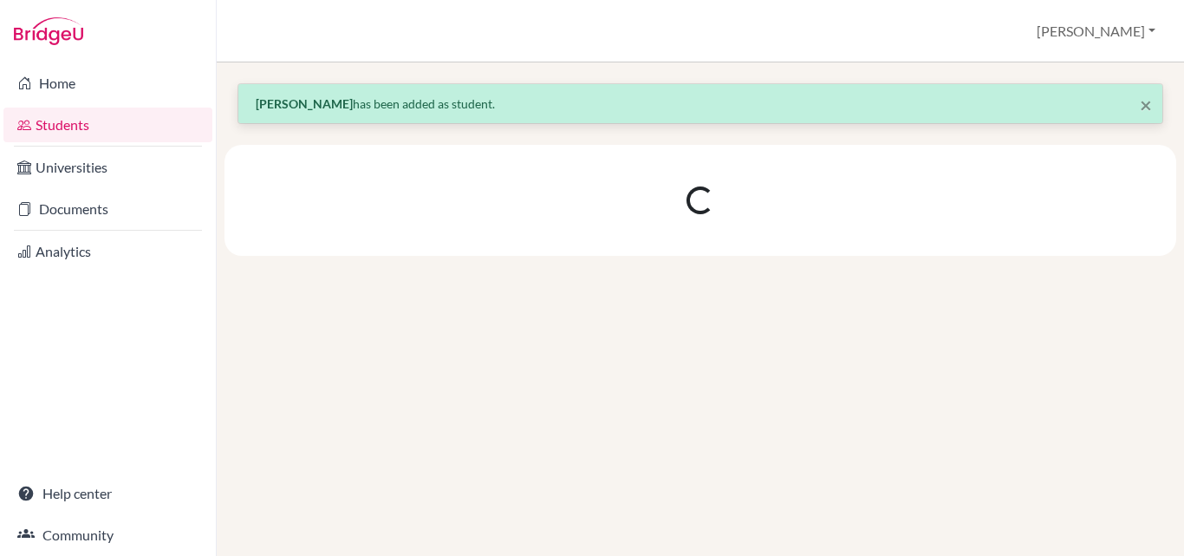
scroll to position [0, 0]
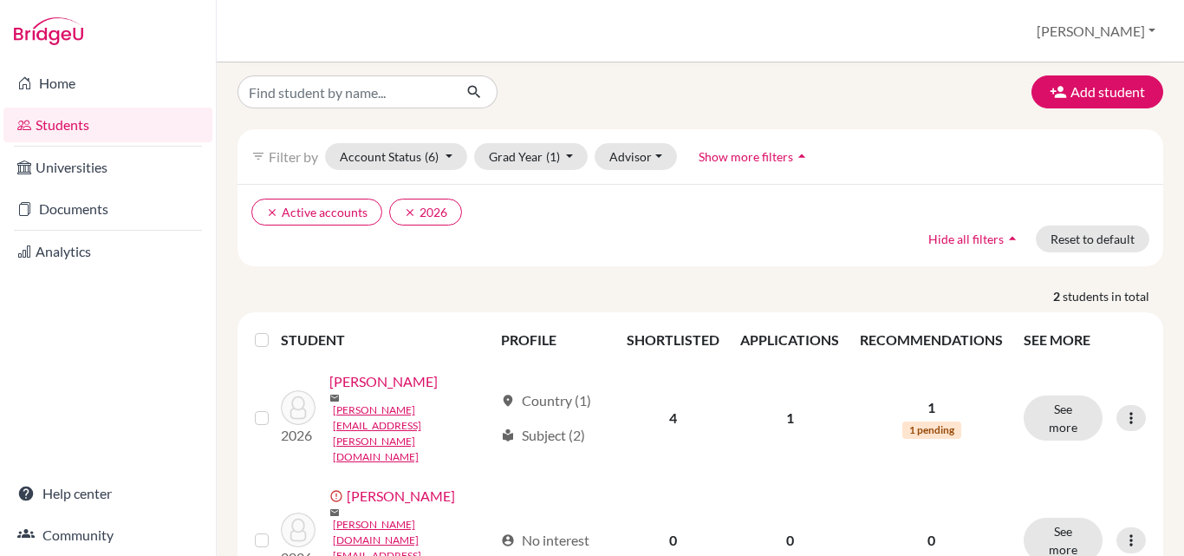
scroll to position [75, 0]
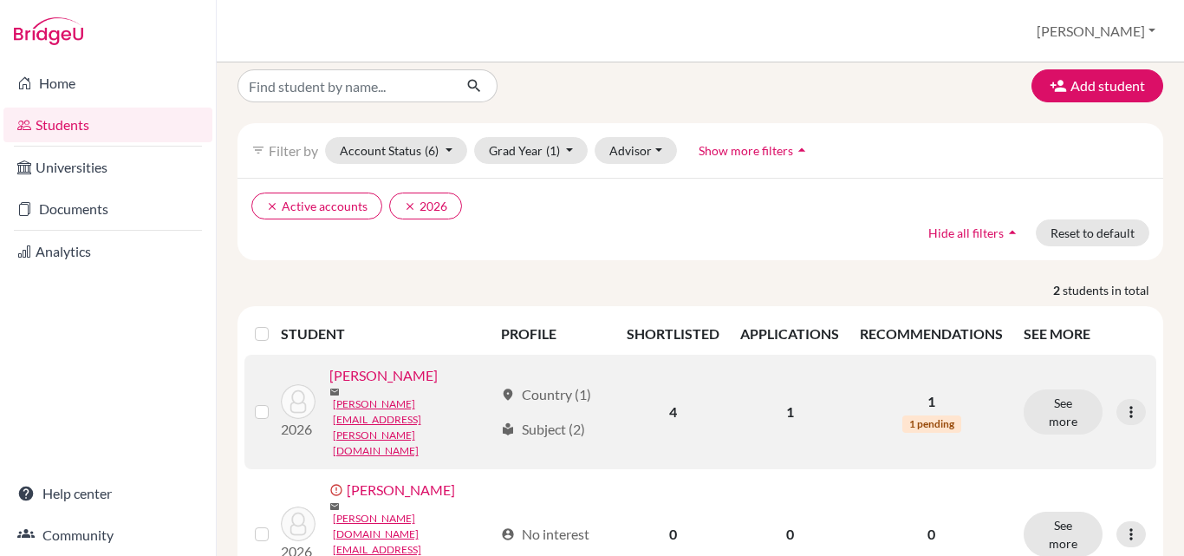
click at [658, 383] on td "4" at bounding box center [673, 412] width 114 height 114
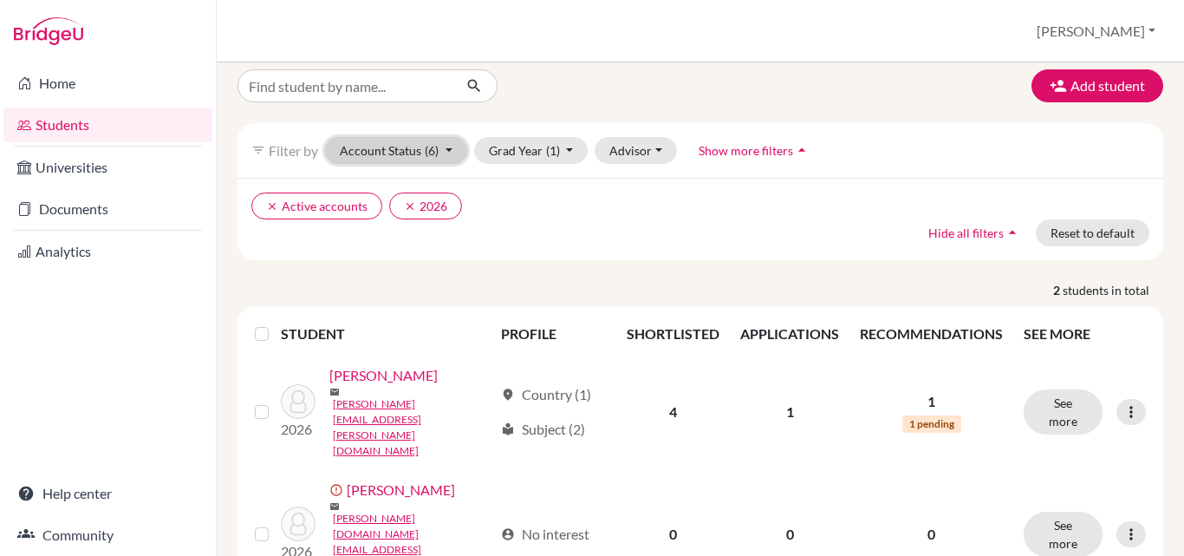
click at [447, 156] on button "Account Status (6)" at bounding box center [396, 150] width 142 height 27
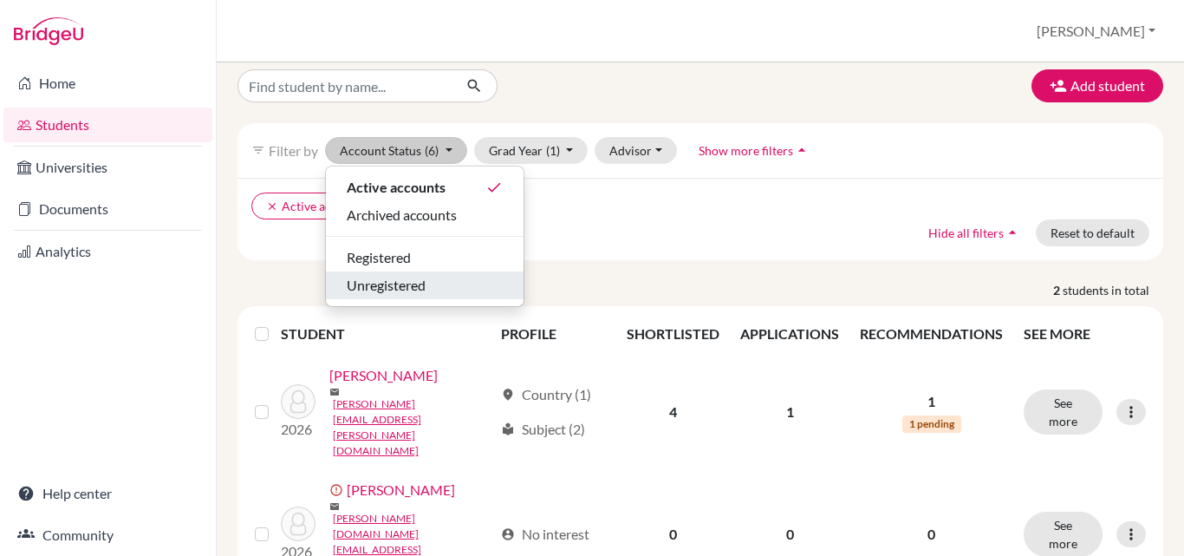
click at [401, 290] on span "Unregistered" at bounding box center [386, 285] width 79 height 21
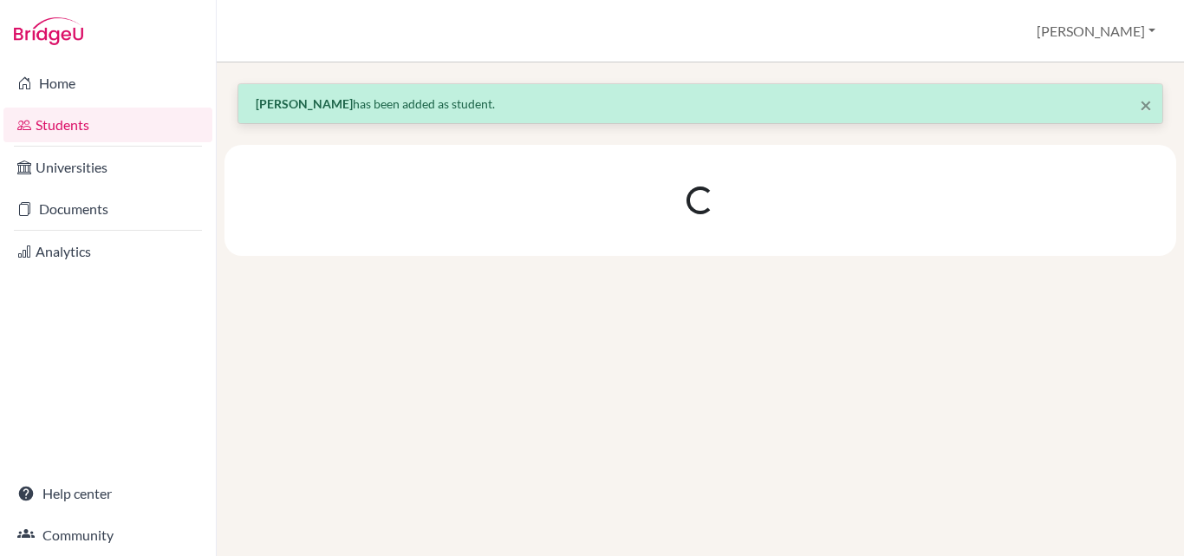
scroll to position [0, 0]
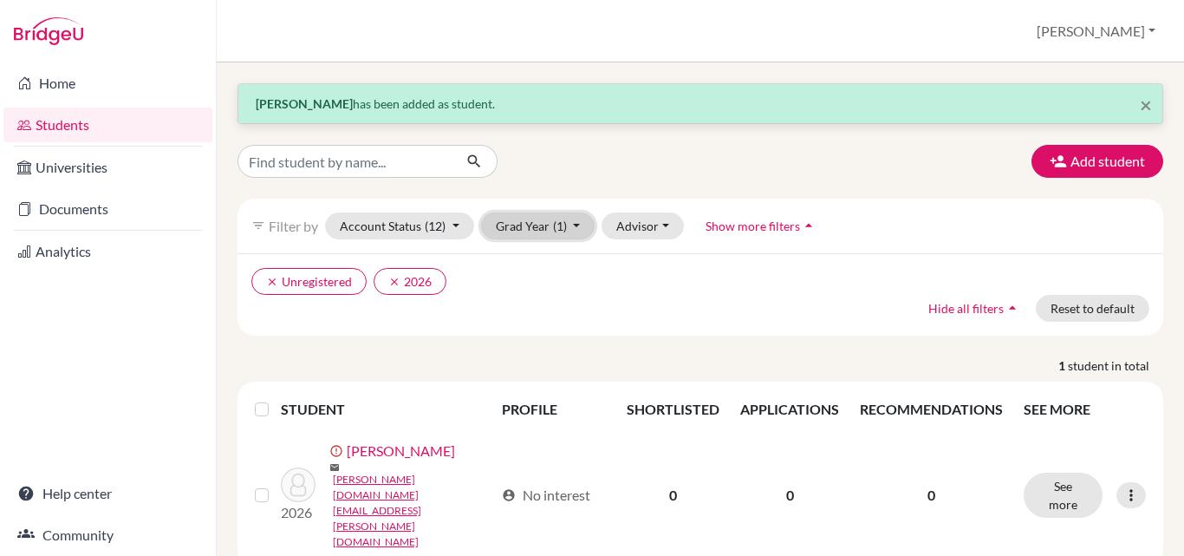
click at [572, 225] on button "Grad Year (1)" at bounding box center [538, 225] width 114 height 27
click at [607, 277] on ul "clear Unregistered clear 2026" at bounding box center [588, 281] width 674 height 27
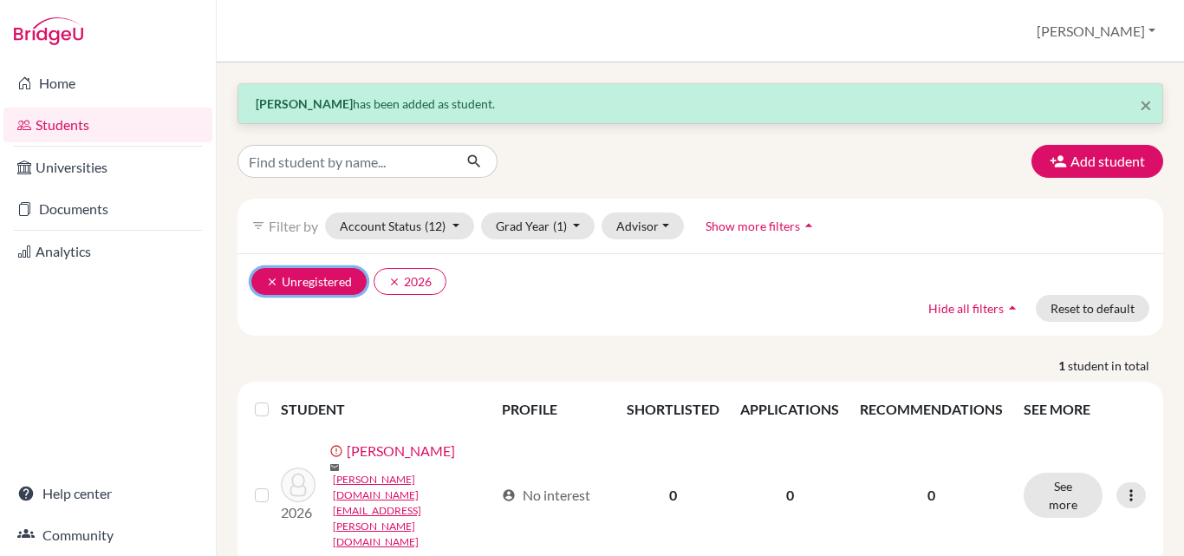
click at [271, 288] on button "clear Unregistered" at bounding box center [308, 281] width 115 height 27
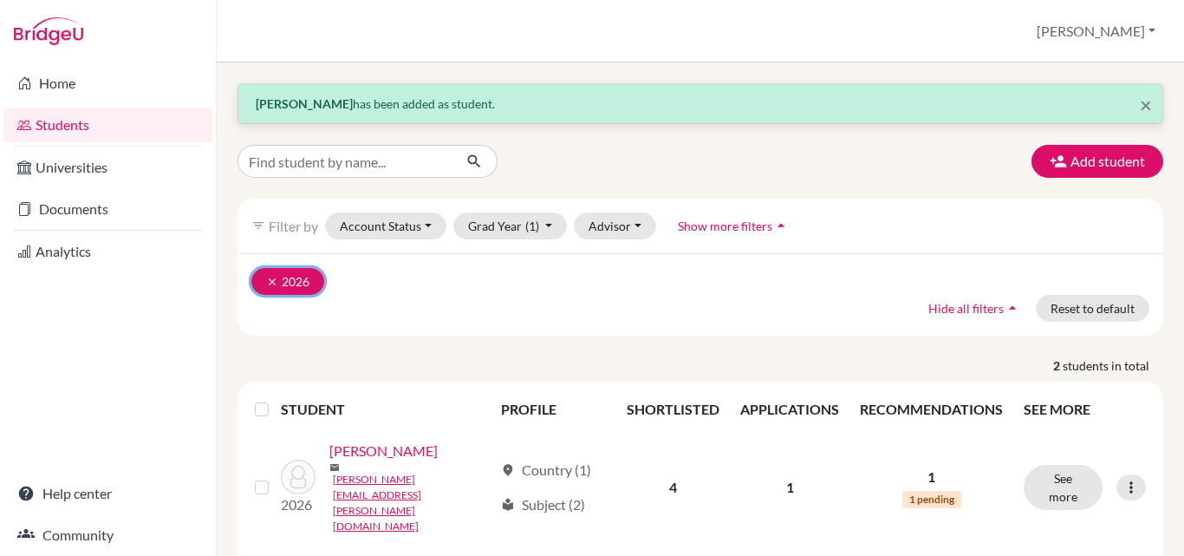
click at [303, 284] on button "clear 2026" at bounding box center [287, 281] width 73 height 27
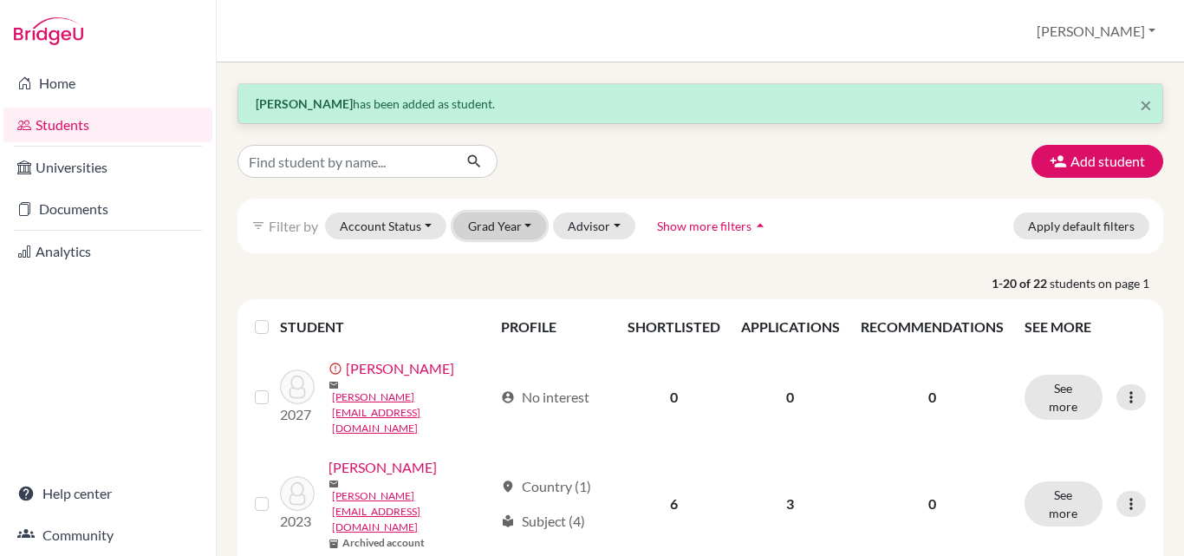
click at [525, 224] on button "Grad Year" at bounding box center [500, 225] width 94 height 27
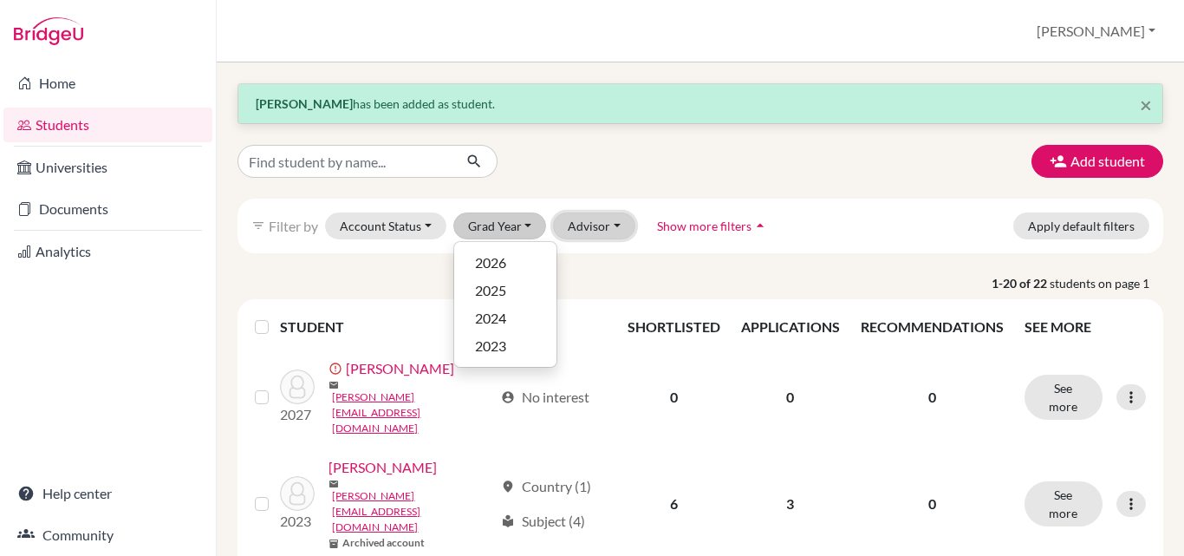
click at [618, 226] on button "Advisor" at bounding box center [594, 225] width 82 height 27
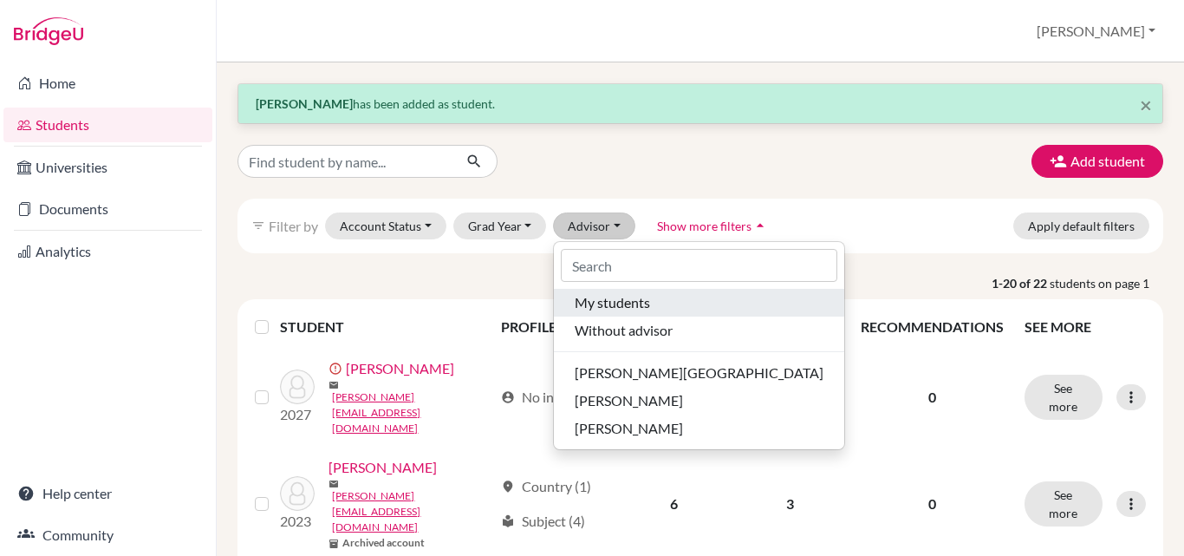
click at [631, 300] on span "My students" at bounding box center [612, 302] width 75 height 21
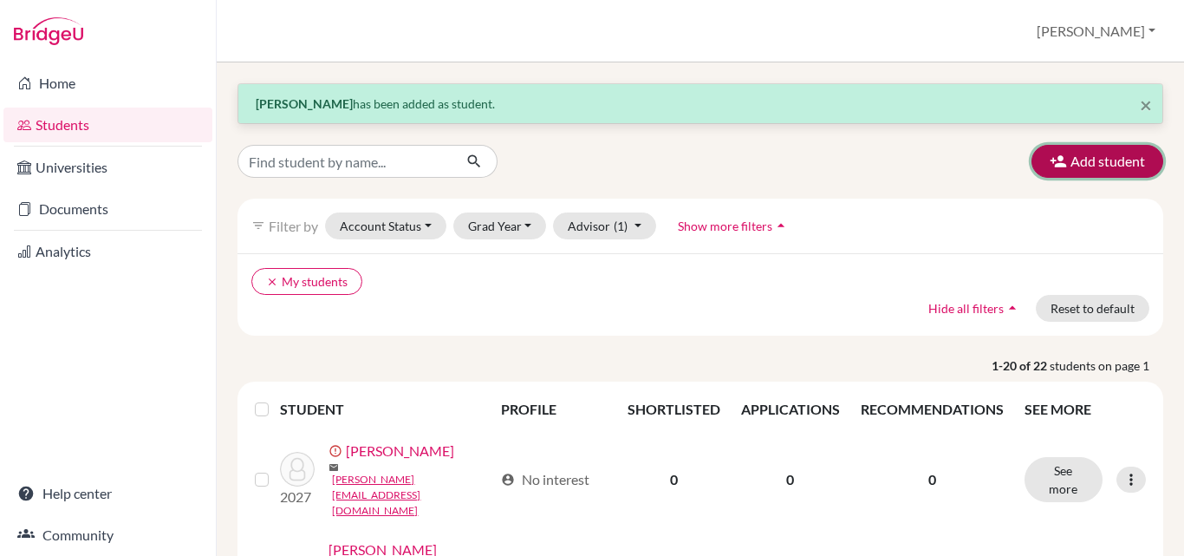
click at [1098, 168] on button "Add student" at bounding box center [1098, 161] width 132 height 33
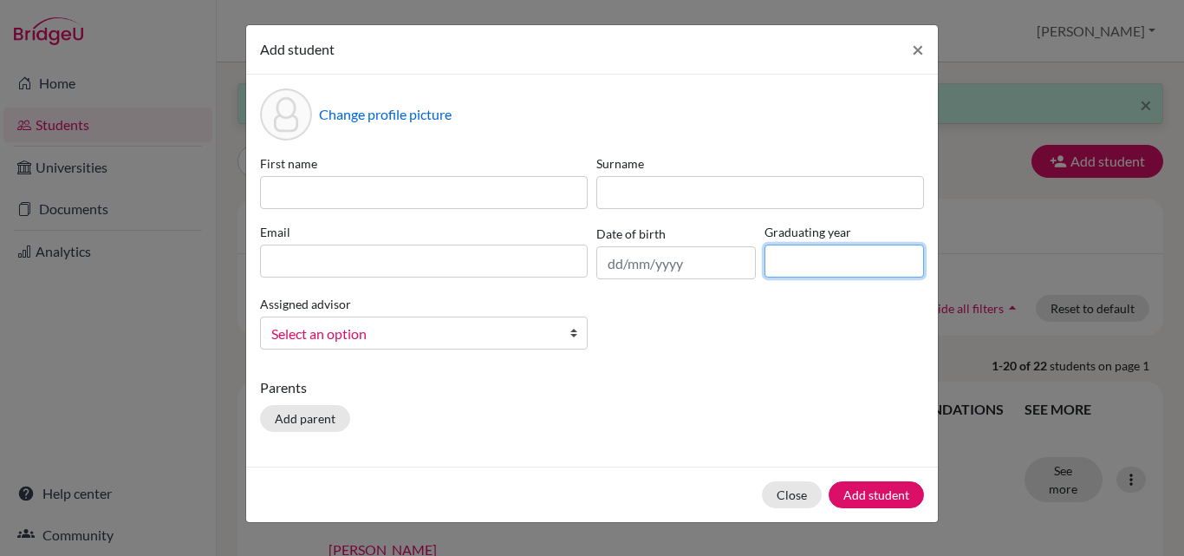
click at [852, 259] on input at bounding box center [845, 260] width 160 height 33
type input "2028"
click at [571, 339] on b at bounding box center [578, 332] width 17 height 31
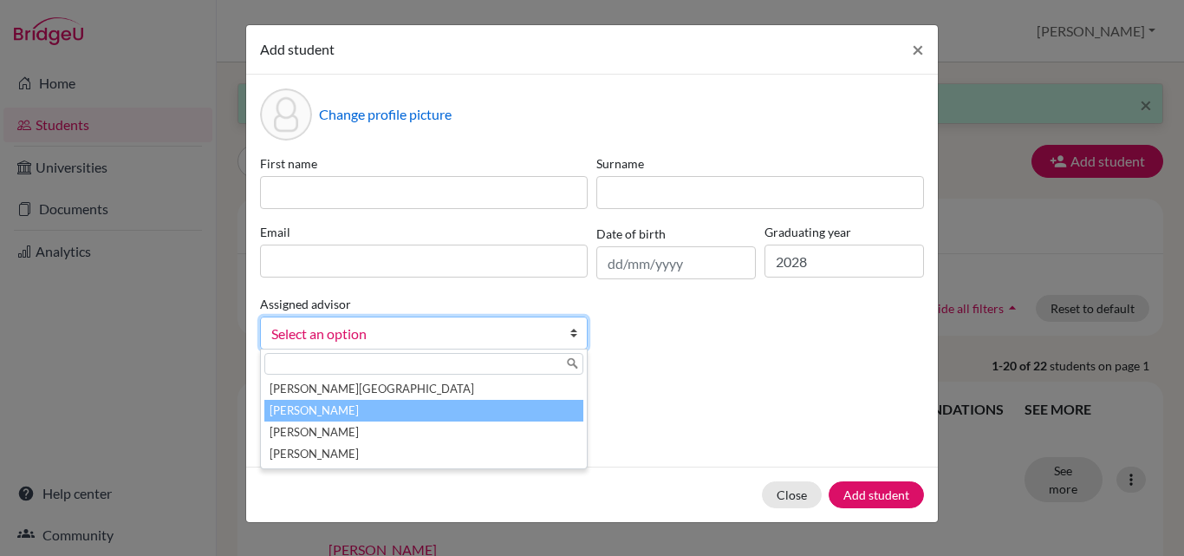
click at [489, 408] on li "[PERSON_NAME]" at bounding box center [423, 411] width 319 height 22
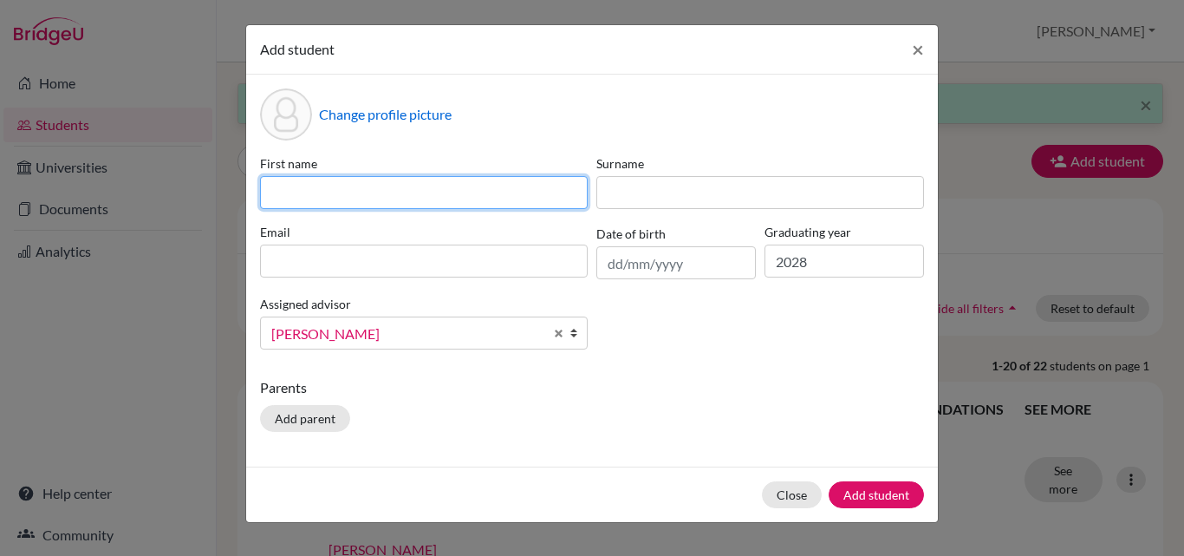
click at [362, 190] on input at bounding box center [424, 192] width 328 height 33
type input "Demir"
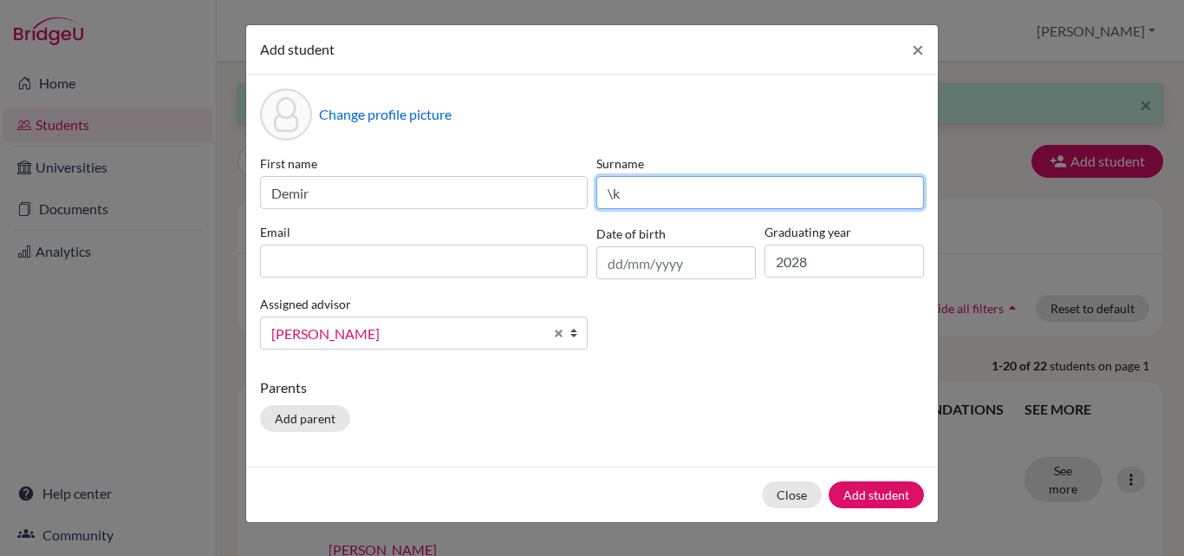
type input "\"
type input "Kaleli"
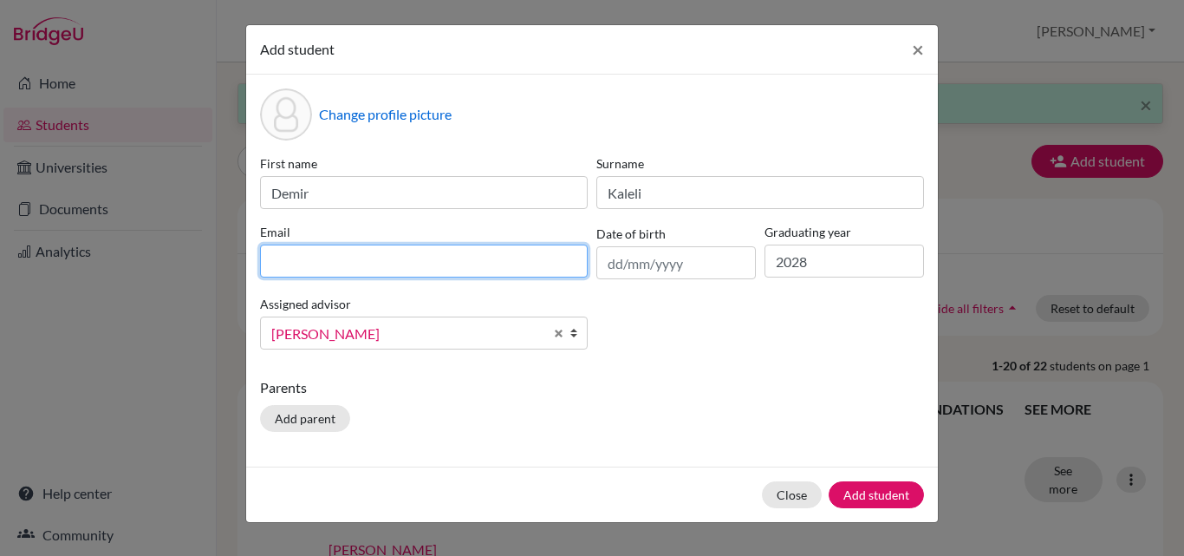
click at [299, 267] on input at bounding box center [424, 260] width 328 height 33
type input "[EMAIL_ADDRESS][DOMAIN_NAME]"
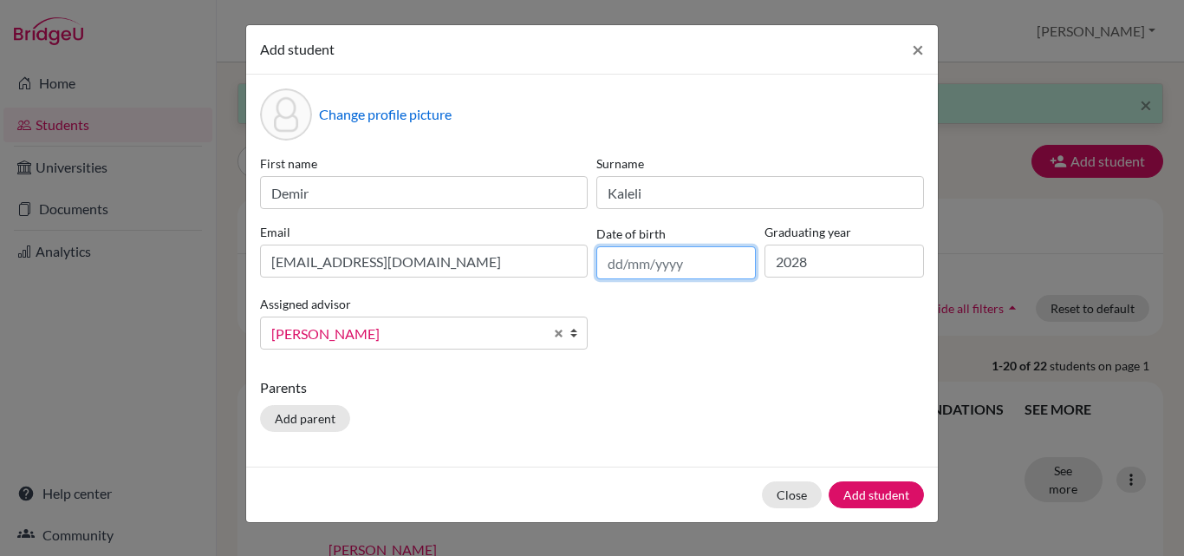
click at [618, 264] on input "text" at bounding box center [677, 262] width 160 height 33
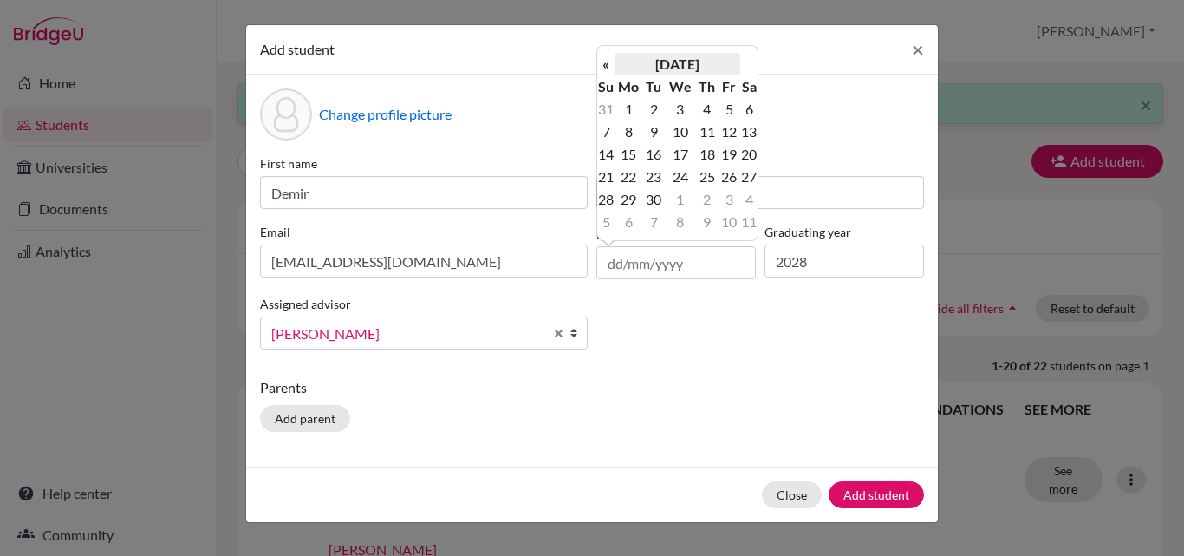
click at [667, 58] on th "[DATE]" at bounding box center [678, 64] width 126 height 23
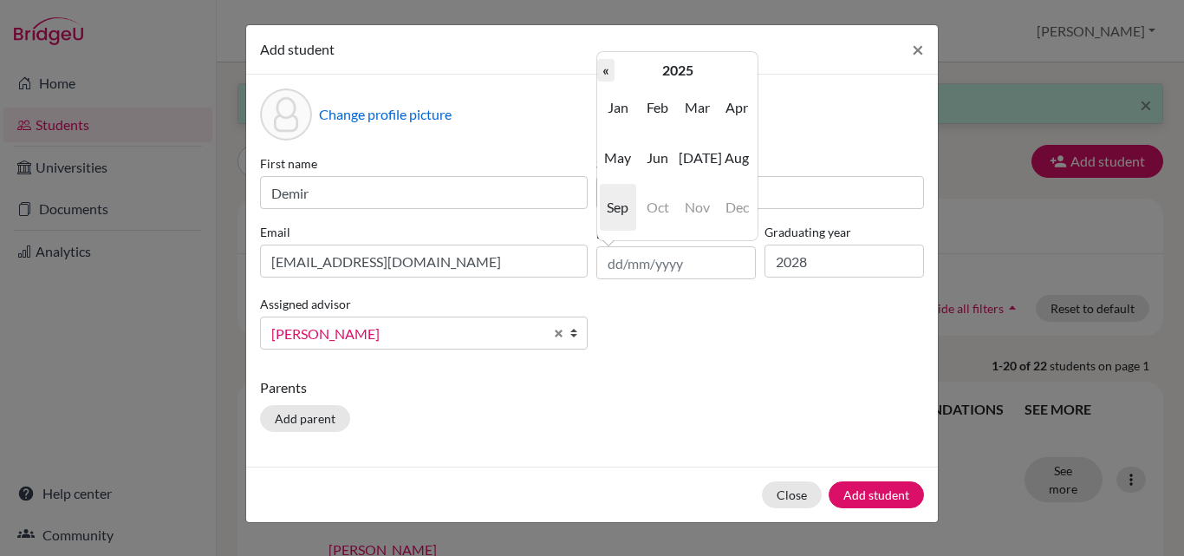
click at [610, 69] on th "«" at bounding box center [605, 70] width 17 height 23
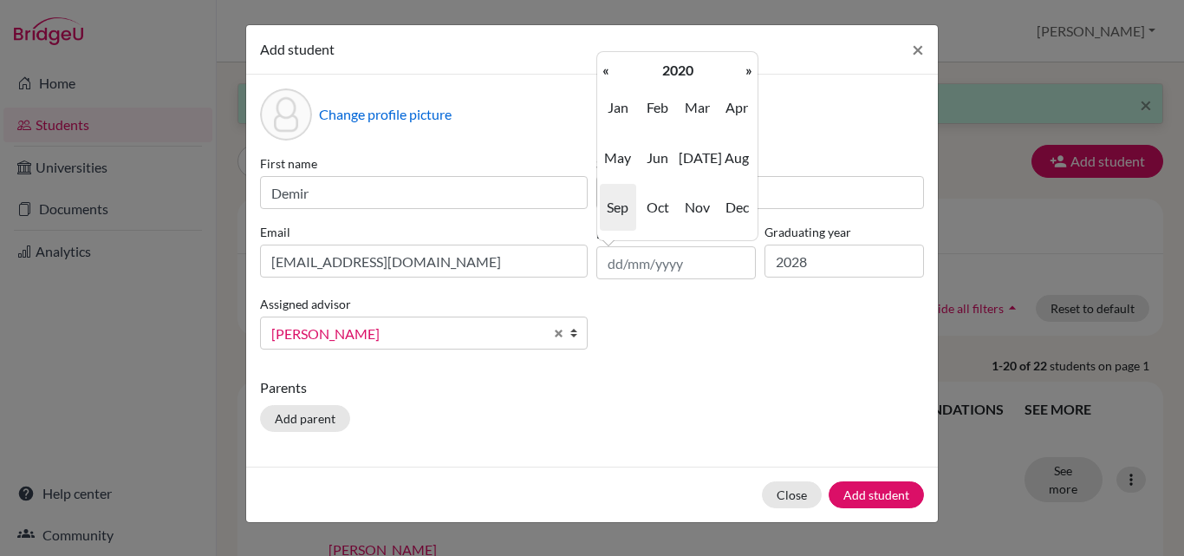
click at [610, 69] on th "«" at bounding box center [605, 70] width 17 height 23
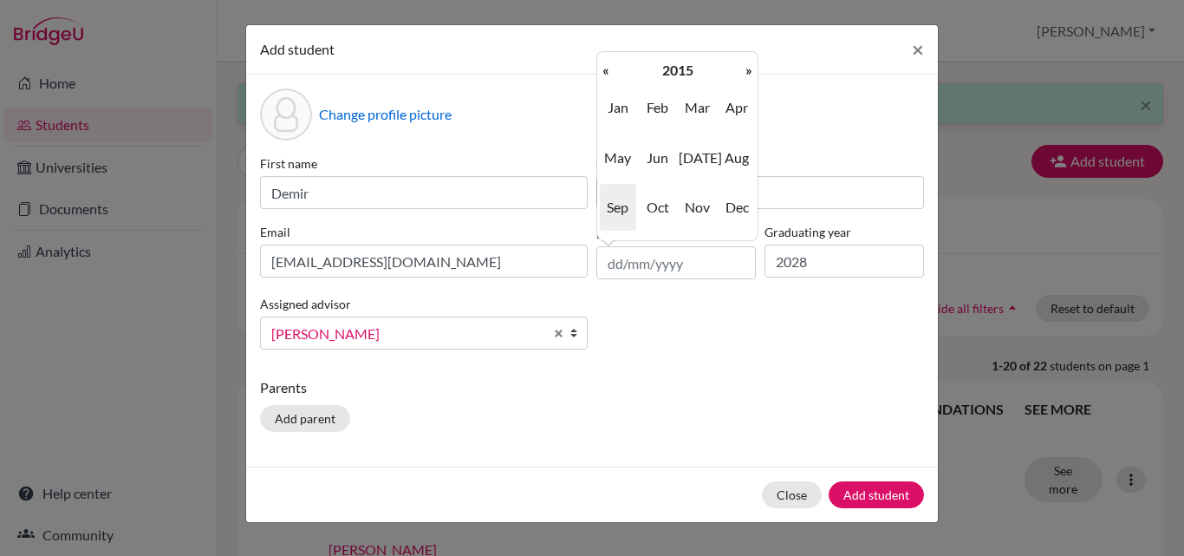
click at [610, 69] on th "«" at bounding box center [605, 70] width 17 height 23
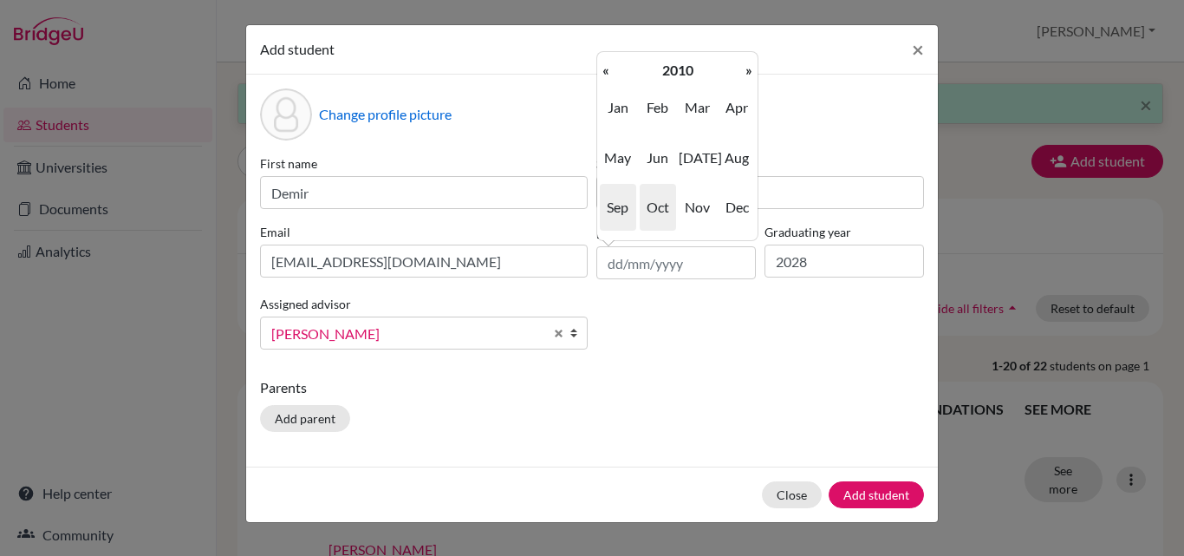
click at [662, 204] on span "Oct" at bounding box center [658, 207] width 36 height 47
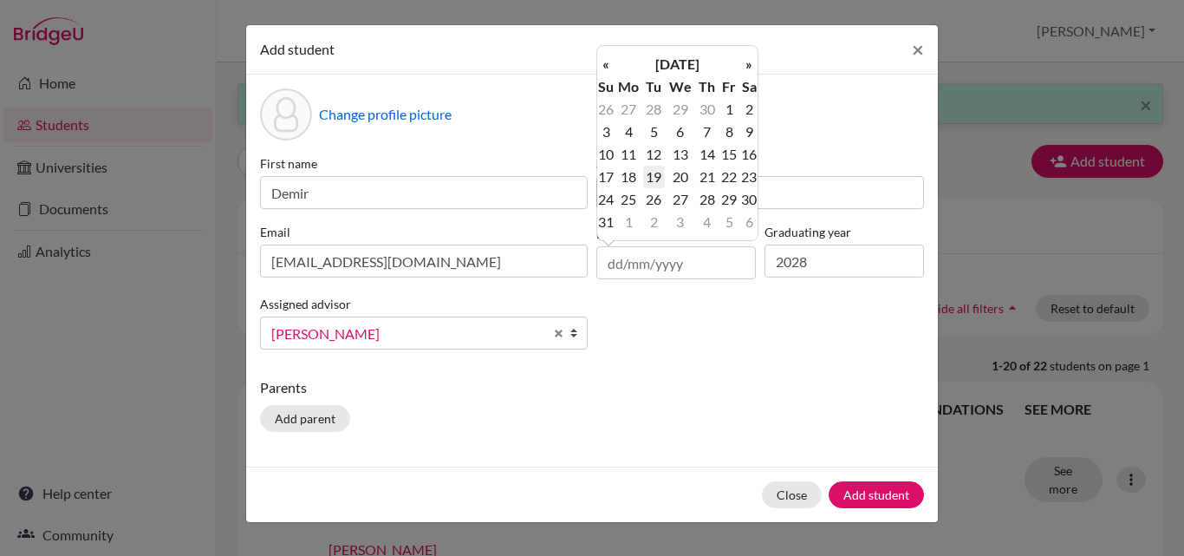
click at [656, 179] on td "19" at bounding box center [654, 177] width 22 height 23
type input "[DATE]"
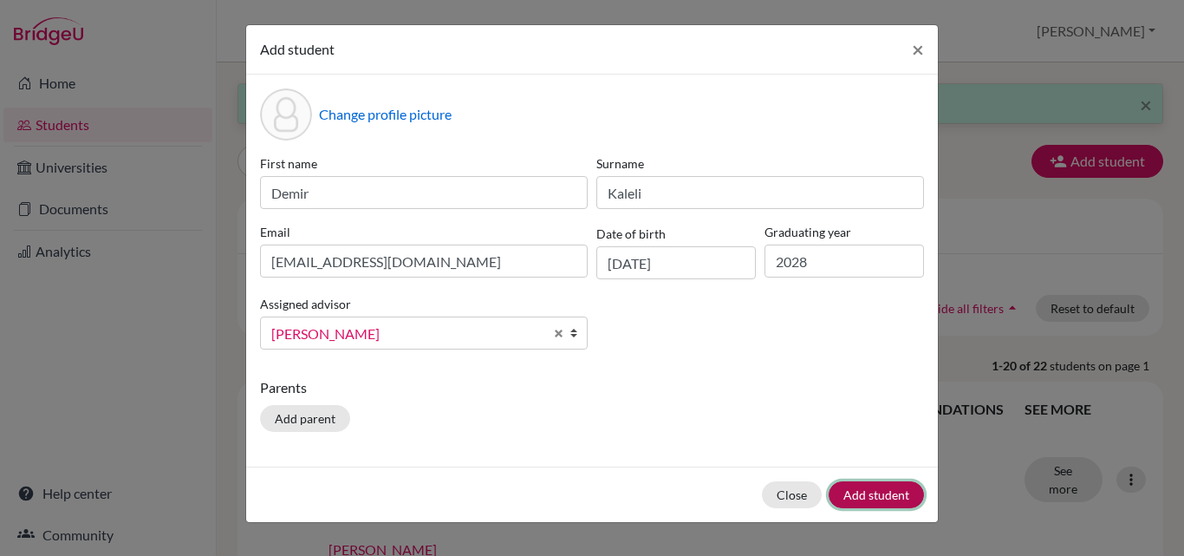
click at [864, 488] on button "Add student" at bounding box center [876, 494] width 95 height 27
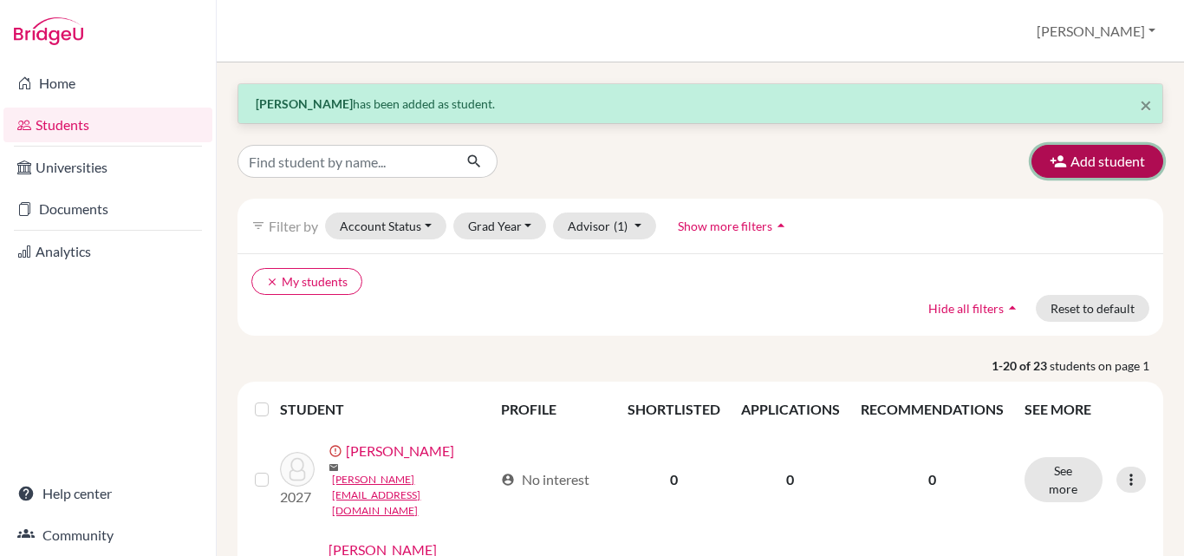
click at [1111, 175] on button "Add student" at bounding box center [1098, 161] width 132 height 33
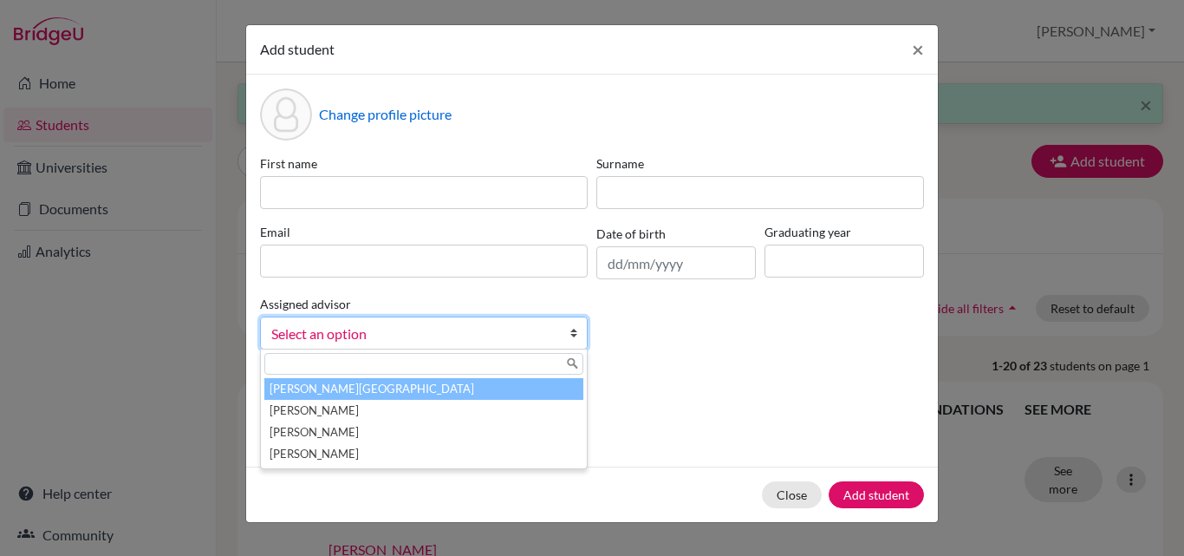
click at [572, 336] on b at bounding box center [578, 332] width 17 height 31
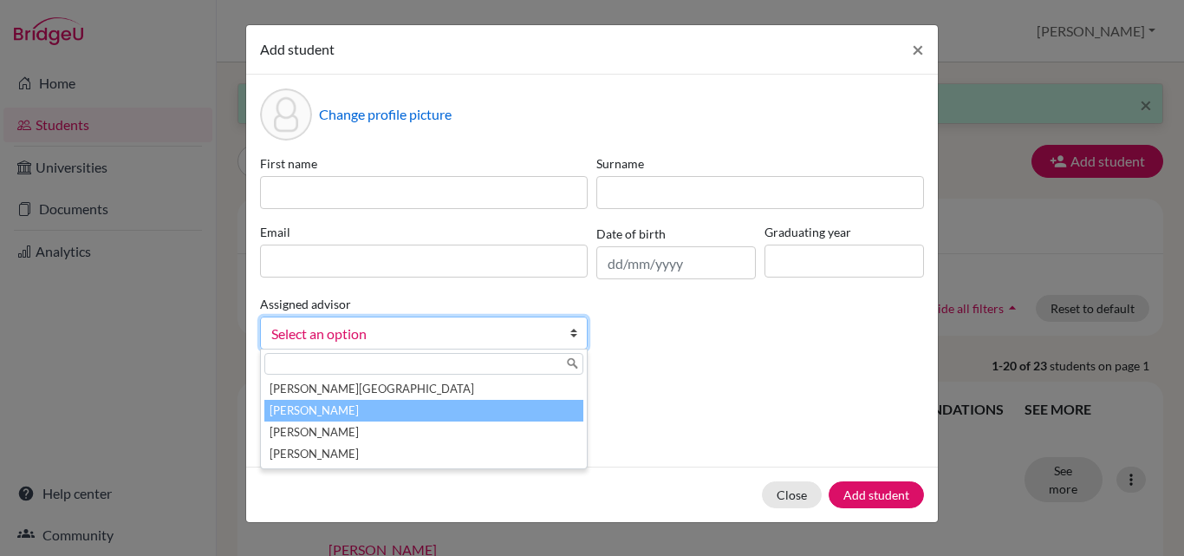
click at [550, 410] on li "[PERSON_NAME]" at bounding box center [423, 411] width 319 height 22
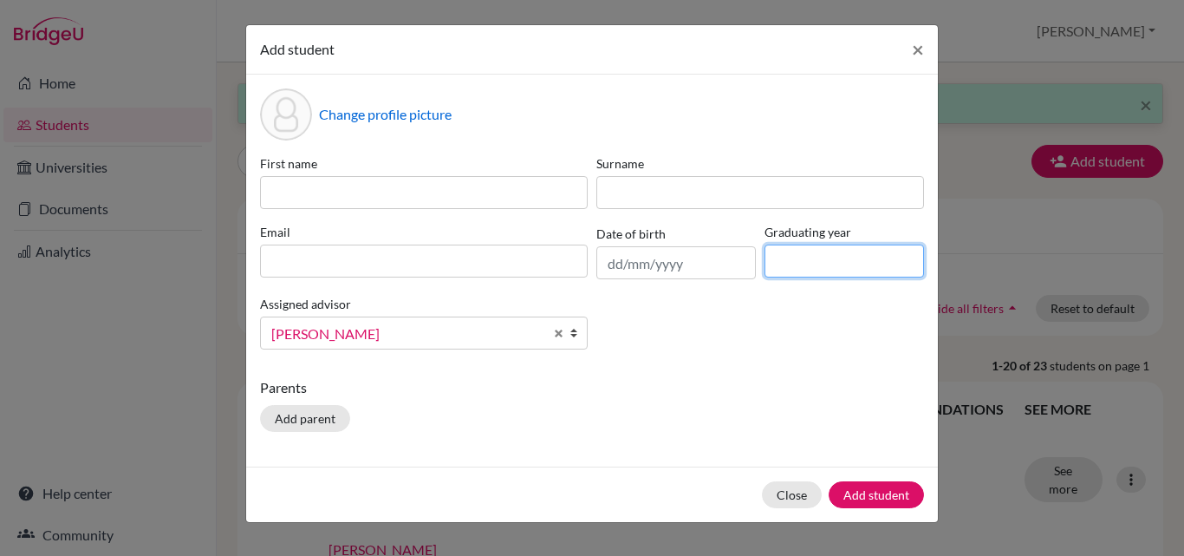
click at [880, 270] on input at bounding box center [845, 260] width 160 height 33
type input "2028"
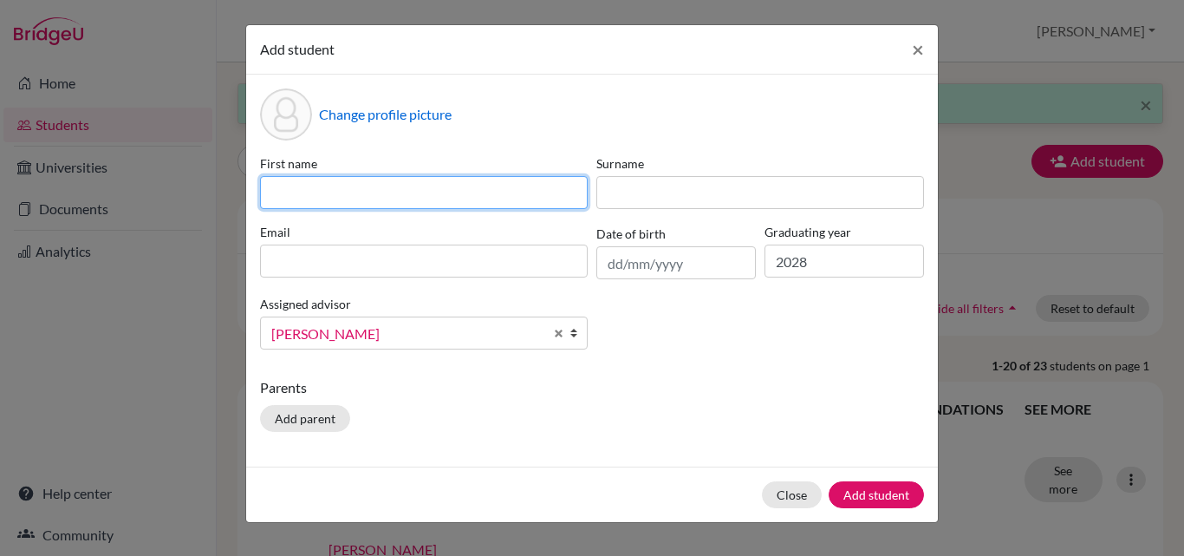
click at [528, 190] on input at bounding box center [424, 192] width 328 height 33
type input "Siwoo"
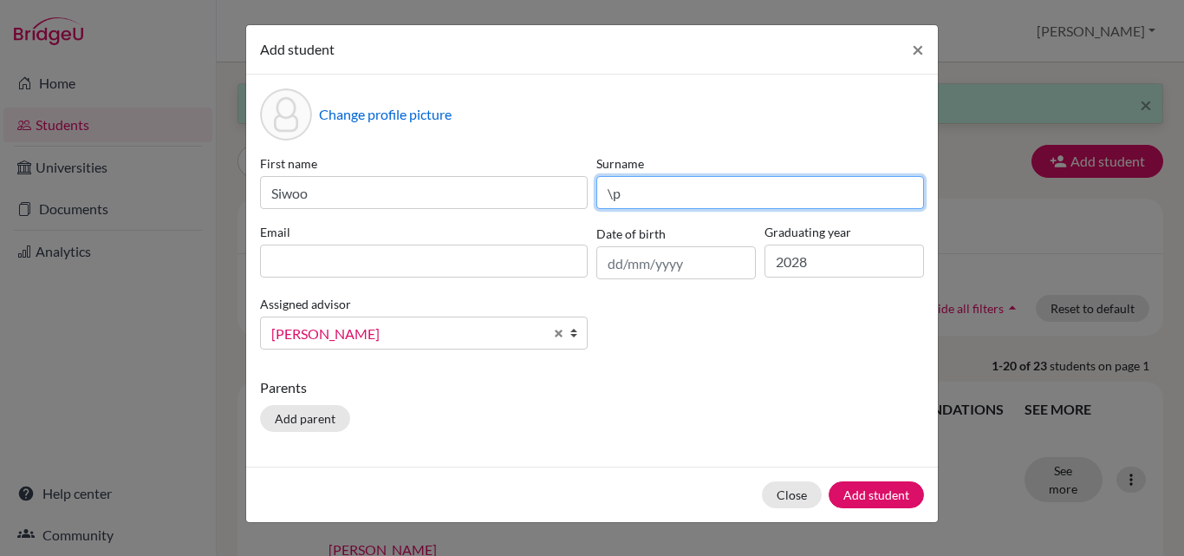
type input "\"
type input "Park"
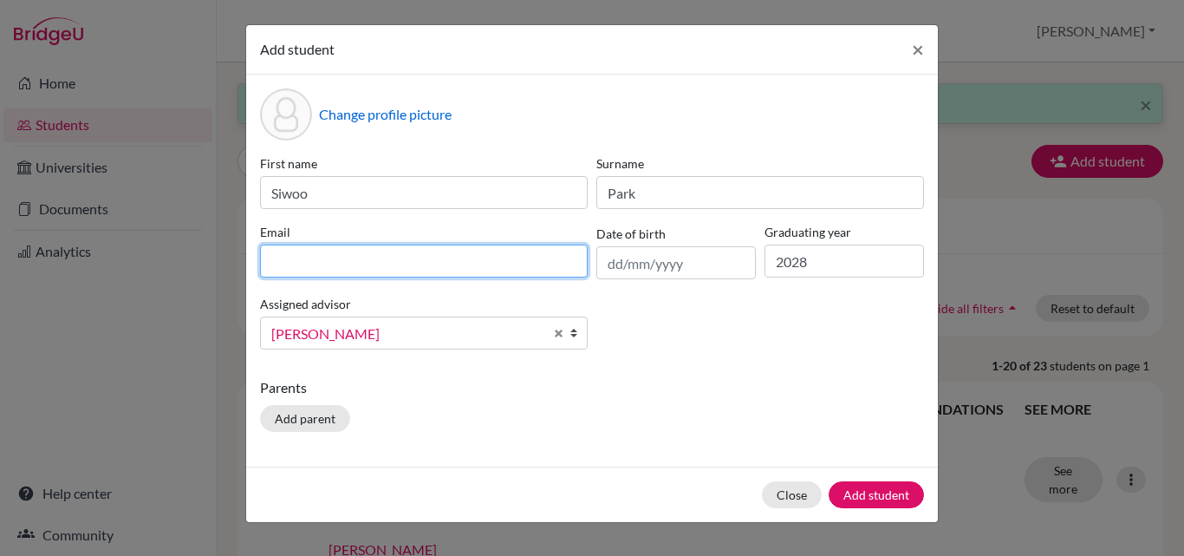
click at [390, 268] on input at bounding box center [424, 260] width 328 height 33
type input "[EMAIL_ADDRESS][DOMAIN_NAME]"
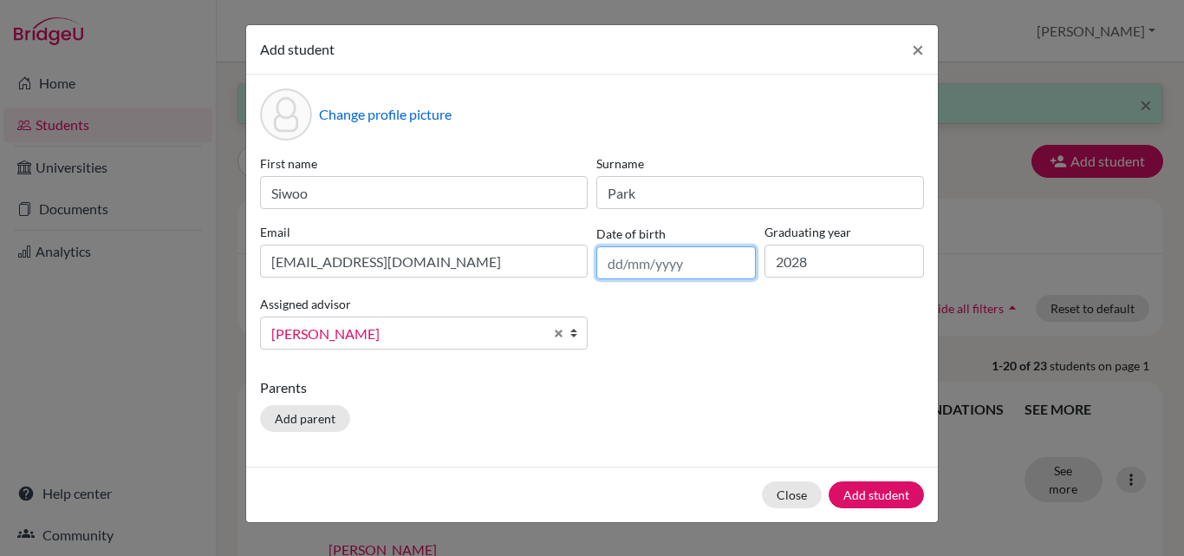
click at [670, 266] on input "text" at bounding box center [677, 262] width 160 height 33
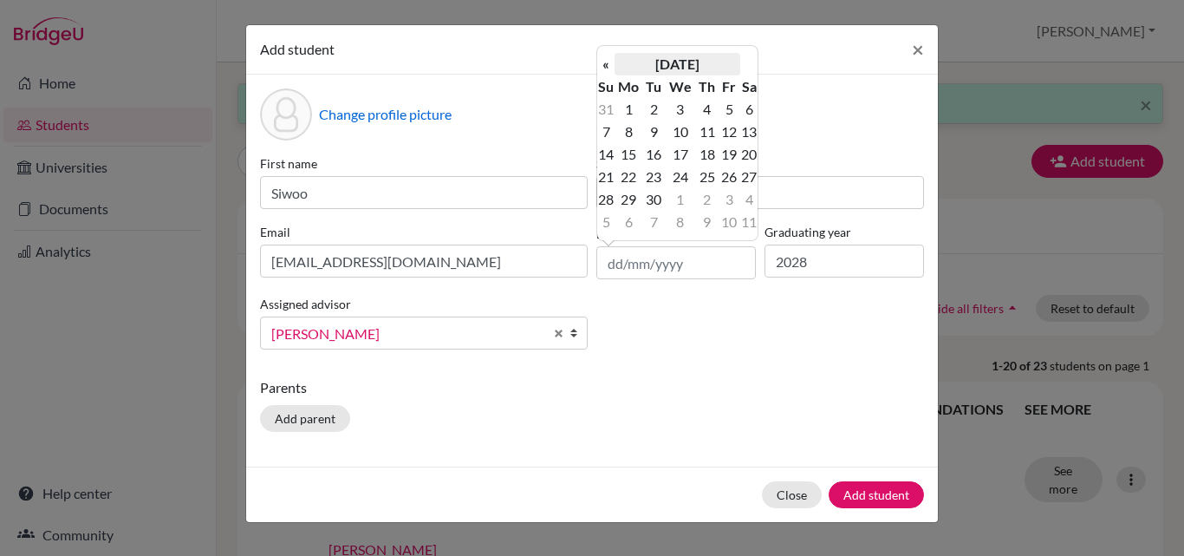
click at [691, 60] on th "[DATE]" at bounding box center [678, 64] width 126 height 23
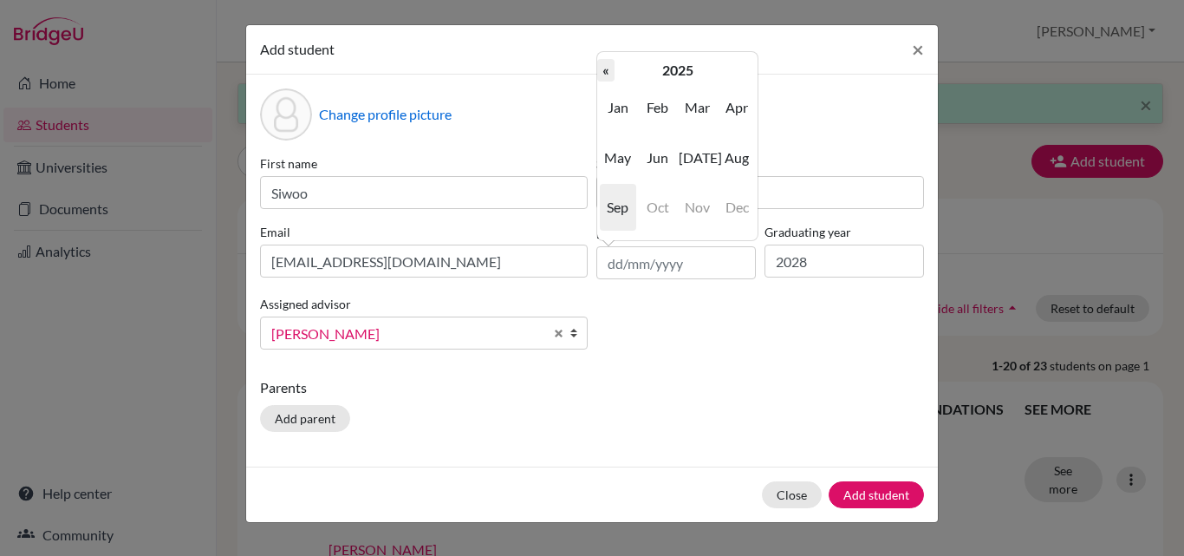
click at [607, 69] on th "«" at bounding box center [605, 70] width 17 height 23
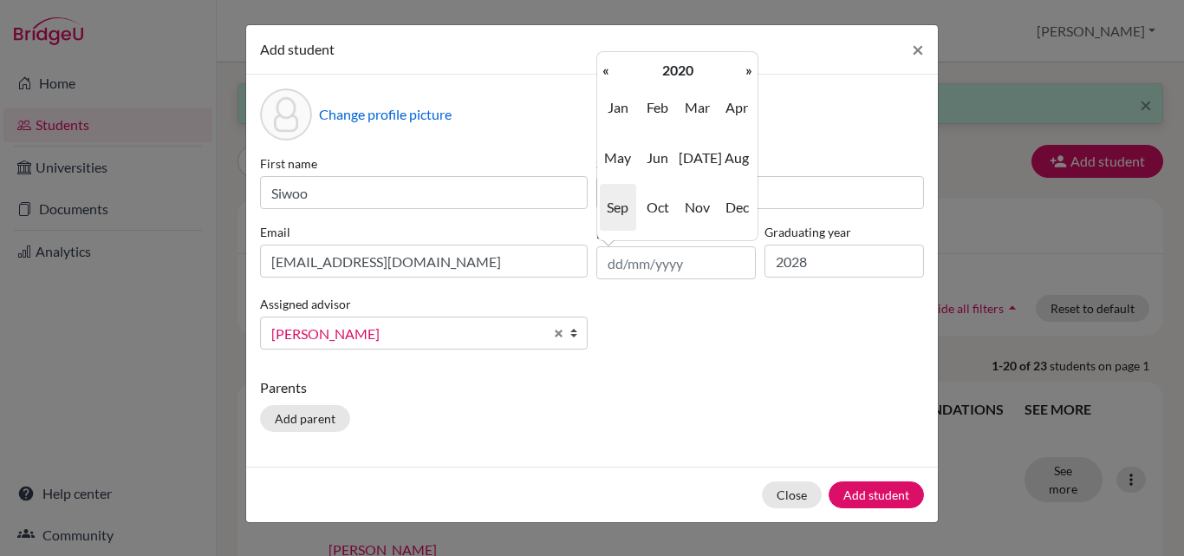
click at [607, 69] on th "«" at bounding box center [605, 70] width 17 height 23
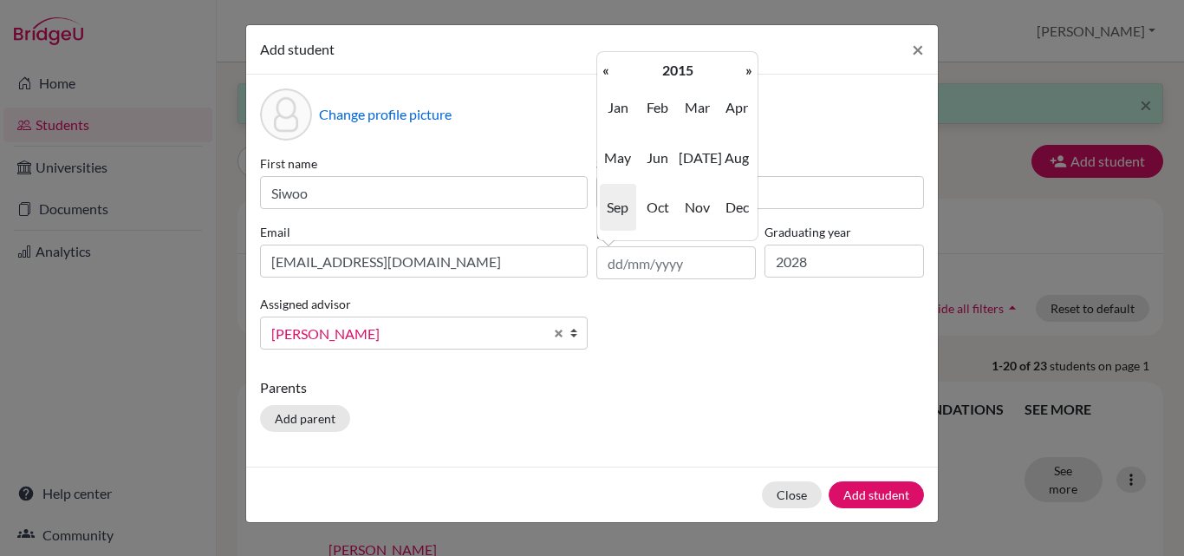
click at [607, 69] on th "«" at bounding box center [605, 70] width 17 height 23
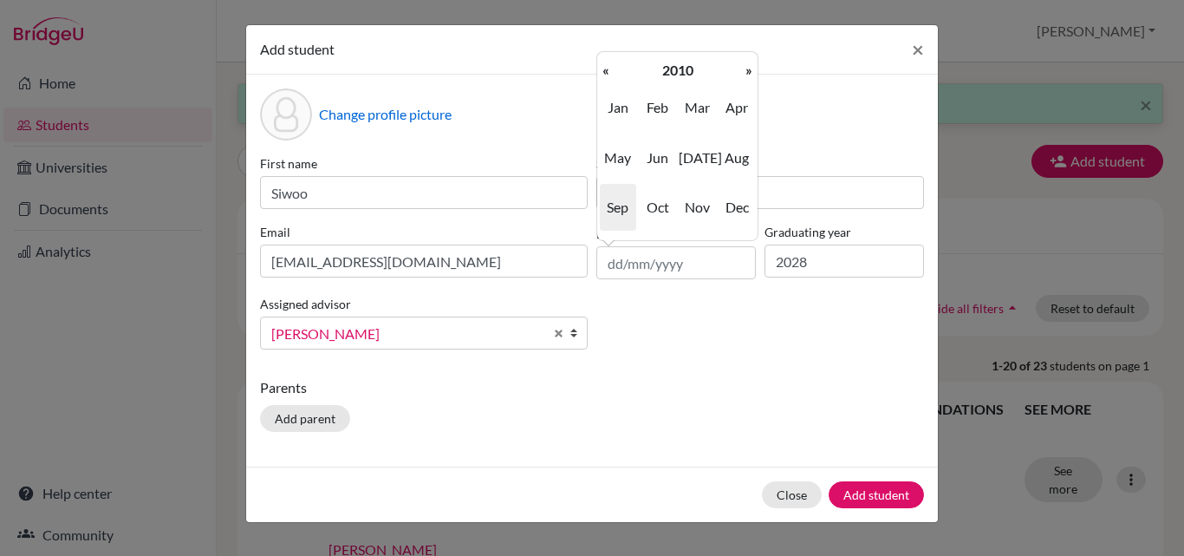
click at [607, 69] on th "«" at bounding box center [605, 70] width 17 height 23
click at [624, 203] on span "Sep" at bounding box center [618, 207] width 36 height 47
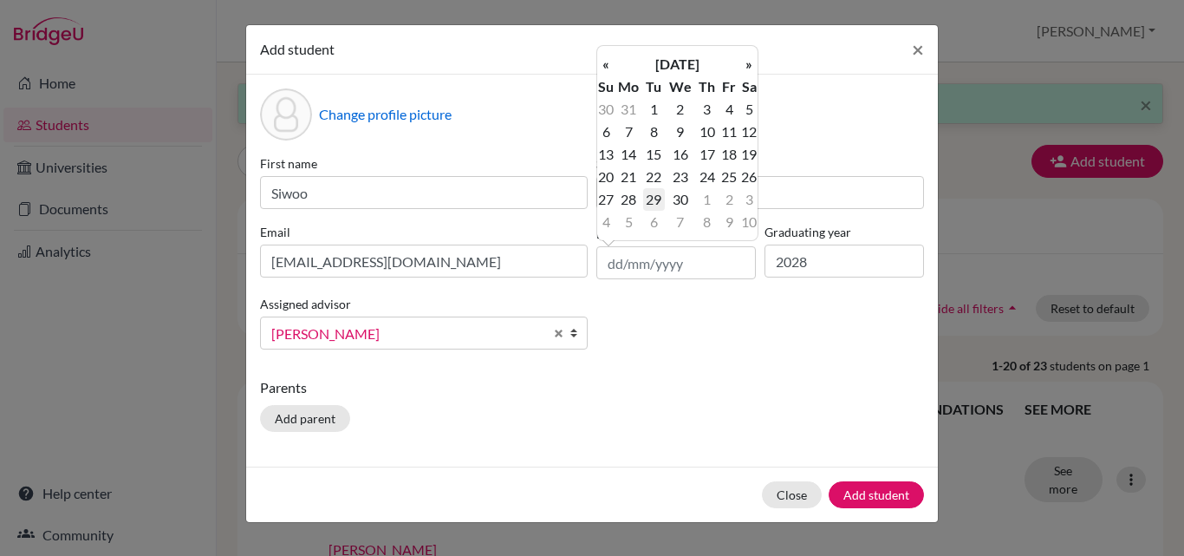
click at [656, 201] on td "29" at bounding box center [654, 199] width 22 height 23
type input "[DATE]"
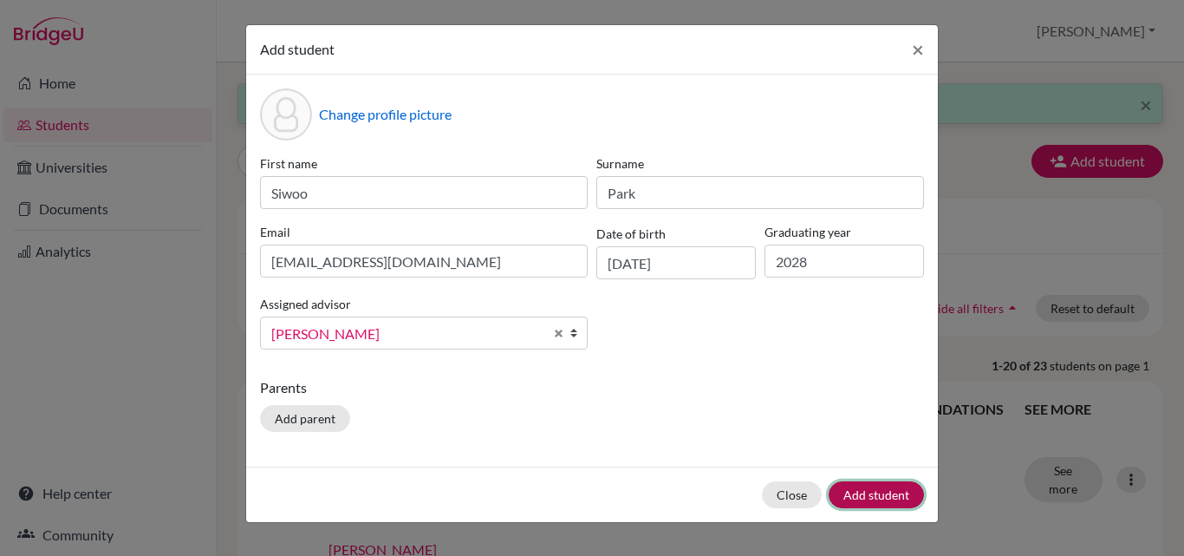
click at [895, 494] on button "Add student" at bounding box center [876, 494] width 95 height 27
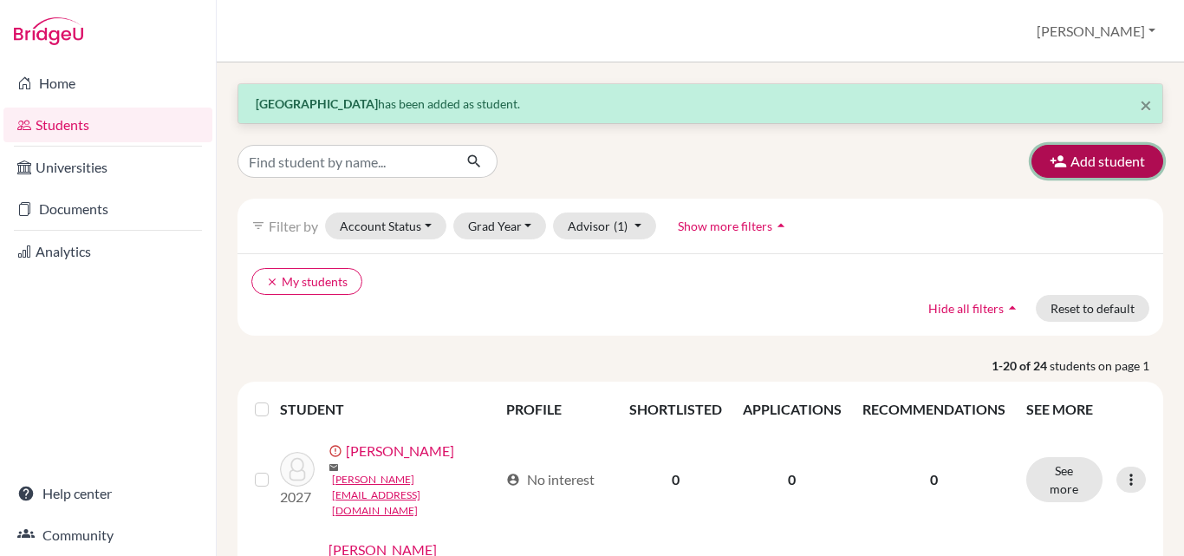
click at [1084, 175] on button "Add student" at bounding box center [1098, 161] width 132 height 33
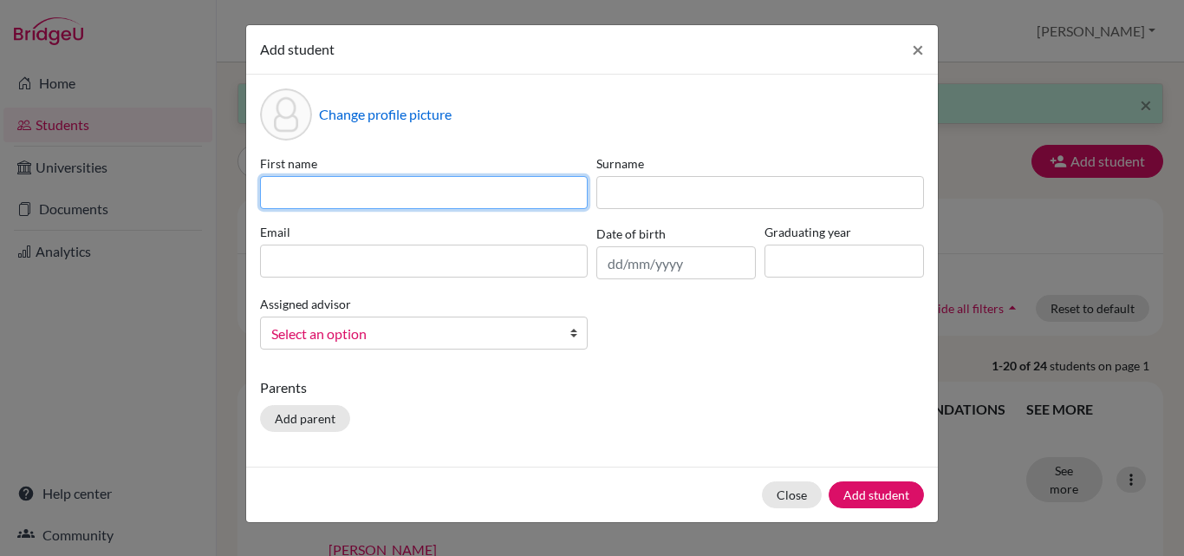
click at [304, 192] on input at bounding box center [424, 192] width 328 height 33
type input "\"
type input "[PERSON_NAME]"
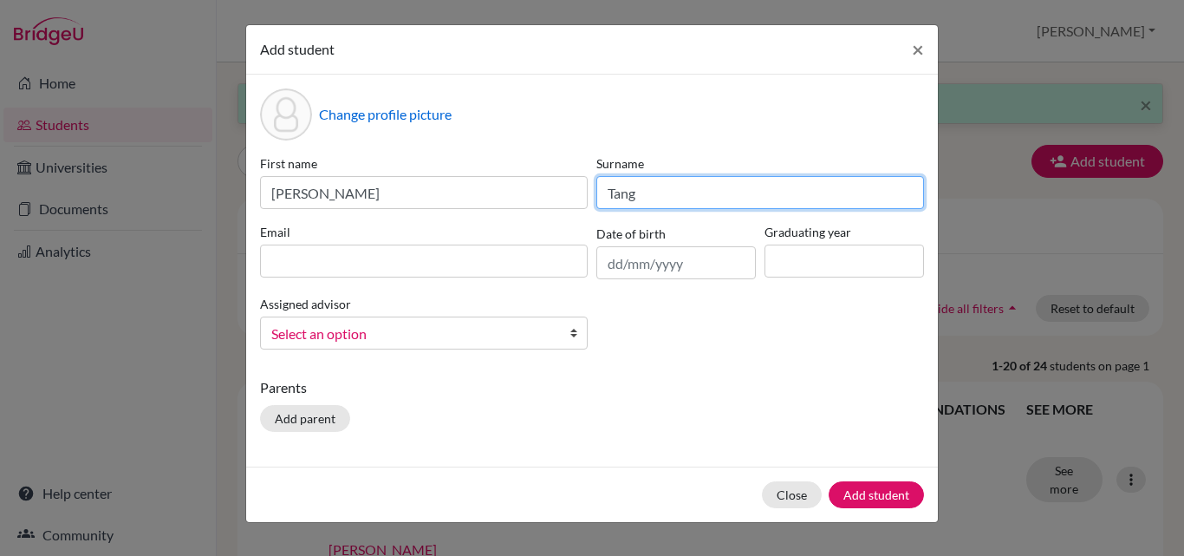
type input "Tang"
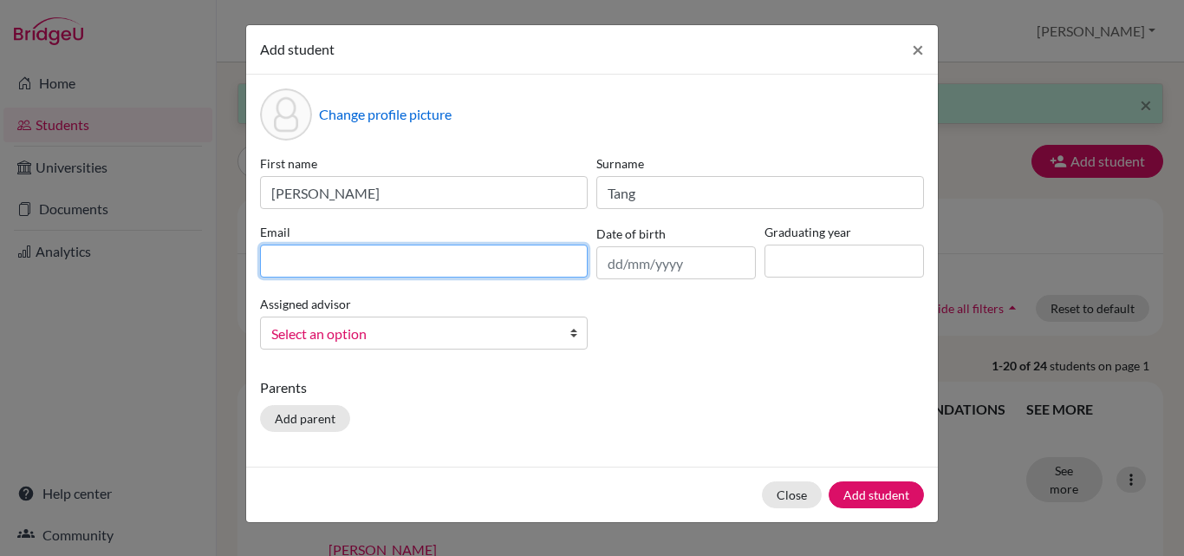
click at [285, 255] on input at bounding box center [424, 260] width 328 height 33
type input "yunya"
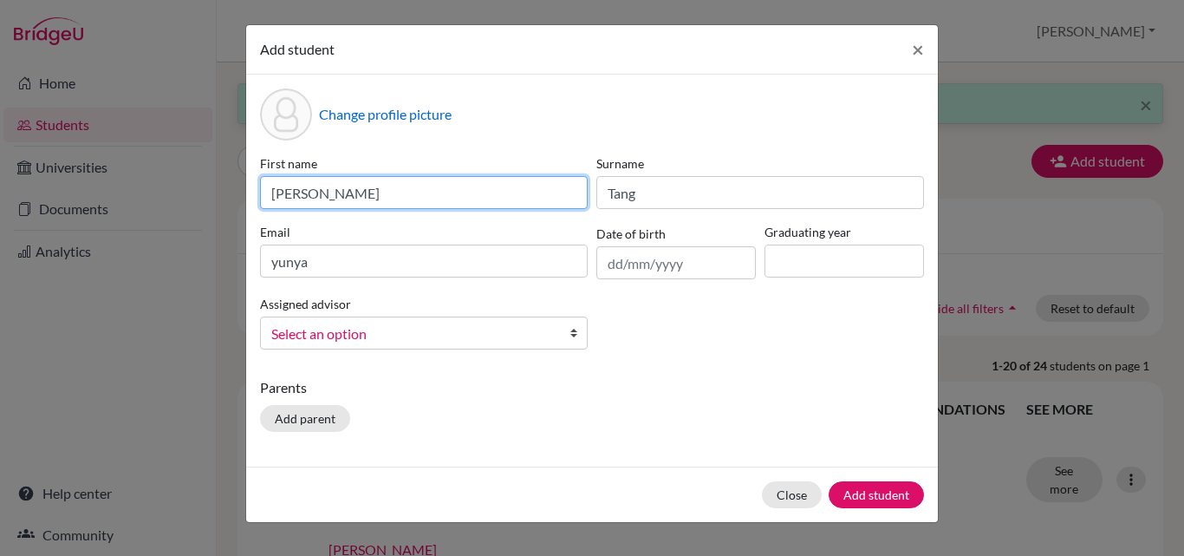
click at [305, 193] on input "[PERSON_NAME]" at bounding box center [424, 192] width 328 height 33
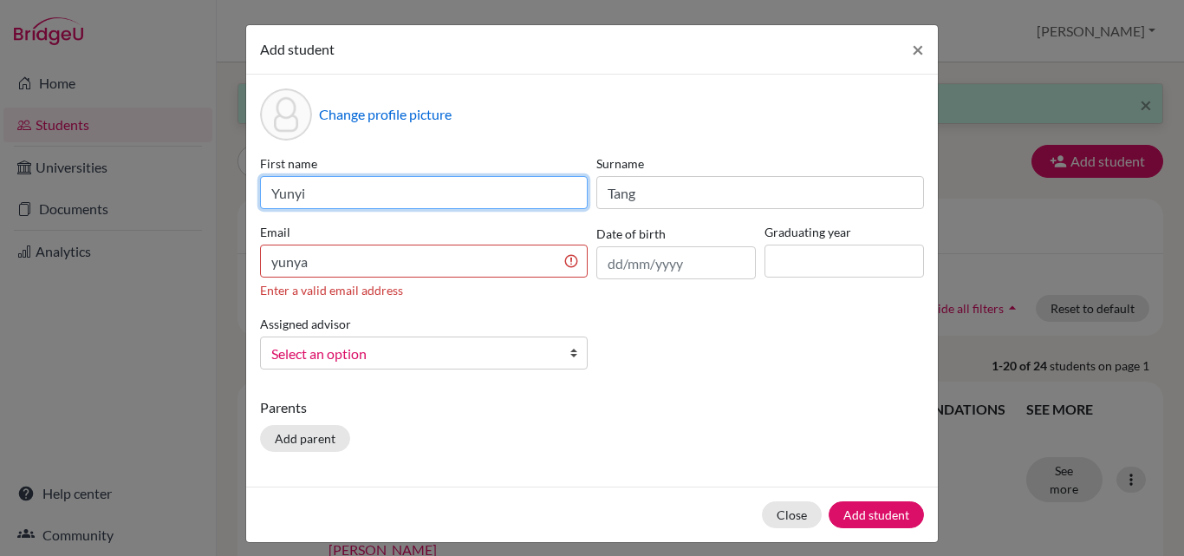
type input "Yunyi"
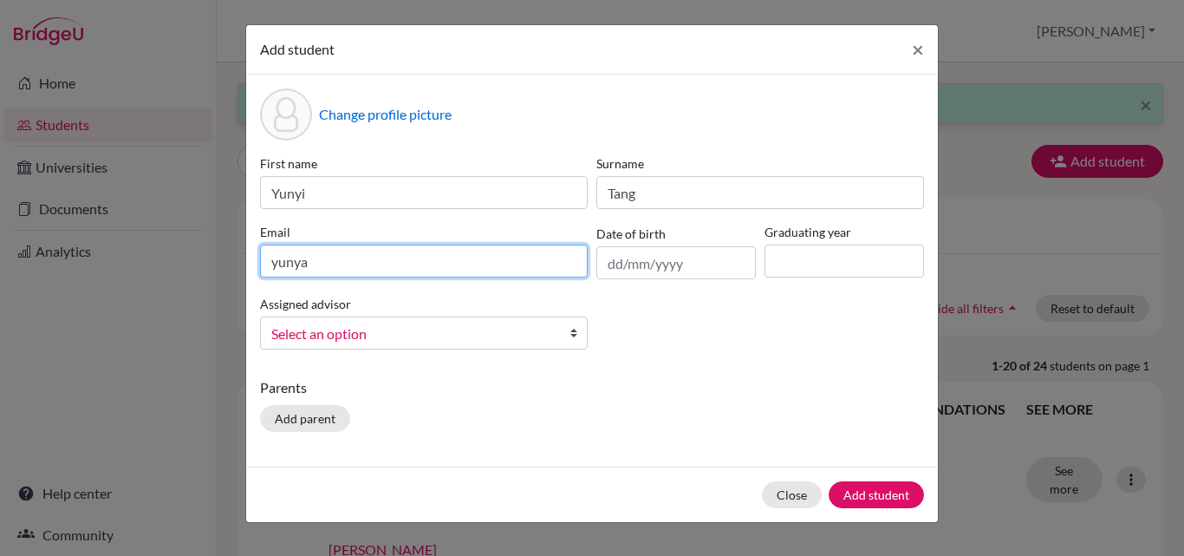
click at [303, 253] on input "yunya" at bounding box center [424, 260] width 328 height 33
type input "[EMAIL_ADDRESS][DOMAIN_NAME]"
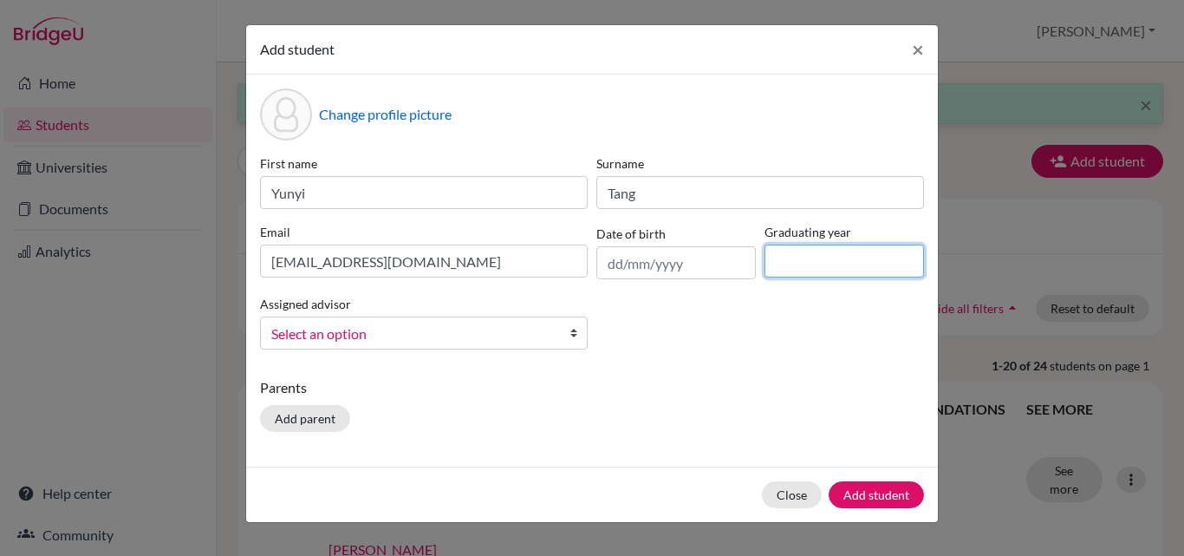
click at [777, 265] on input at bounding box center [845, 260] width 160 height 33
type input "2028"
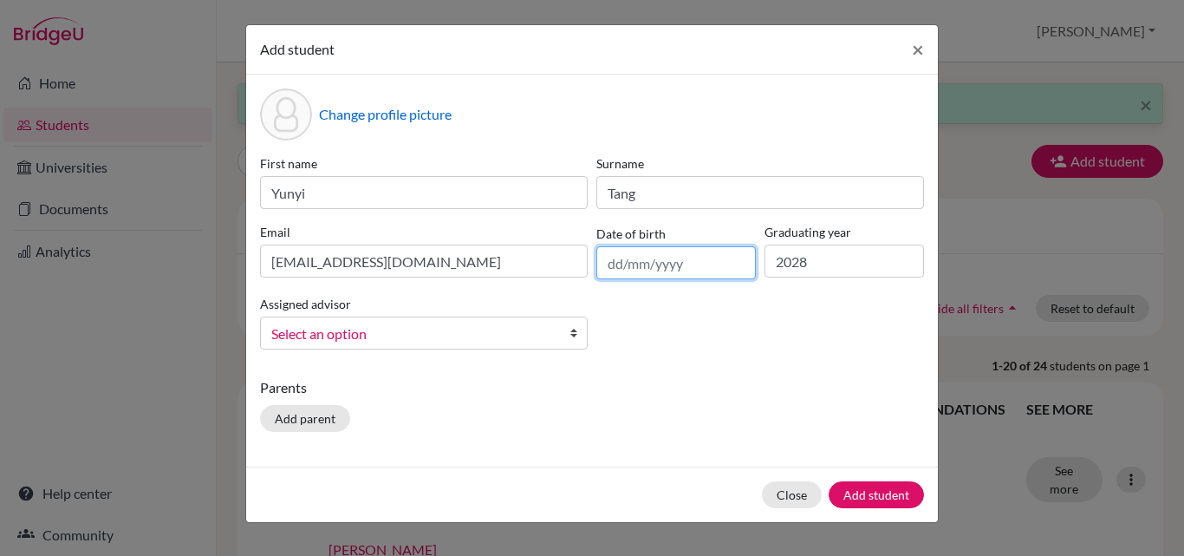
click at [666, 257] on input "text" at bounding box center [677, 262] width 160 height 33
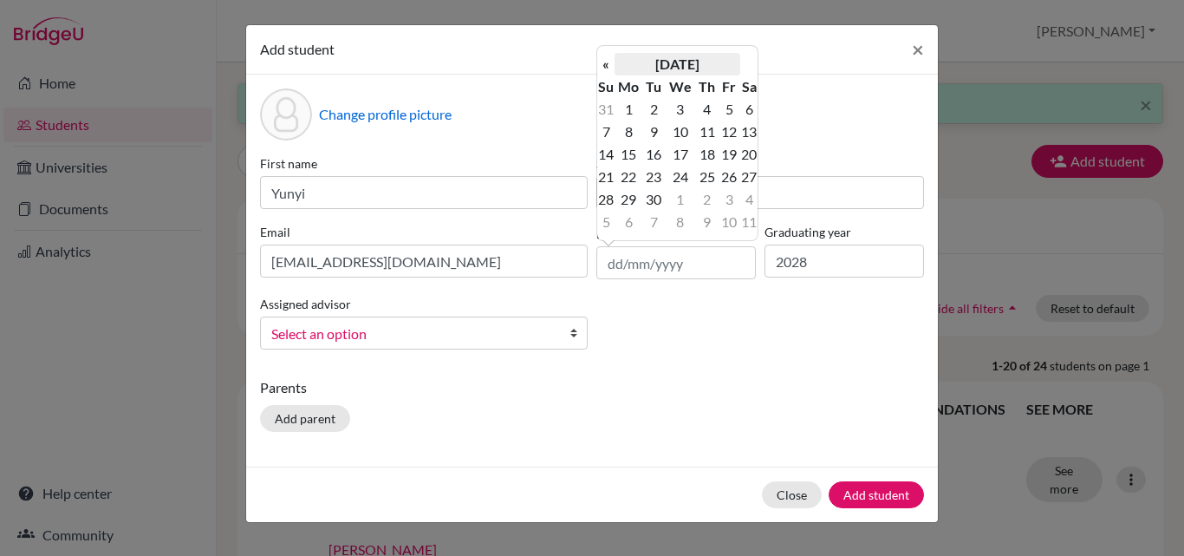
click at [693, 63] on th "[DATE]" at bounding box center [678, 64] width 126 height 23
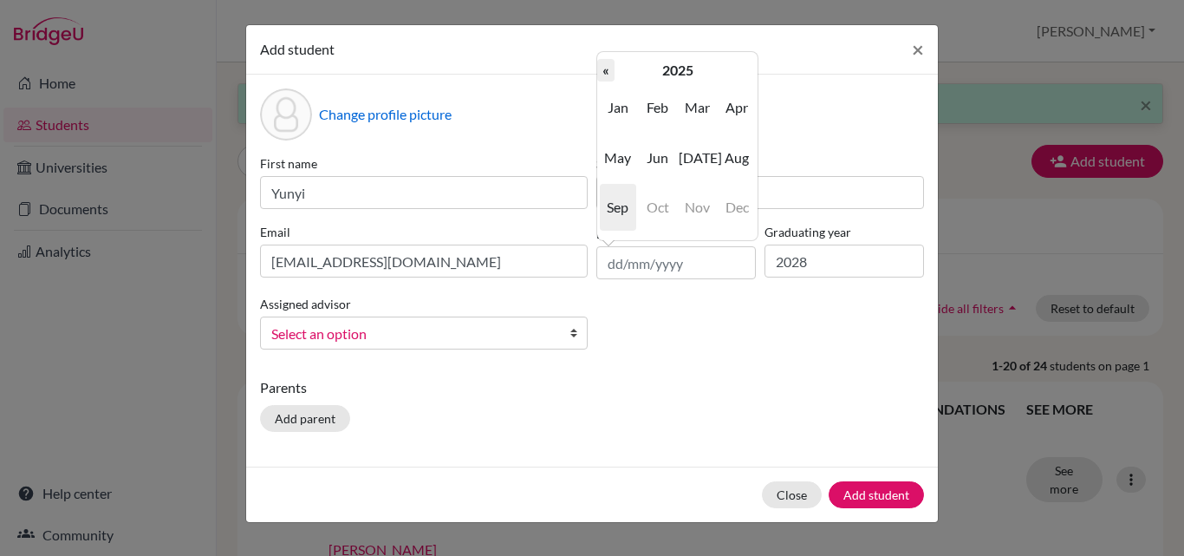
click at [610, 69] on th "«" at bounding box center [605, 70] width 17 height 23
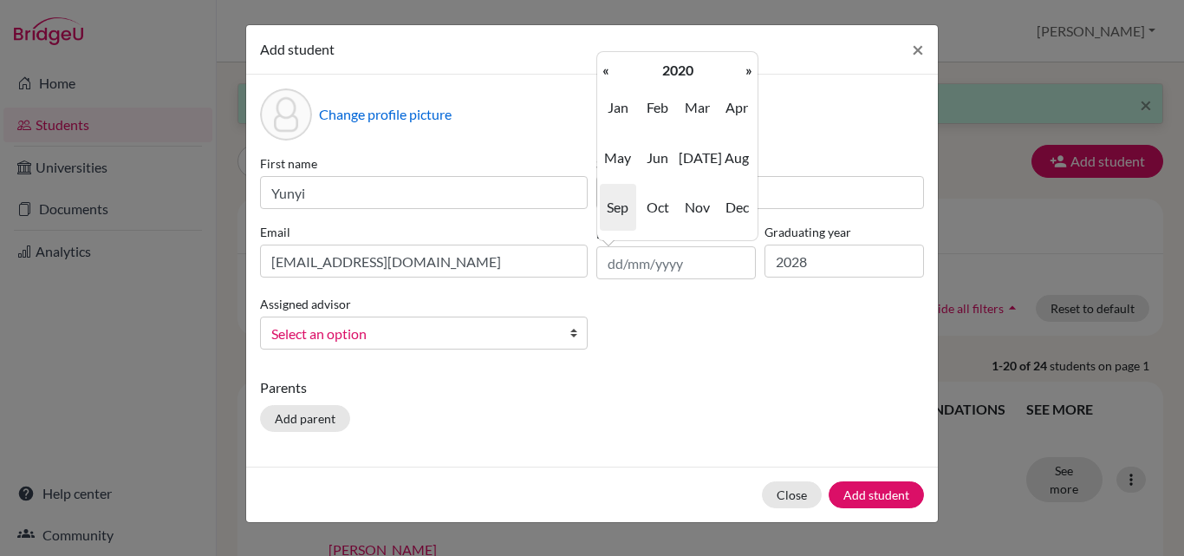
click at [610, 69] on th "«" at bounding box center [605, 70] width 17 height 23
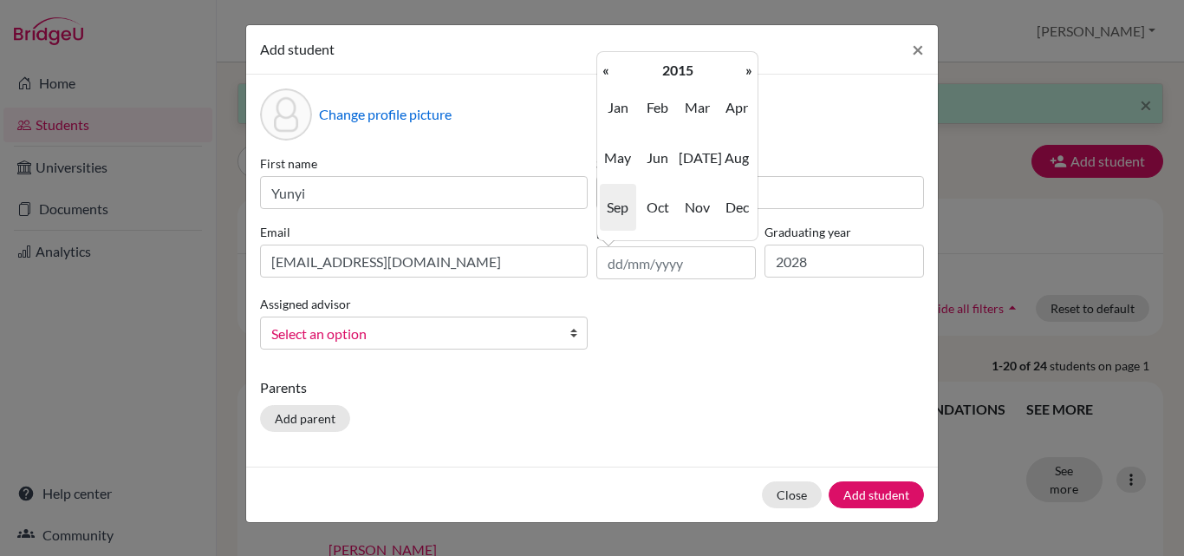
click at [610, 69] on th "«" at bounding box center [605, 70] width 17 height 23
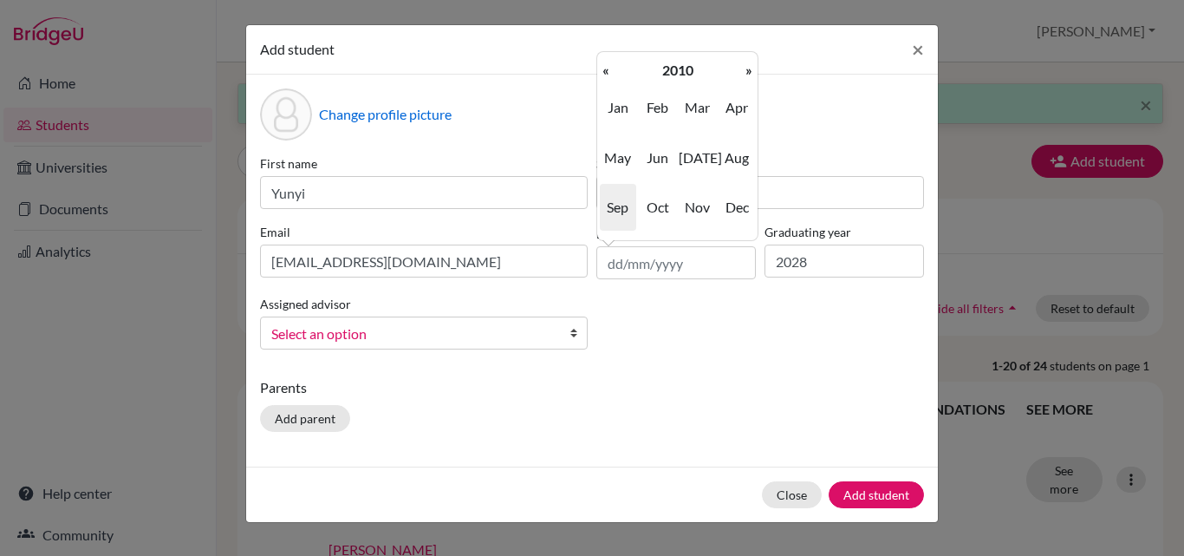
click at [610, 69] on th "«" at bounding box center [605, 70] width 17 height 23
click at [620, 158] on span "May" at bounding box center [618, 157] width 36 height 47
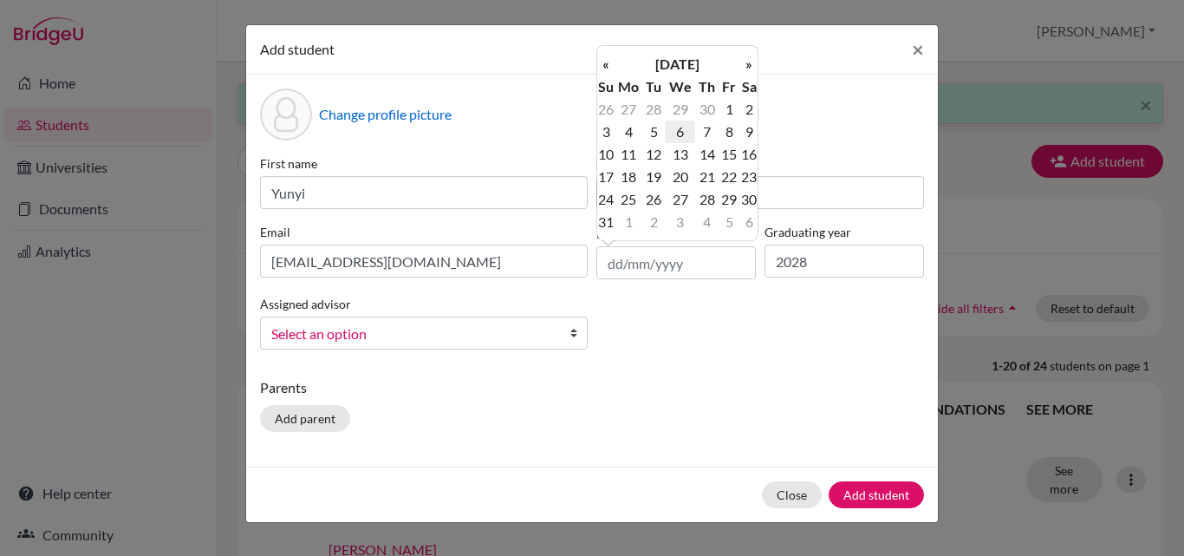
click at [681, 134] on td "6" at bounding box center [680, 132] width 30 height 23
type input "[DATE]"
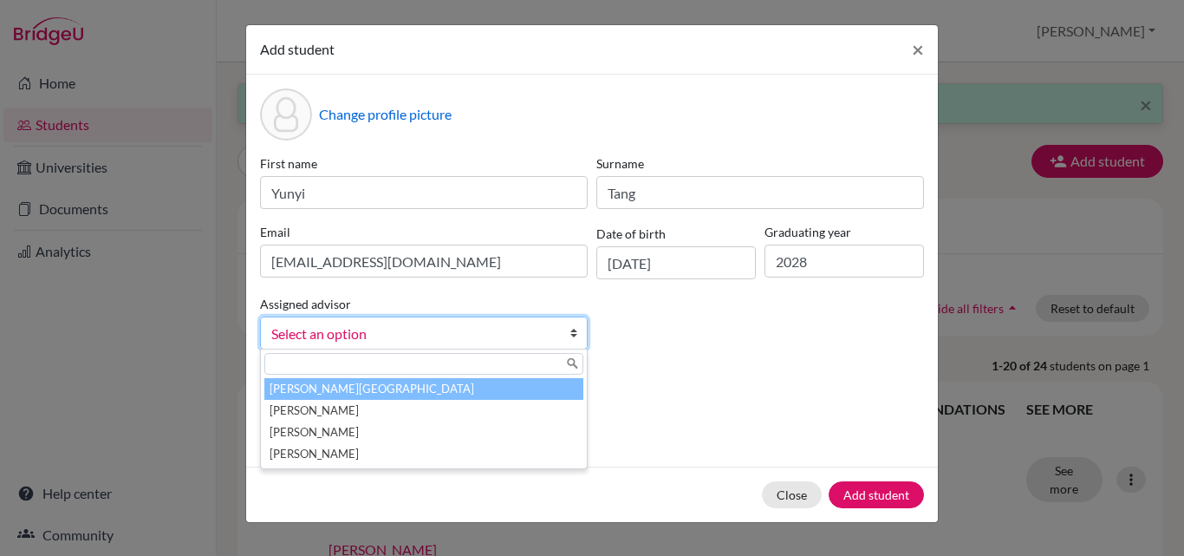
click at [575, 332] on b at bounding box center [578, 332] width 17 height 31
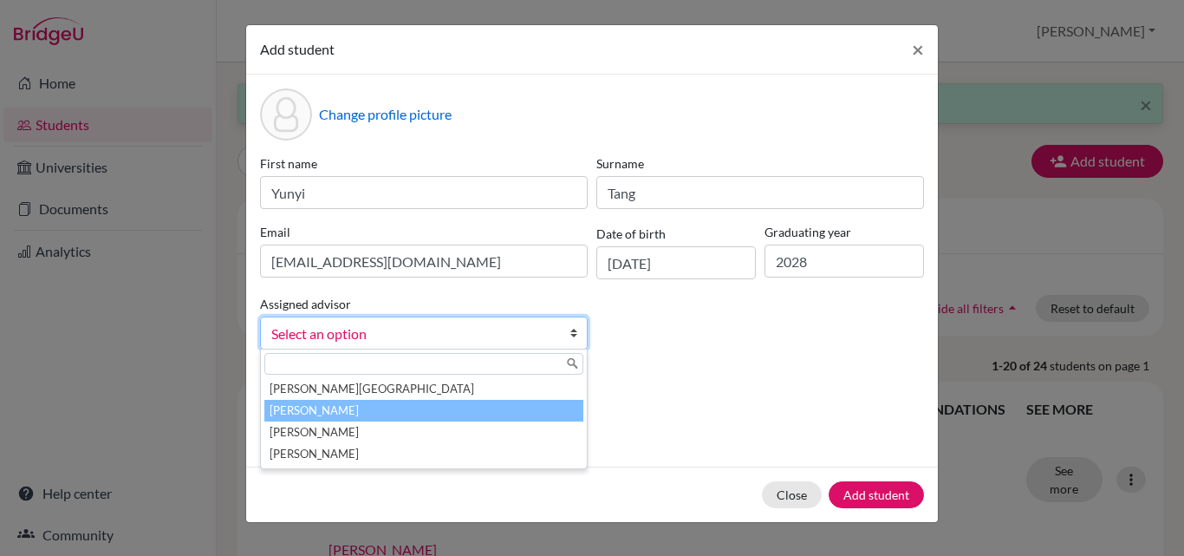
click at [438, 414] on li "[PERSON_NAME]" at bounding box center [423, 411] width 319 height 22
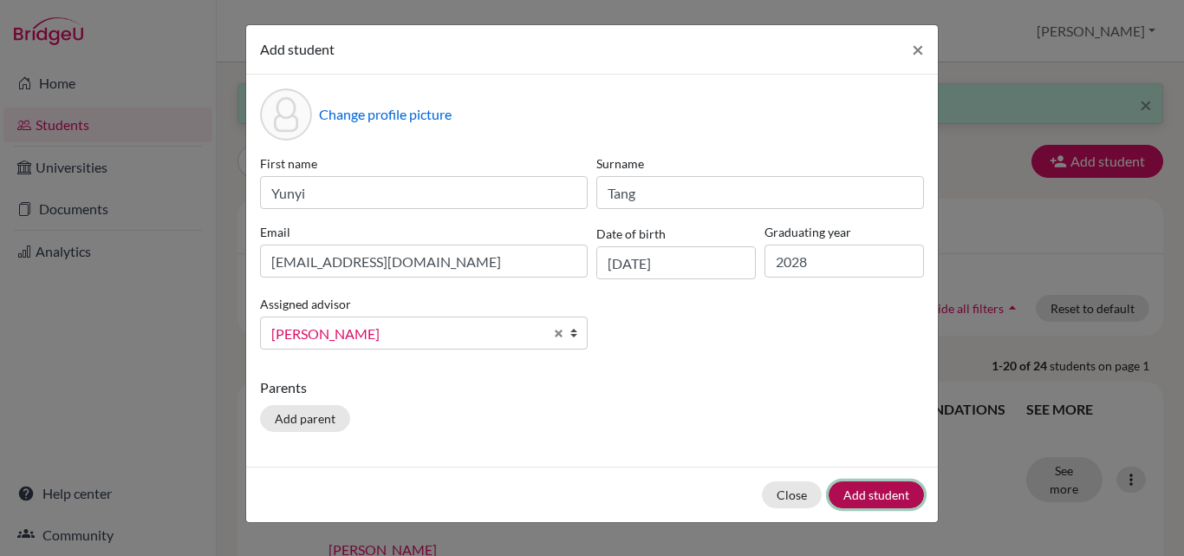
click at [886, 497] on button "Add student" at bounding box center [876, 494] width 95 height 27
